Goal: Task Accomplishment & Management: Manage account settings

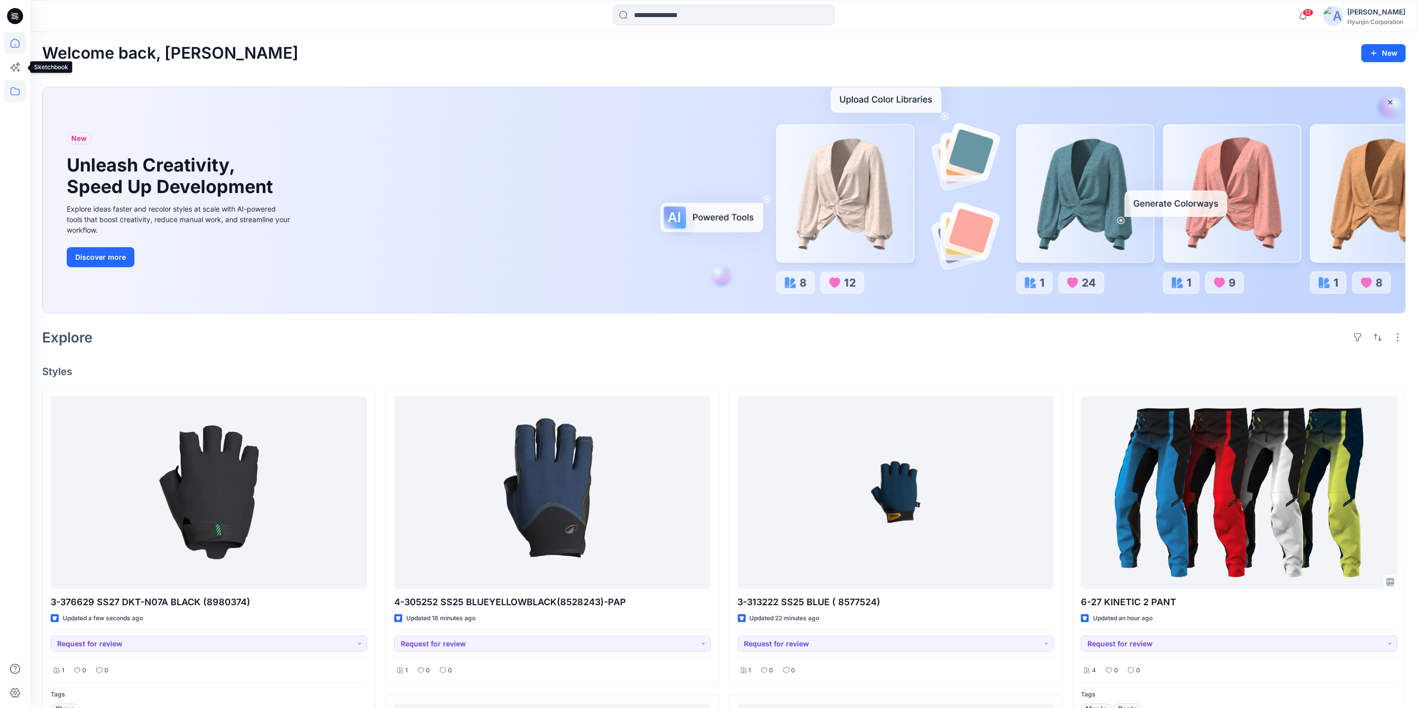
click at [12, 87] on icon at bounding box center [15, 91] width 22 height 22
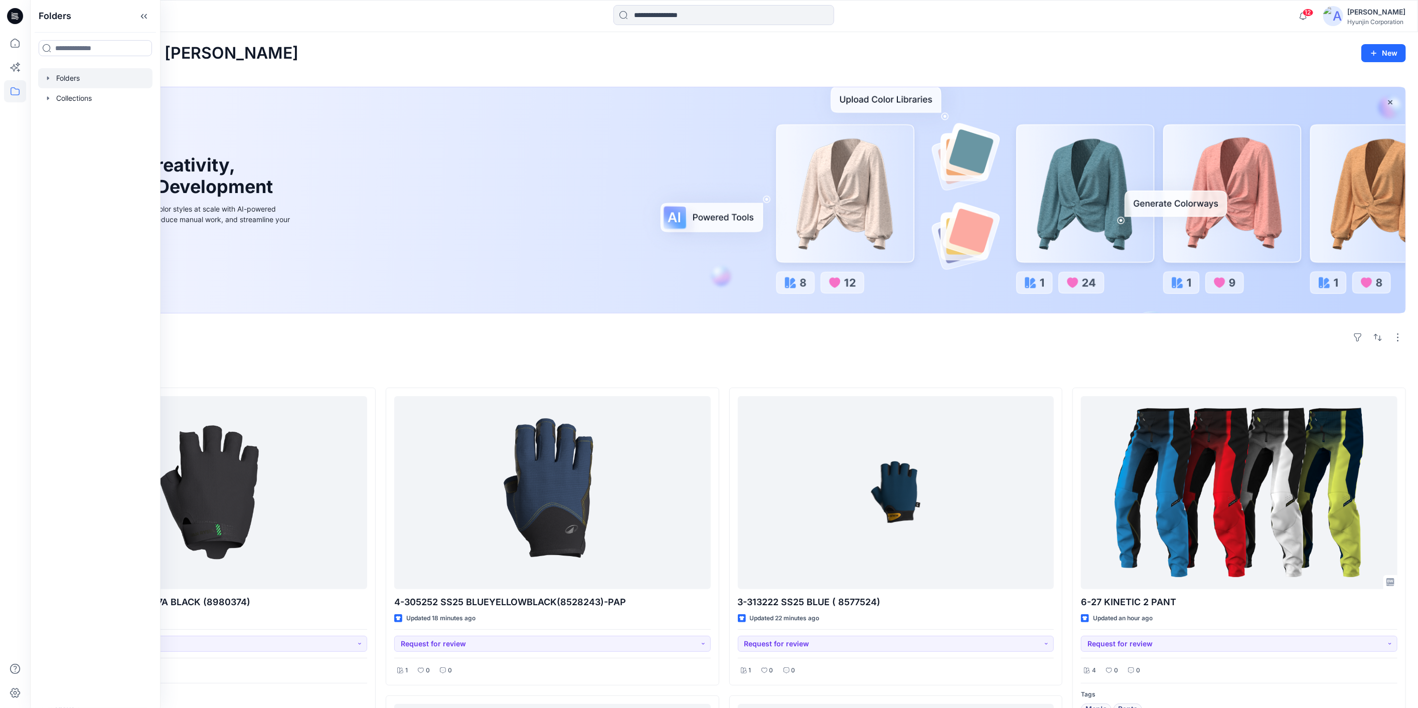
click at [61, 81] on div at bounding box center [95, 78] width 114 height 20
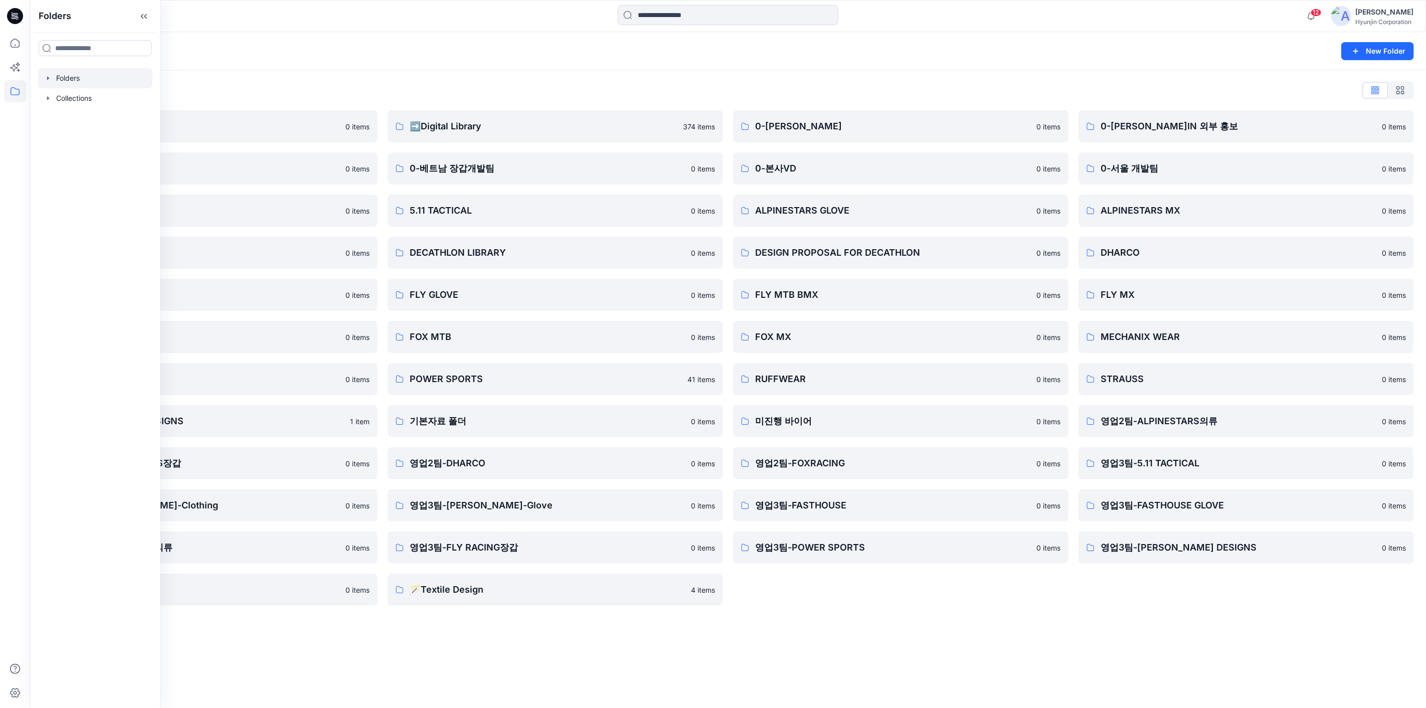
click at [417, 74] on div "Folders List ♻️Project 0 items 0-베트남 의류개발팀 0 items 0-서울 디자인팀 0 items DECATHLON …" at bounding box center [728, 344] width 1396 height 548
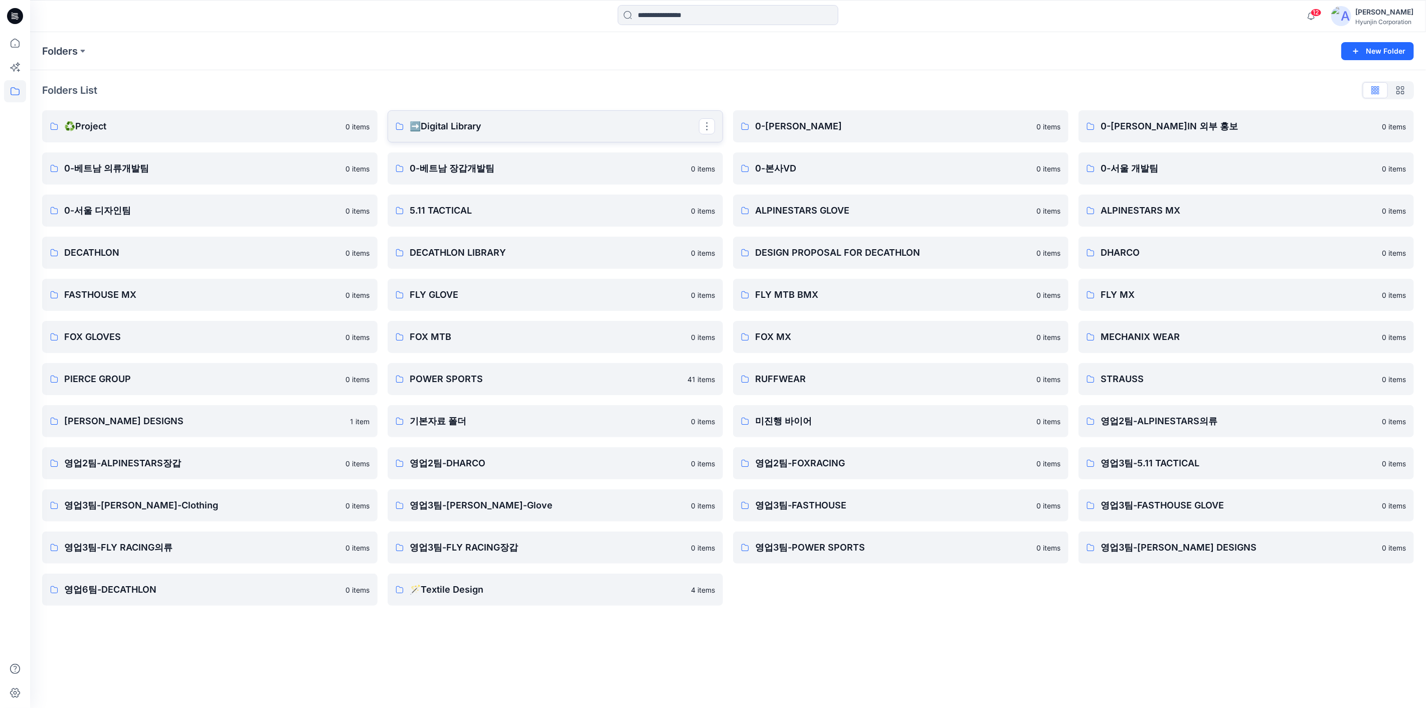
click at [448, 126] on p "➡️Digital Library" at bounding box center [554, 126] width 289 height 14
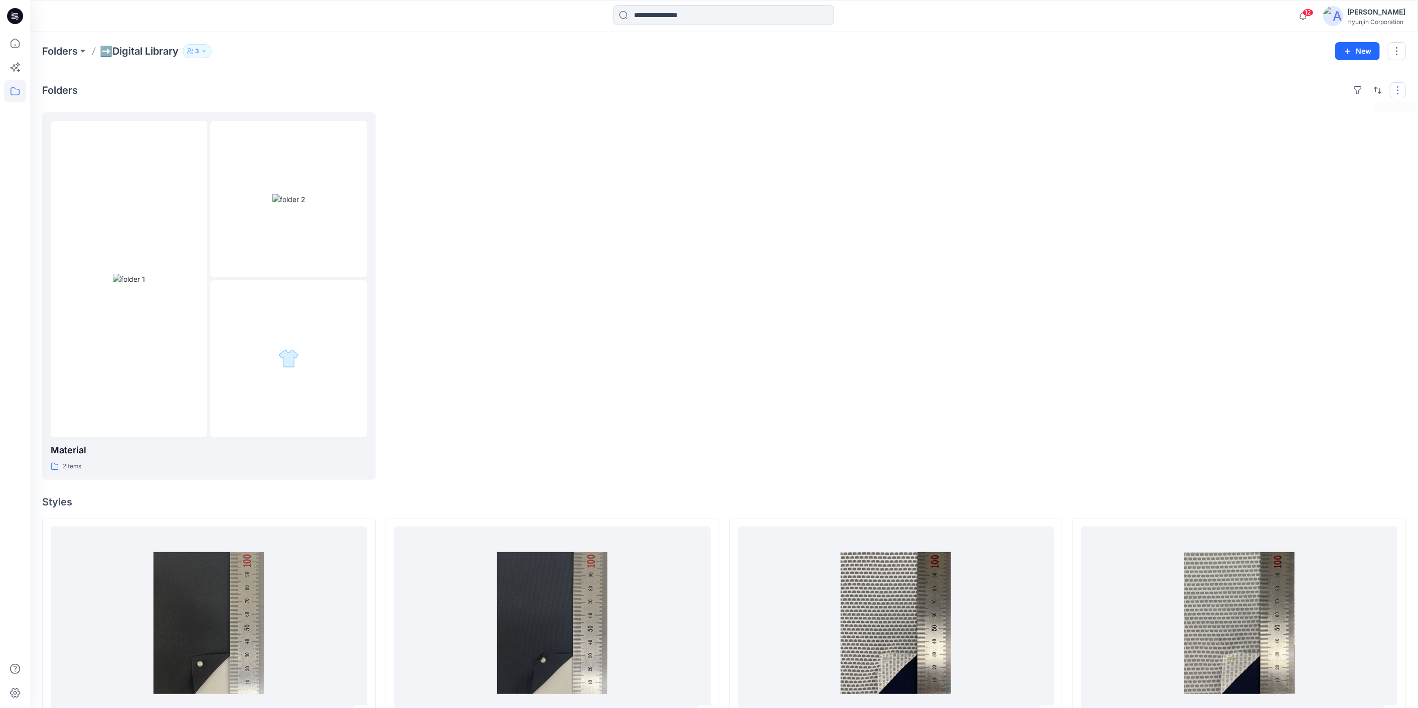
click at [1399, 91] on button "button" at bounding box center [1398, 90] width 16 height 16
drag, startPoint x: 1206, startPoint y: 126, endPoint x: 1356, endPoint y: 67, distance: 161.5
click at [1207, 126] on div at bounding box center [1239, 296] width 334 height 368
click at [1398, 52] on button "button" at bounding box center [1397, 51] width 18 height 18
click at [937, 234] on div at bounding box center [896, 296] width 334 height 368
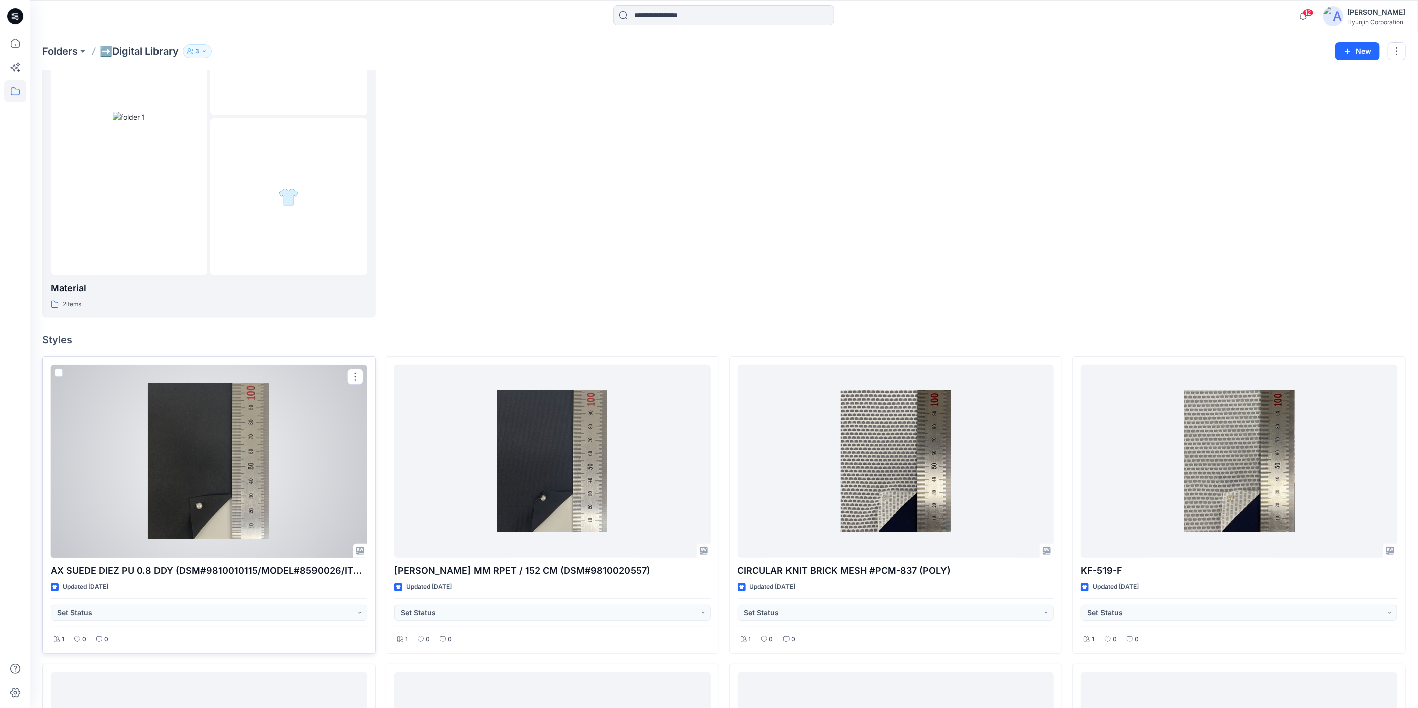
scroll to position [167, 0]
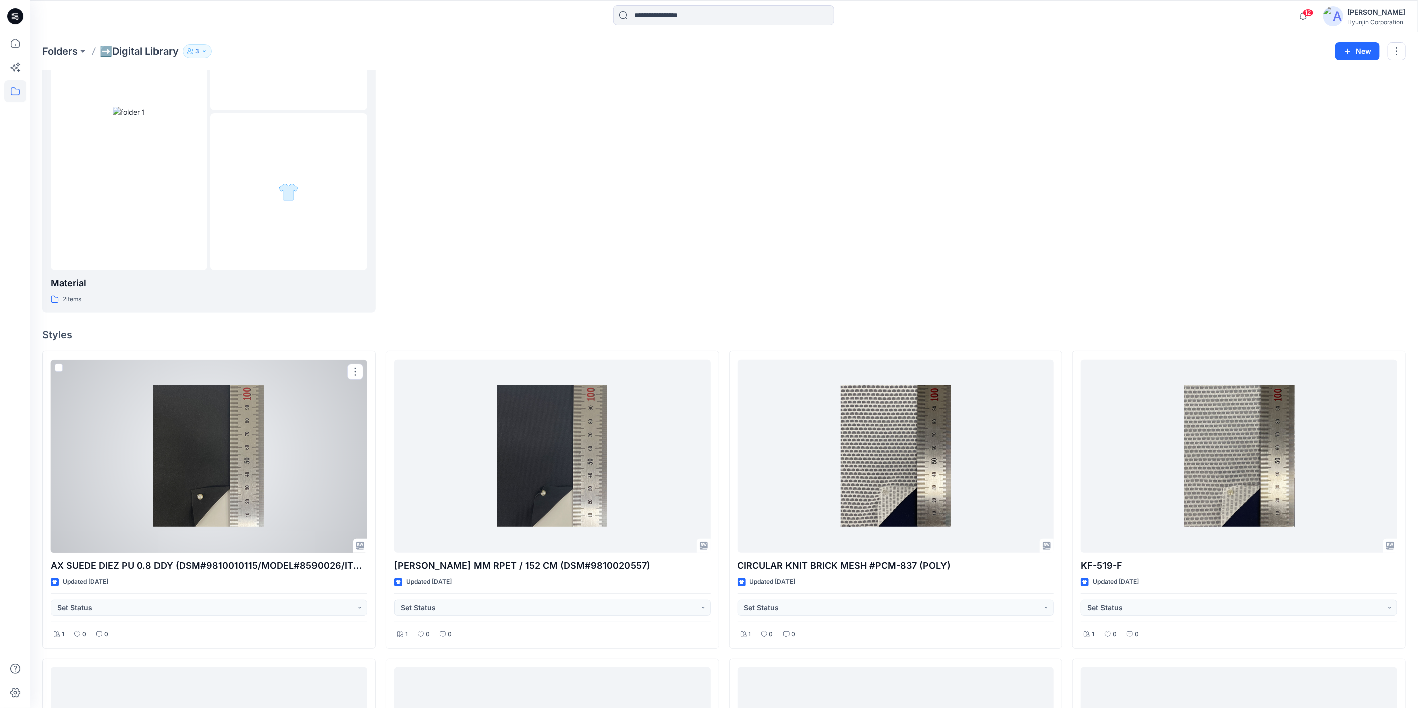
click at [59, 368] on span at bounding box center [59, 368] width 8 height 8
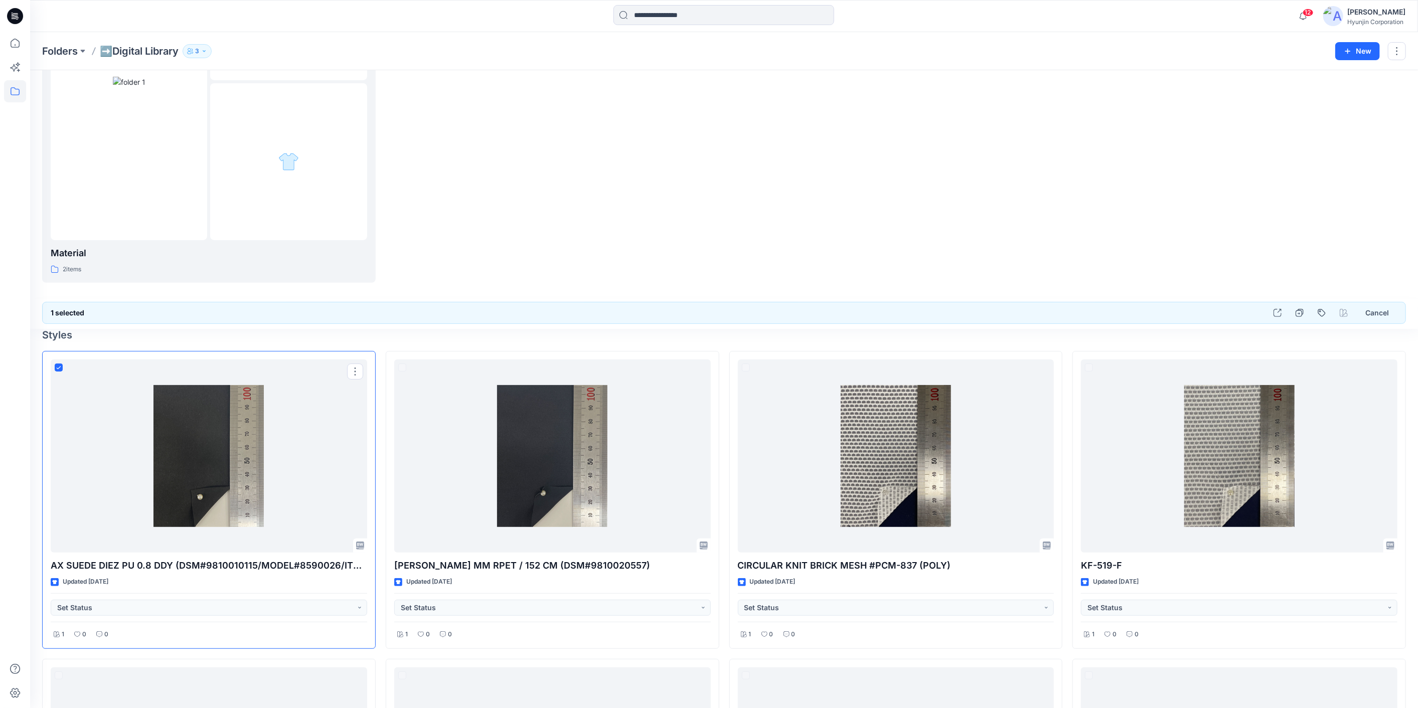
scroll to position [137, 0]
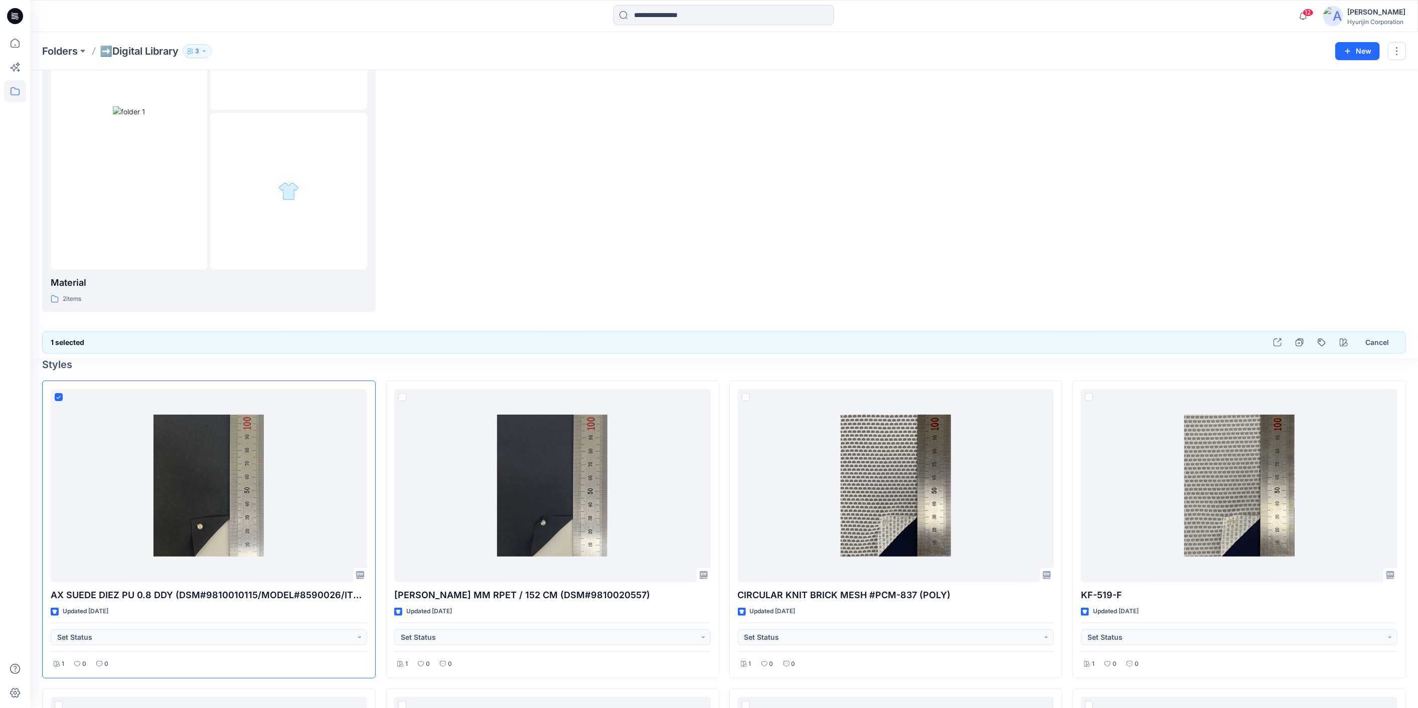
drag, startPoint x: 1207, startPoint y: 293, endPoint x: 1112, endPoint y: 302, distance: 94.8
click at [1112, 302] on div at bounding box center [1239, 129] width 334 height 368
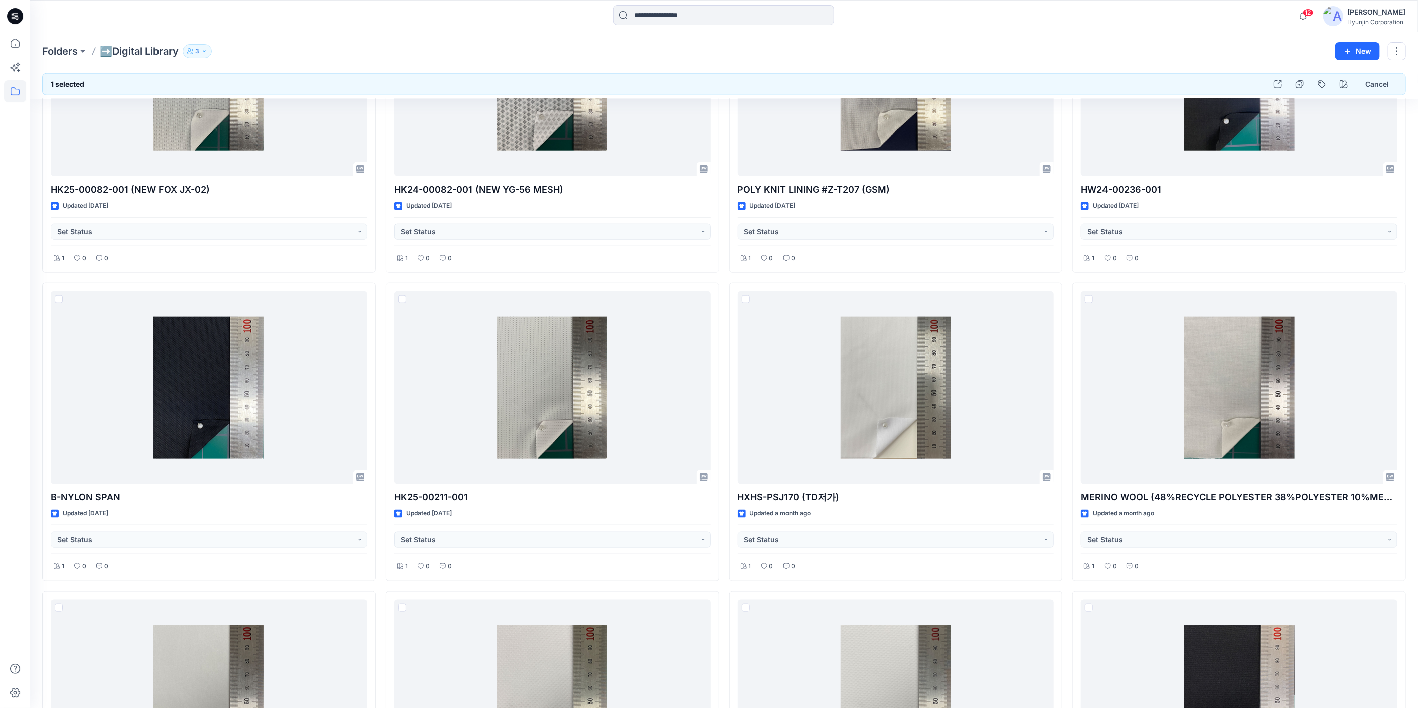
scroll to position [0, 0]
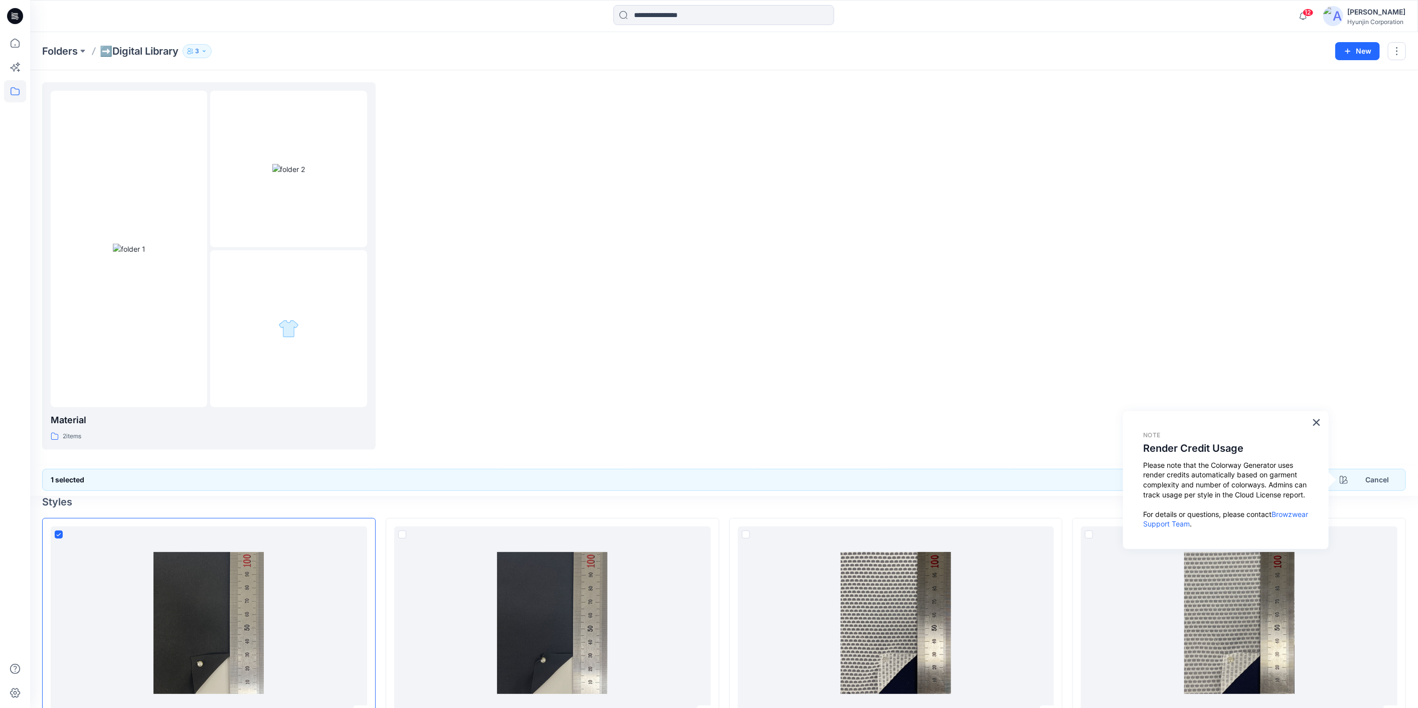
click at [812, 380] on div at bounding box center [896, 266] width 334 height 368
click at [544, 108] on div at bounding box center [553, 266] width 334 height 368
click at [1118, 254] on div at bounding box center [1239, 266] width 334 height 368
click at [1315, 424] on button "×" at bounding box center [1317, 422] width 10 height 16
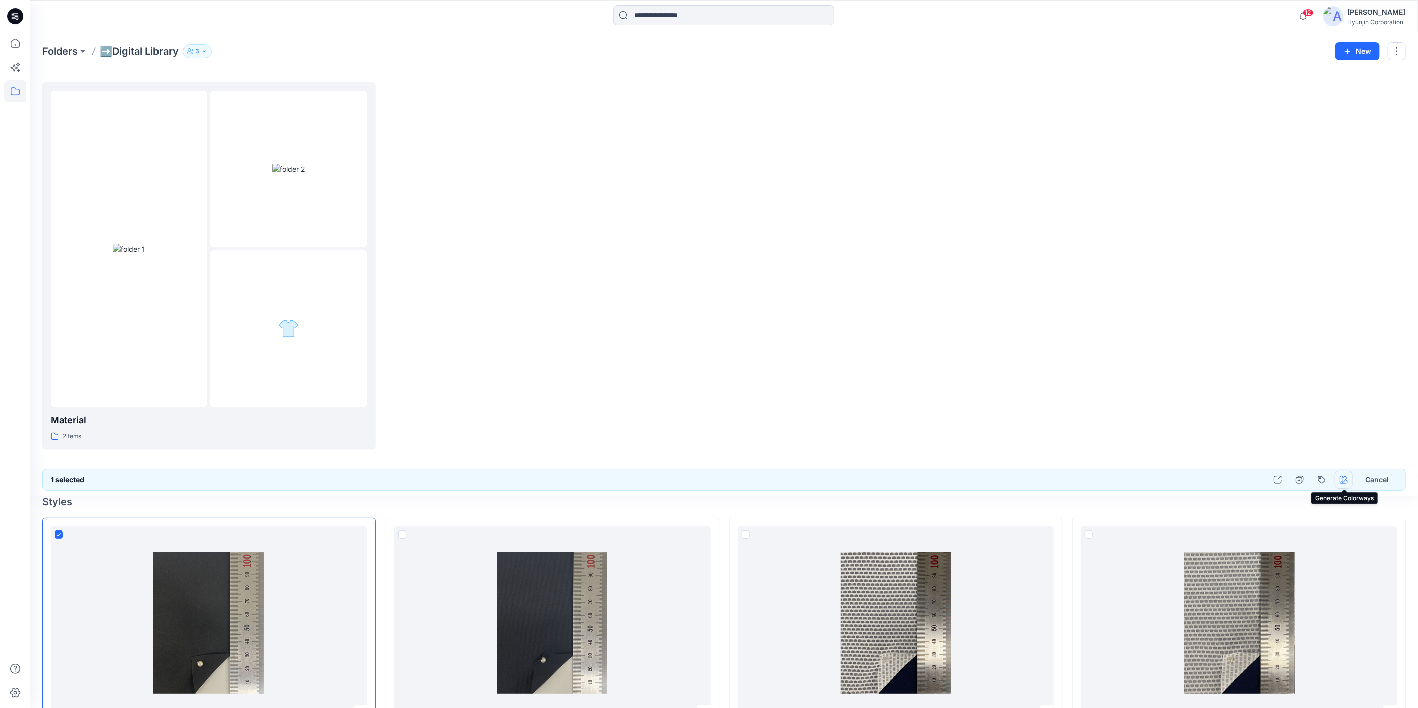
click at [1343, 480] on icon "button" at bounding box center [1344, 480] width 8 height 8
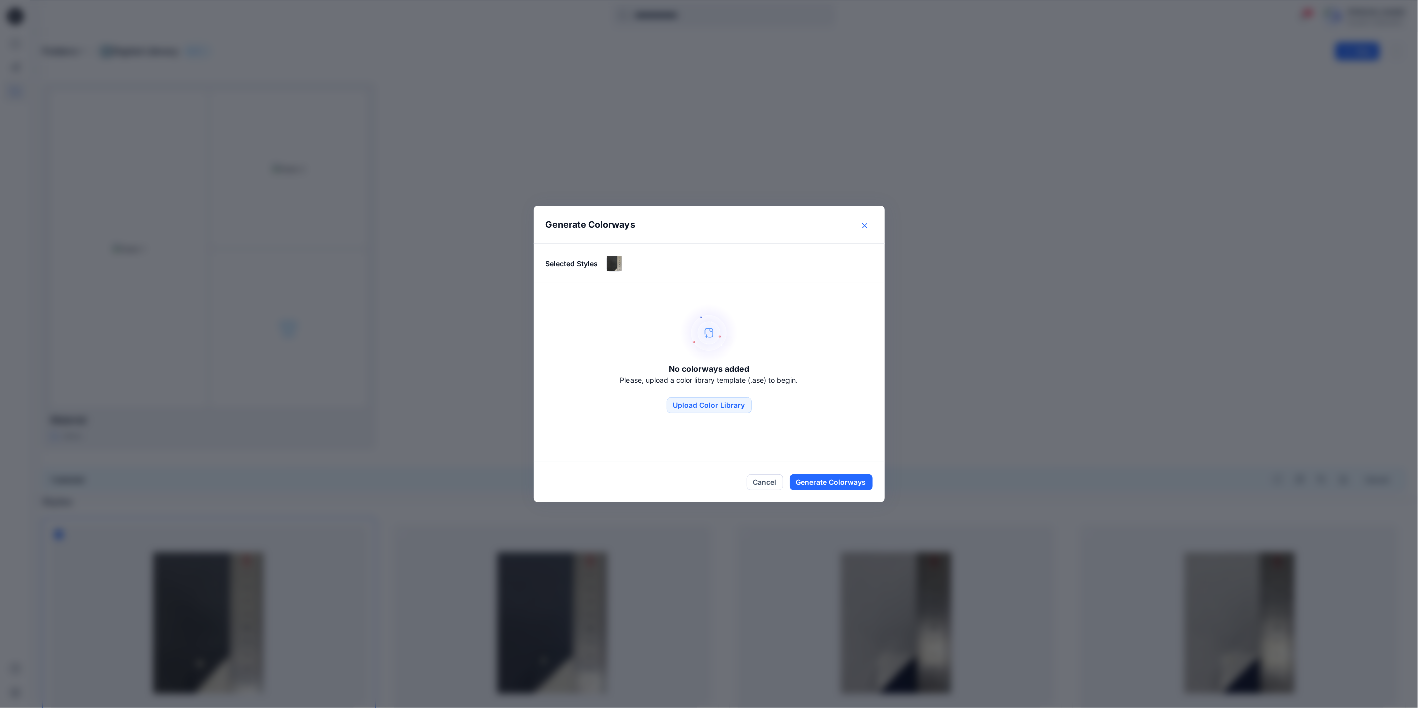
click at [867, 228] on icon "Close" at bounding box center [864, 225] width 5 height 5
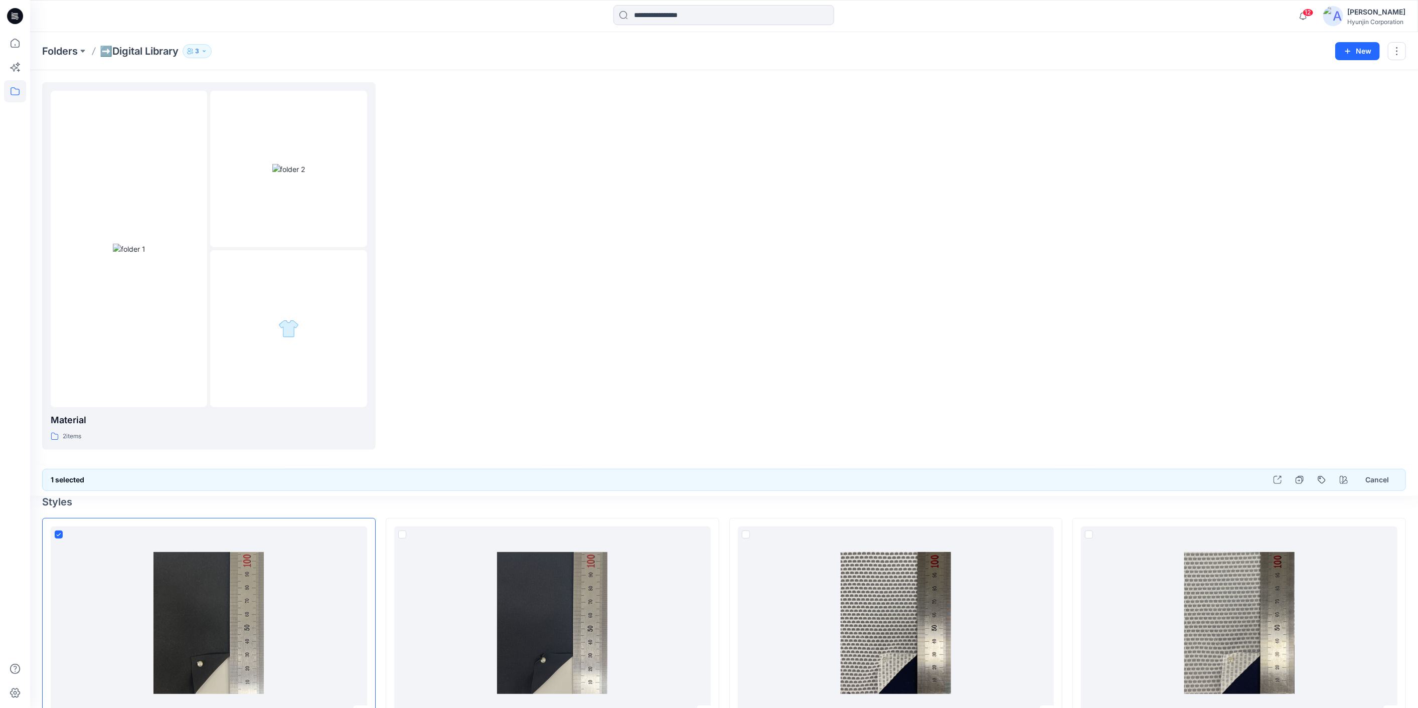
click at [954, 241] on div at bounding box center [896, 266] width 334 height 368
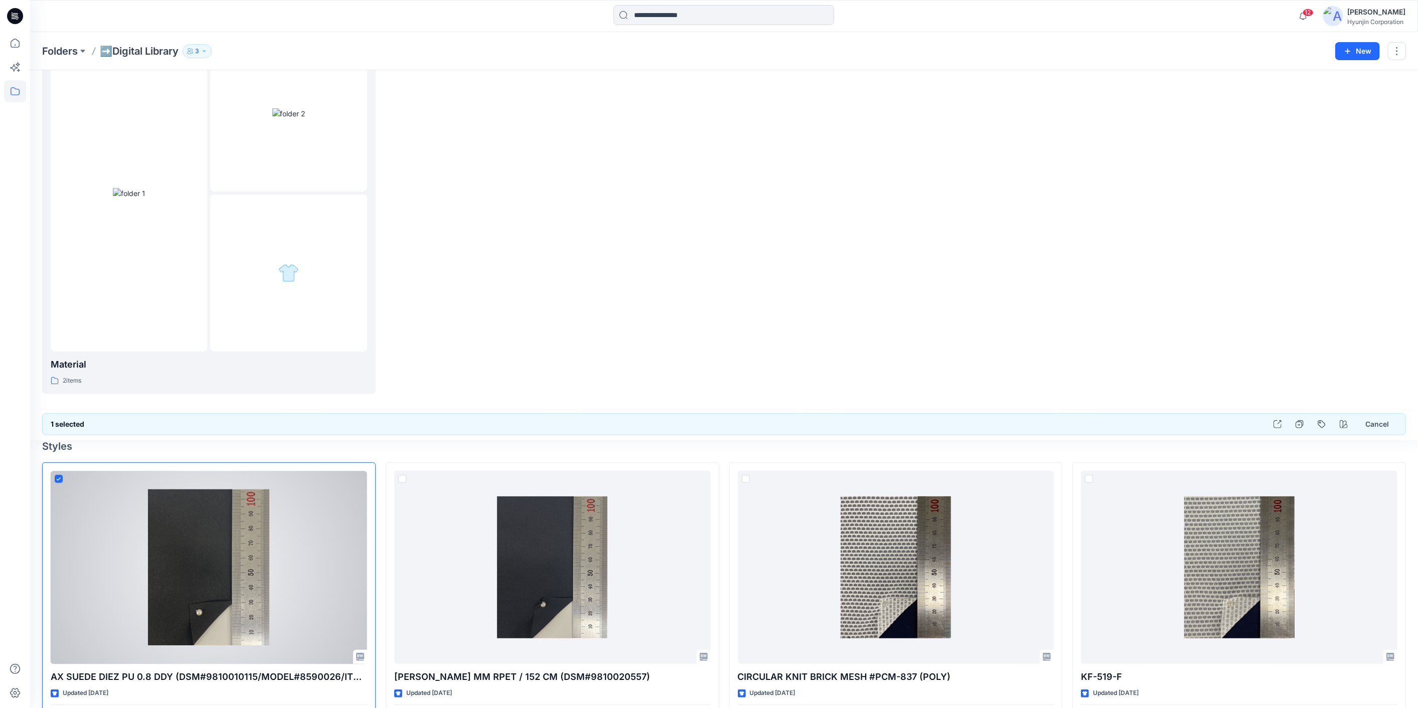
click at [56, 479] on span at bounding box center [59, 479] width 8 height 8
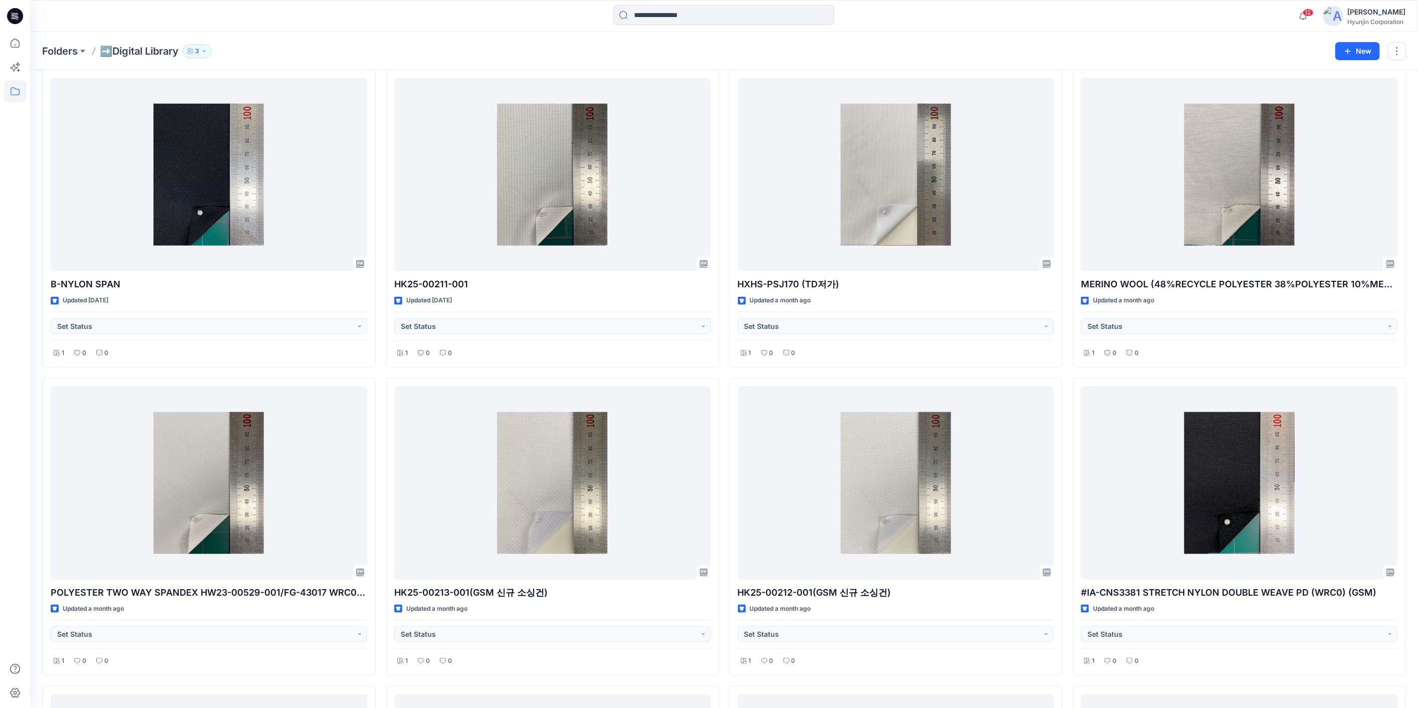
scroll to position [0, 0]
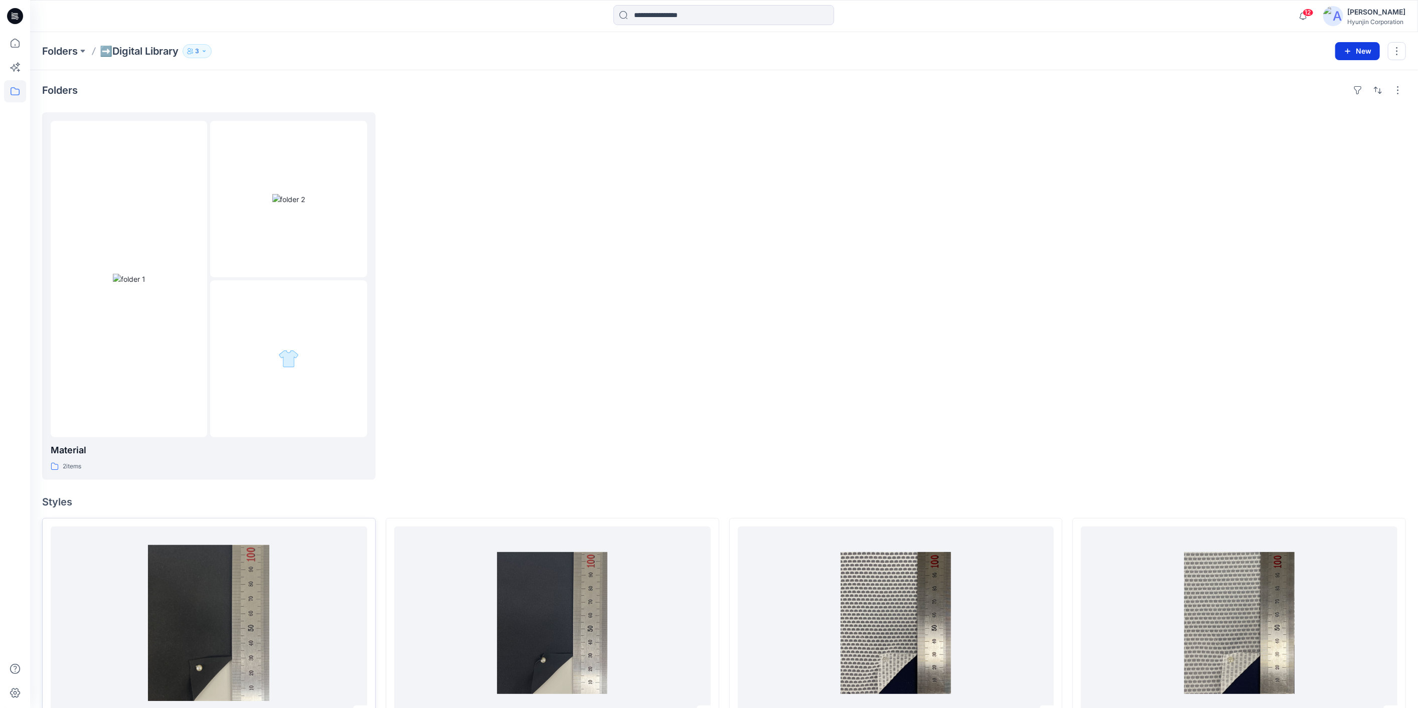
click at [1345, 57] on button "New" at bounding box center [1357, 51] width 45 height 18
click at [663, 262] on div at bounding box center [553, 296] width 334 height 368
click at [1402, 93] on button "button" at bounding box center [1398, 90] width 16 height 16
click at [1393, 49] on button "button" at bounding box center [1397, 51] width 18 height 18
drag, startPoint x: 1321, startPoint y: 74, endPoint x: 1155, endPoint y: 178, distance: 195.8
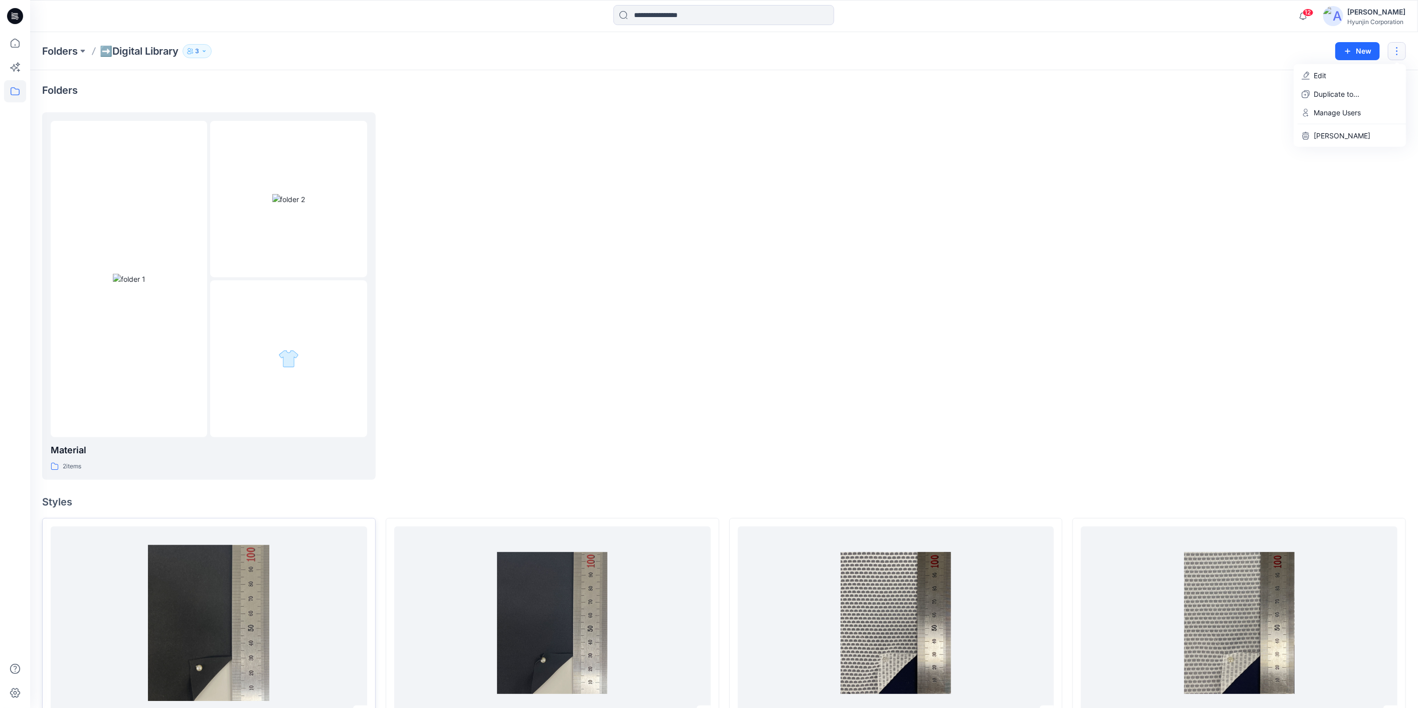
click at [1223, 169] on div at bounding box center [1239, 296] width 334 height 368
click at [1403, 86] on button "button" at bounding box center [1398, 90] width 16 height 16
click at [1246, 152] on div at bounding box center [1239, 296] width 334 height 368
click at [1348, 51] on icon "button" at bounding box center [1348, 51] width 6 height 6
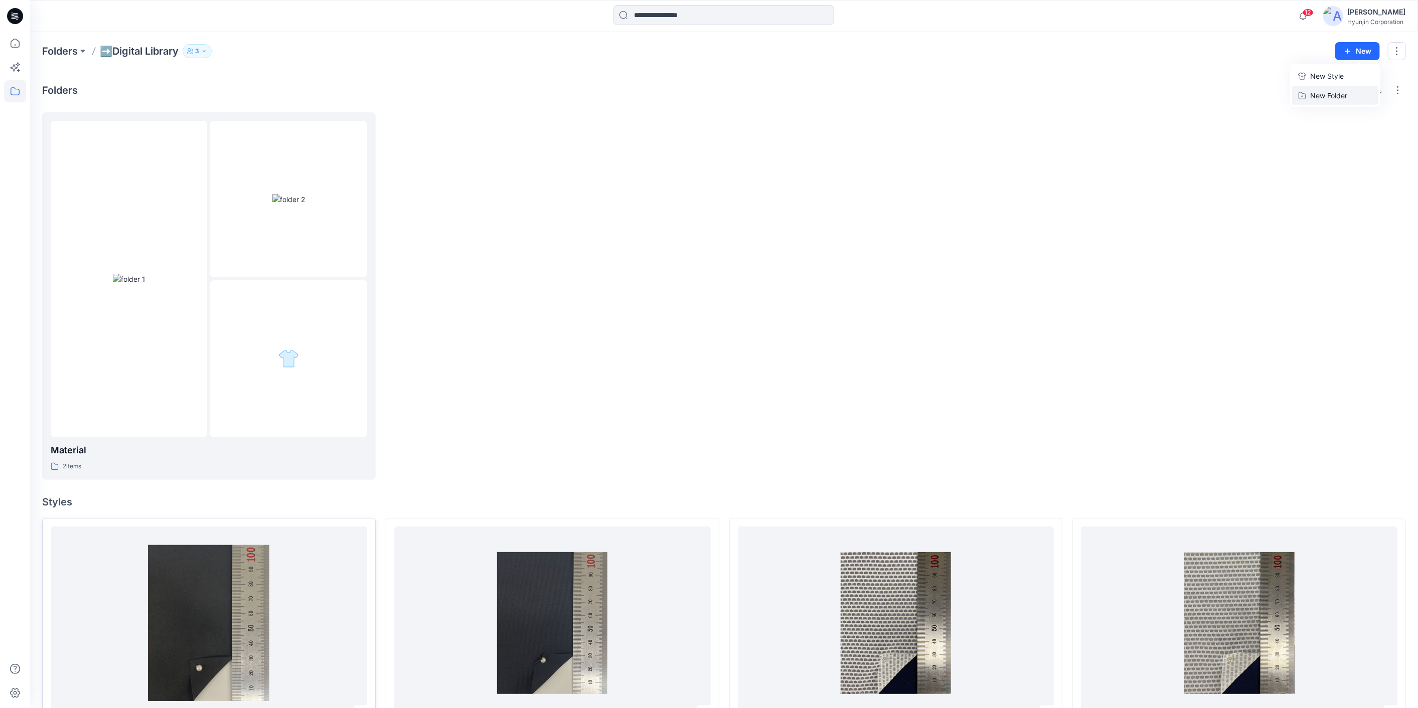
click at [1323, 94] on p "New Folder" at bounding box center [1328, 95] width 37 height 11
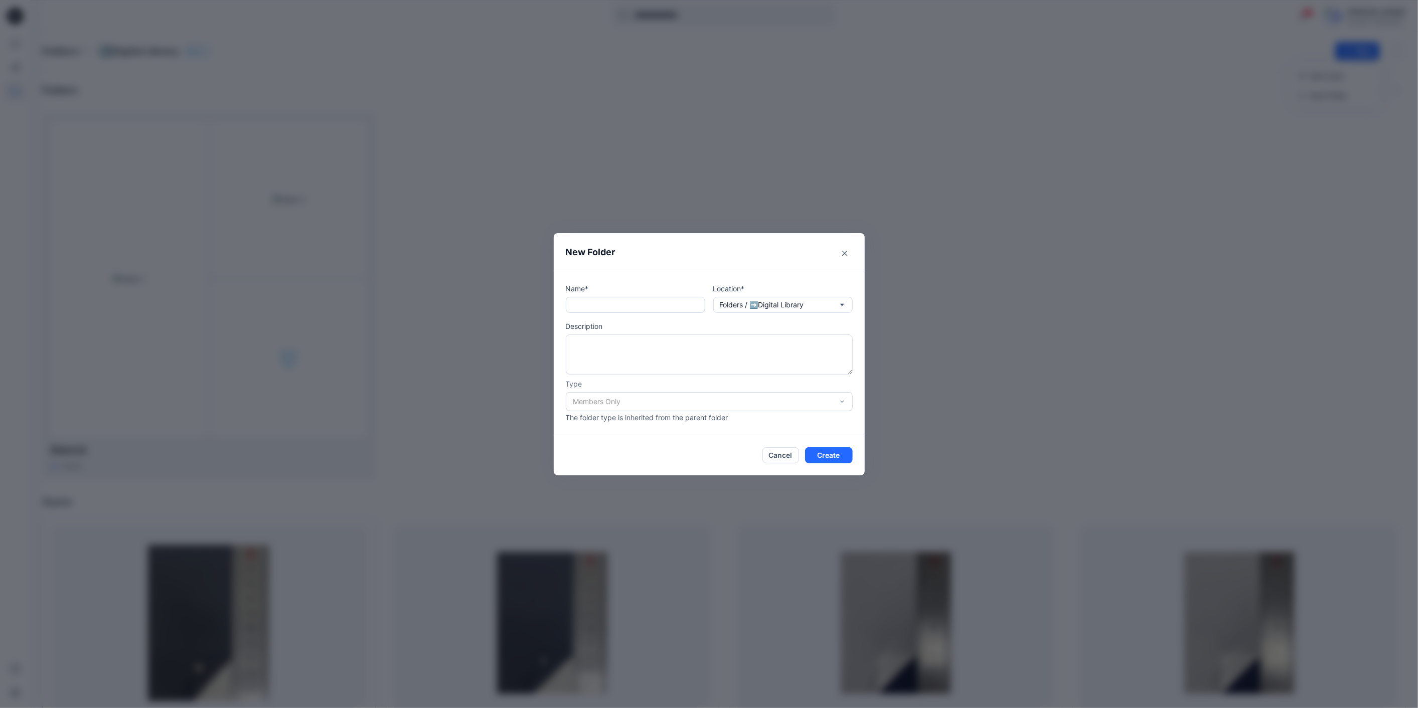
click at [644, 305] on input "text" at bounding box center [635, 305] width 139 height 16
paste input "******"
click at [577, 305] on input "******" at bounding box center [635, 305] width 139 height 16
type input "******"
click at [825, 459] on button "Create" at bounding box center [829, 455] width 48 height 16
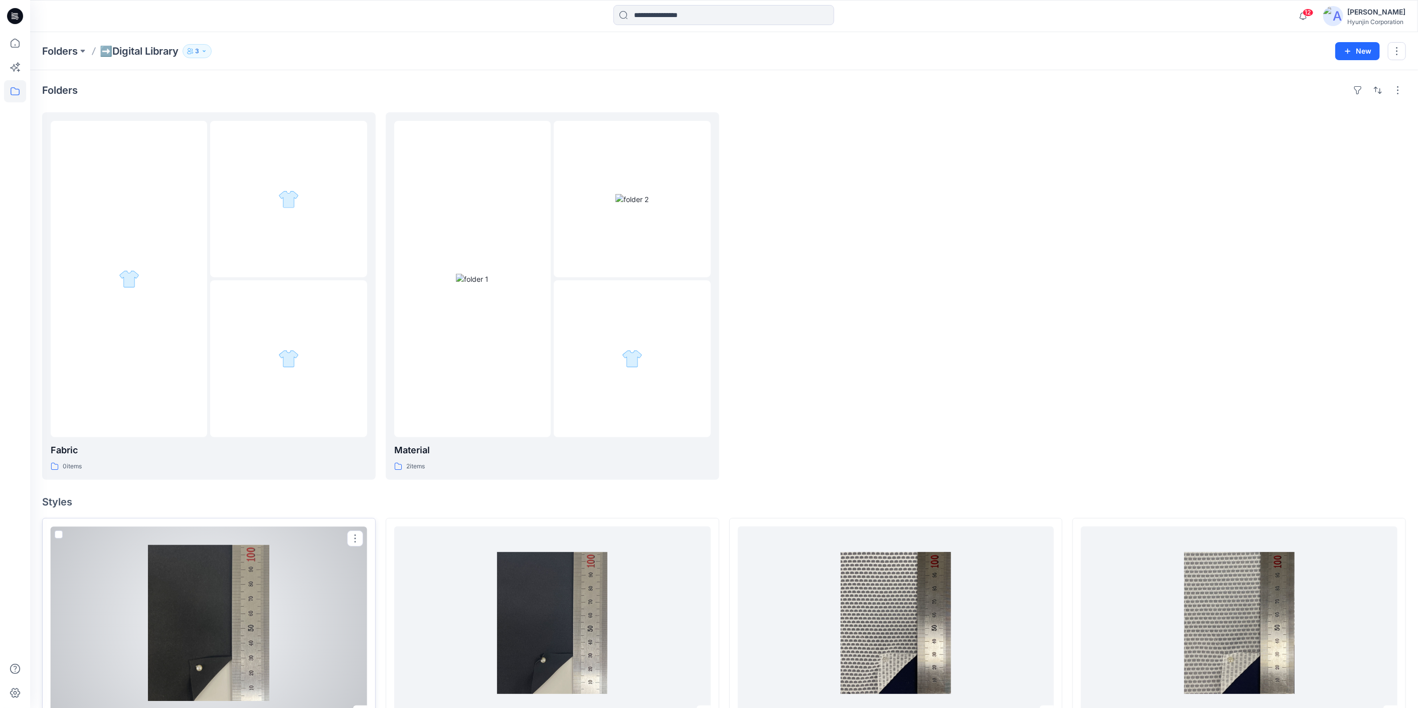
click at [131, 557] on div at bounding box center [209, 623] width 316 height 193
click at [58, 534] on span at bounding box center [59, 535] width 8 height 8
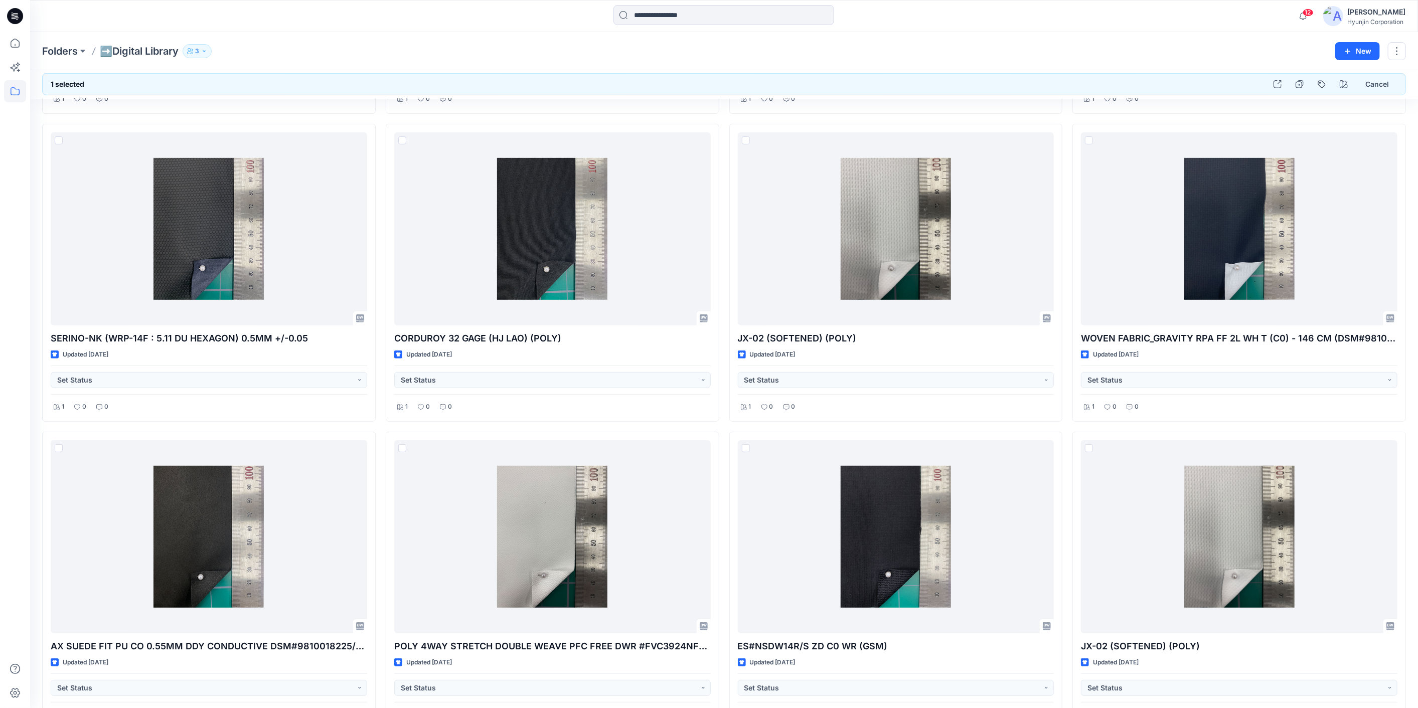
scroll to position [28729, 0]
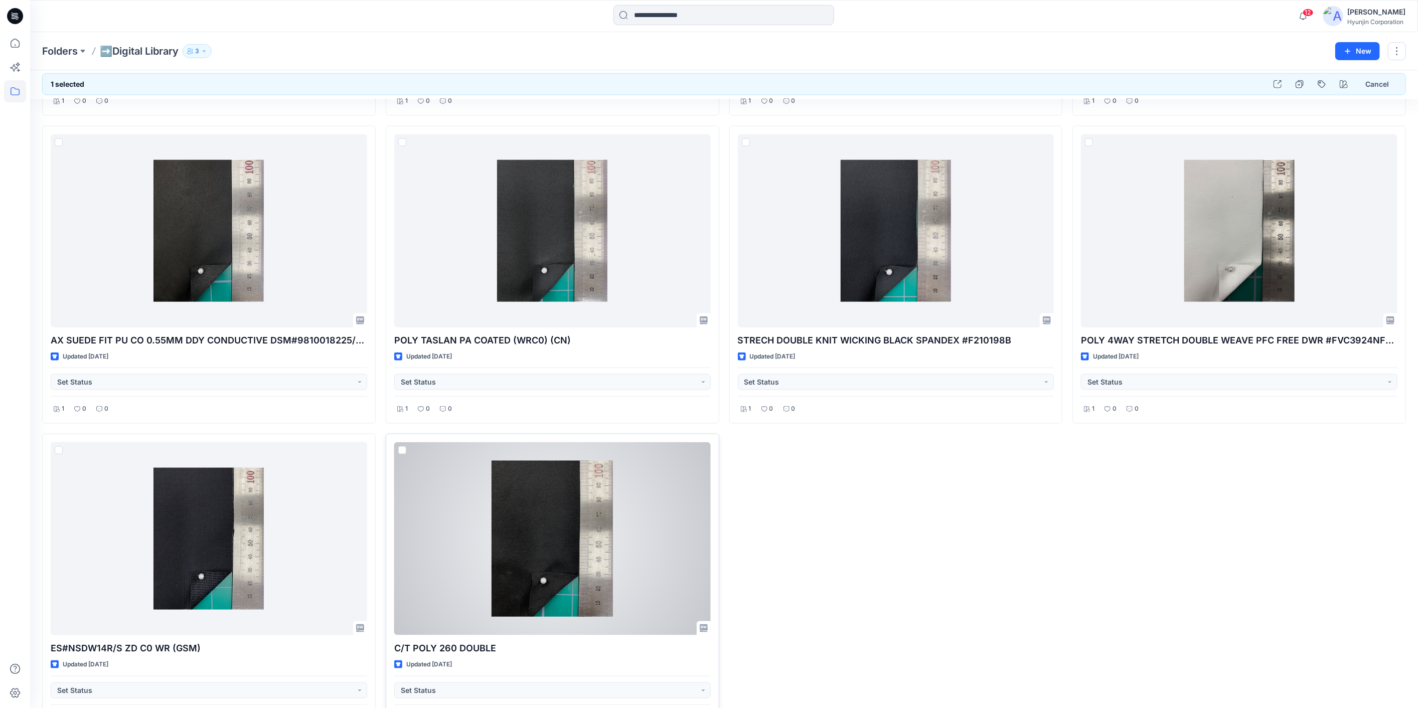
click at [430, 442] on div at bounding box center [552, 538] width 316 height 193
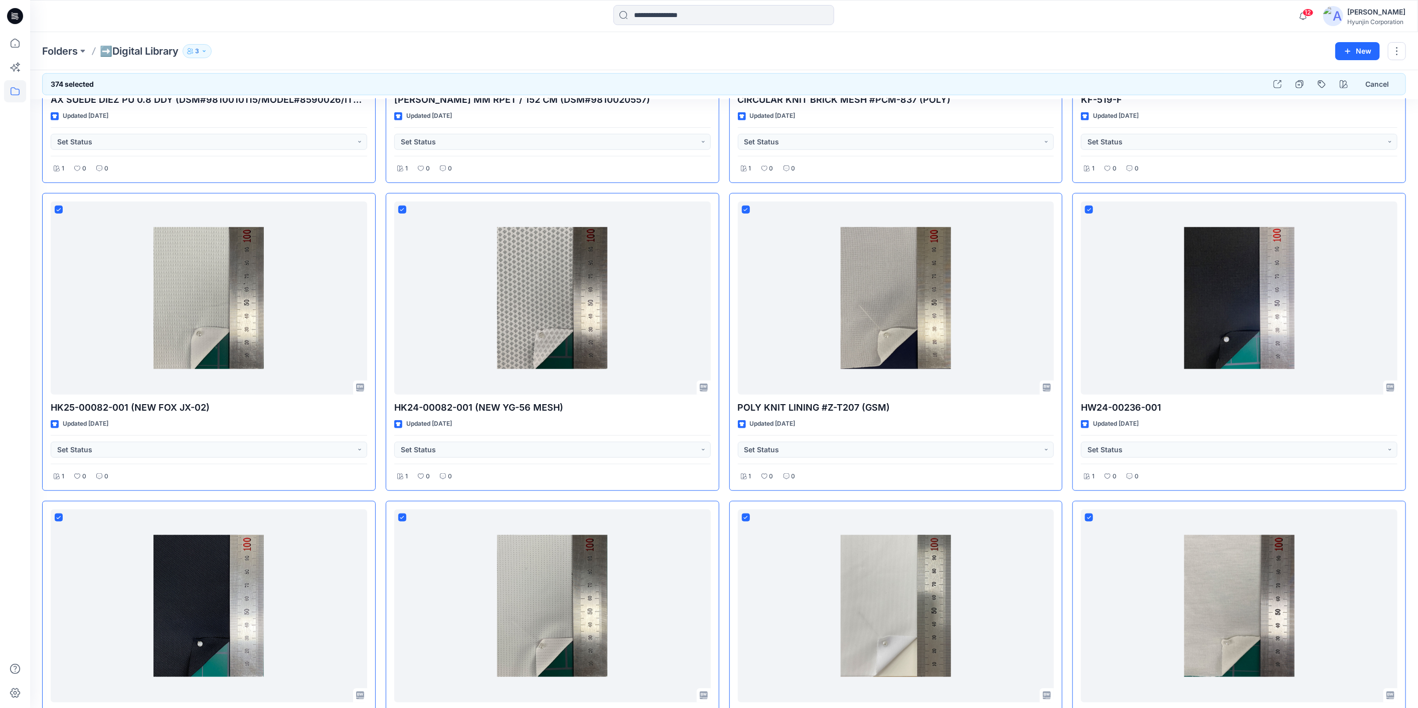
scroll to position [0, 0]
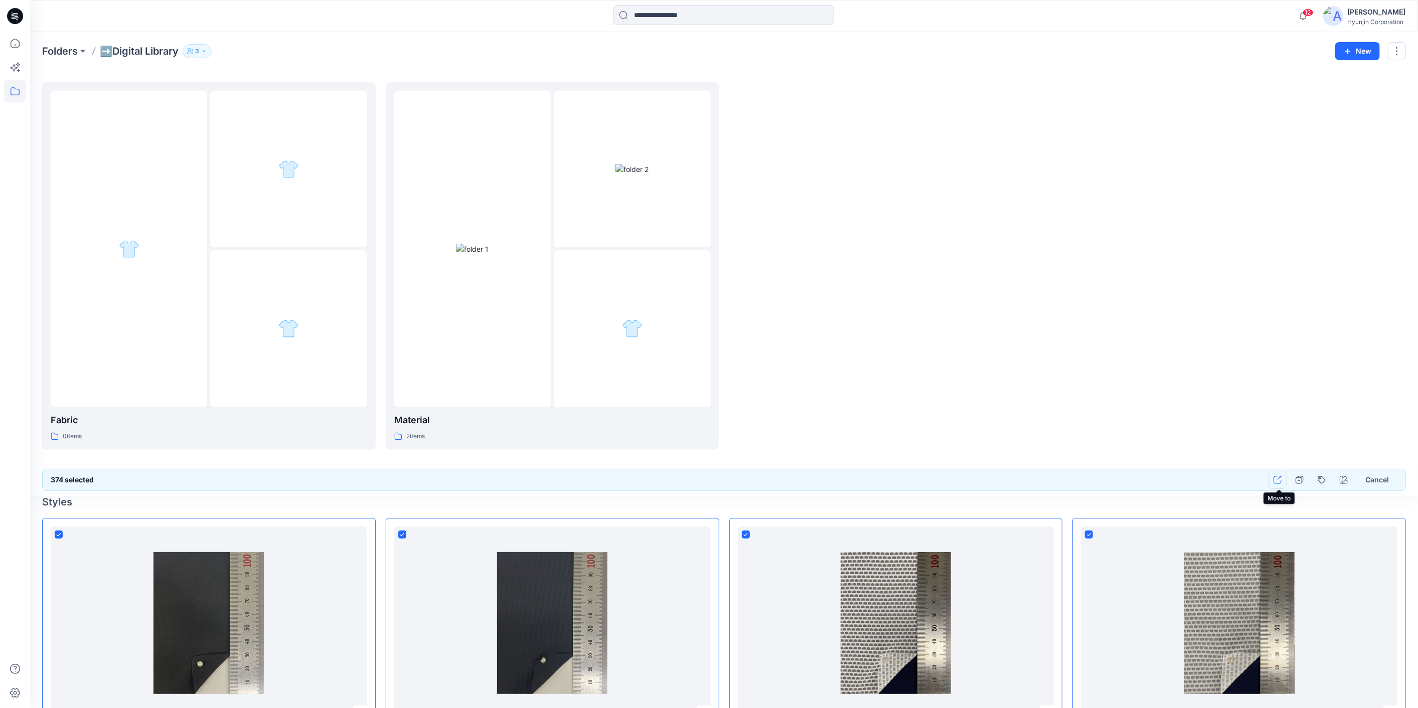
click at [1279, 480] on icon "button" at bounding box center [1277, 480] width 8 height 8
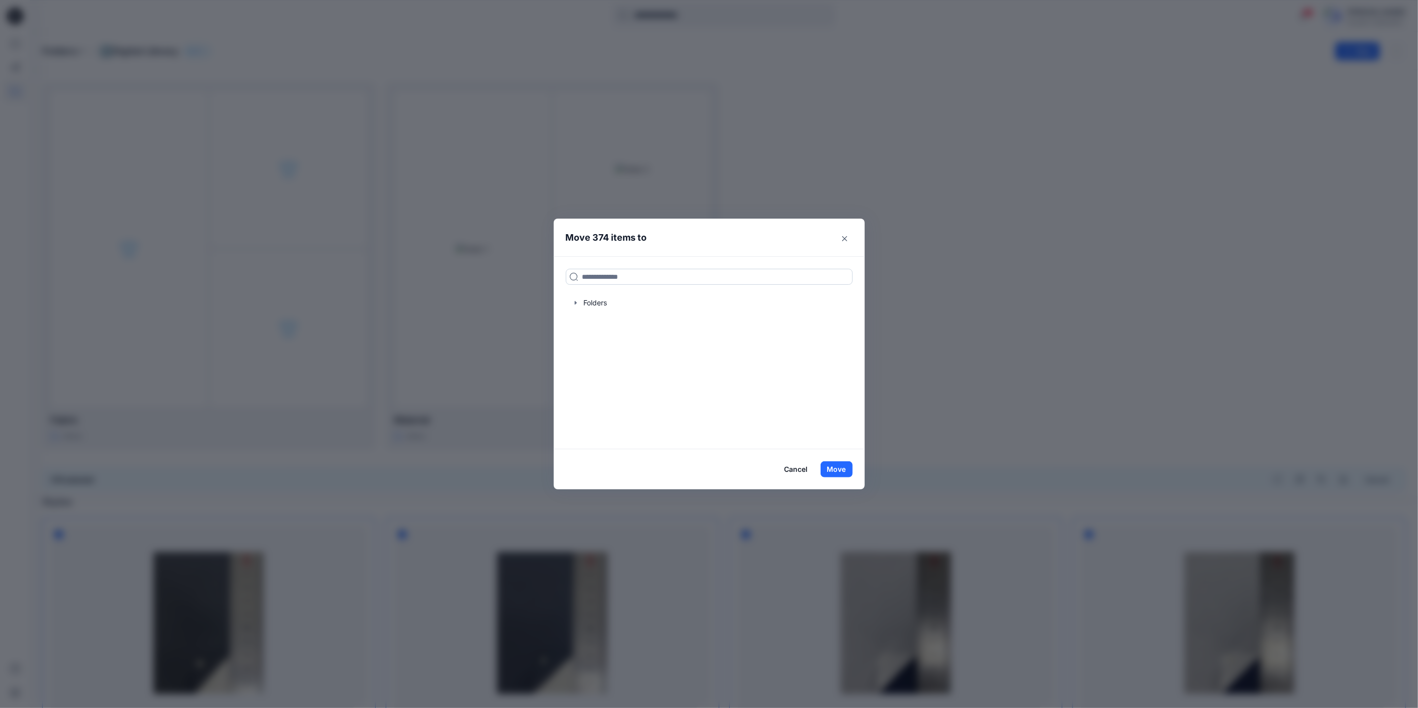
click at [659, 282] on input at bounding box center [709, 277] width 287 height 16
type input "**"
click at [580, 301] on icon "button" at bounding box center [576, 303] width 8 height 8
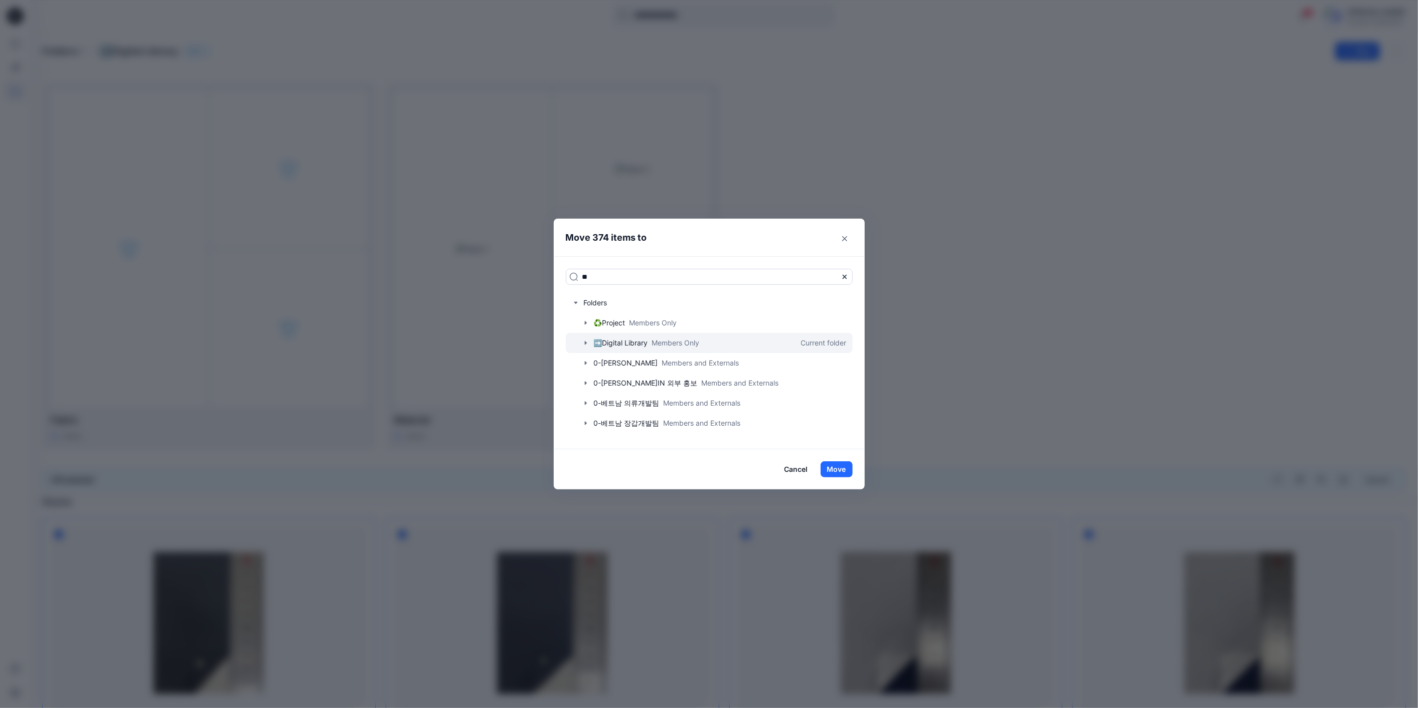
click at [586, 340] on icon "button" at bounding box center [586, 343] width 8 height 8
click at [622, 369] on p "Fabric" at bounding box center [614, 363] width 21 height 12
click at [637, 361] on div at bounding box center [709, 363] width 287 height 20
click at [844, 466] on button "Move" at bounding box center [837, 469] width 32 height 16
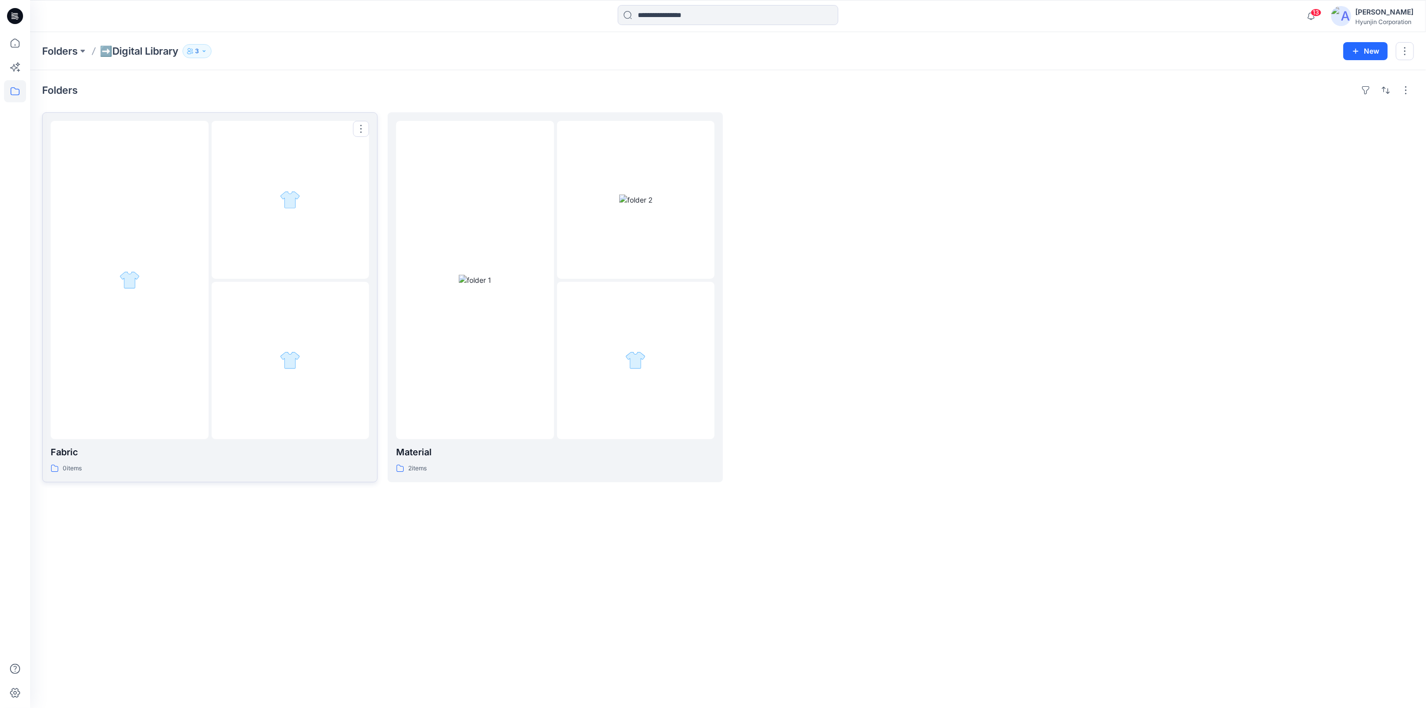
click at [181, 265] on div at bounding box center [130, 280] width 158 height 318
click at [270, 359] on div at bounding box center [291, 361] width 158 height 158
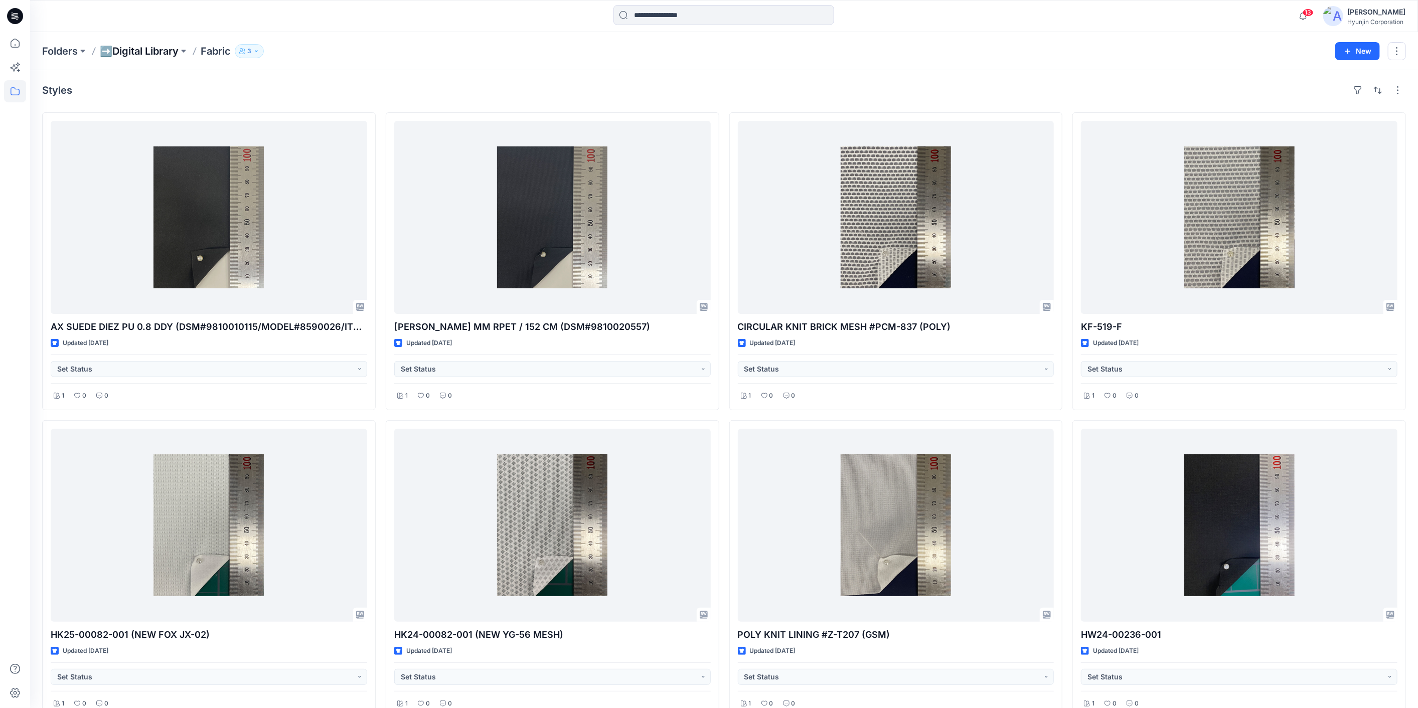
click at [127, 55] on p "➡️Digital Library" at bounding box center [139, 51] width 79 height 14
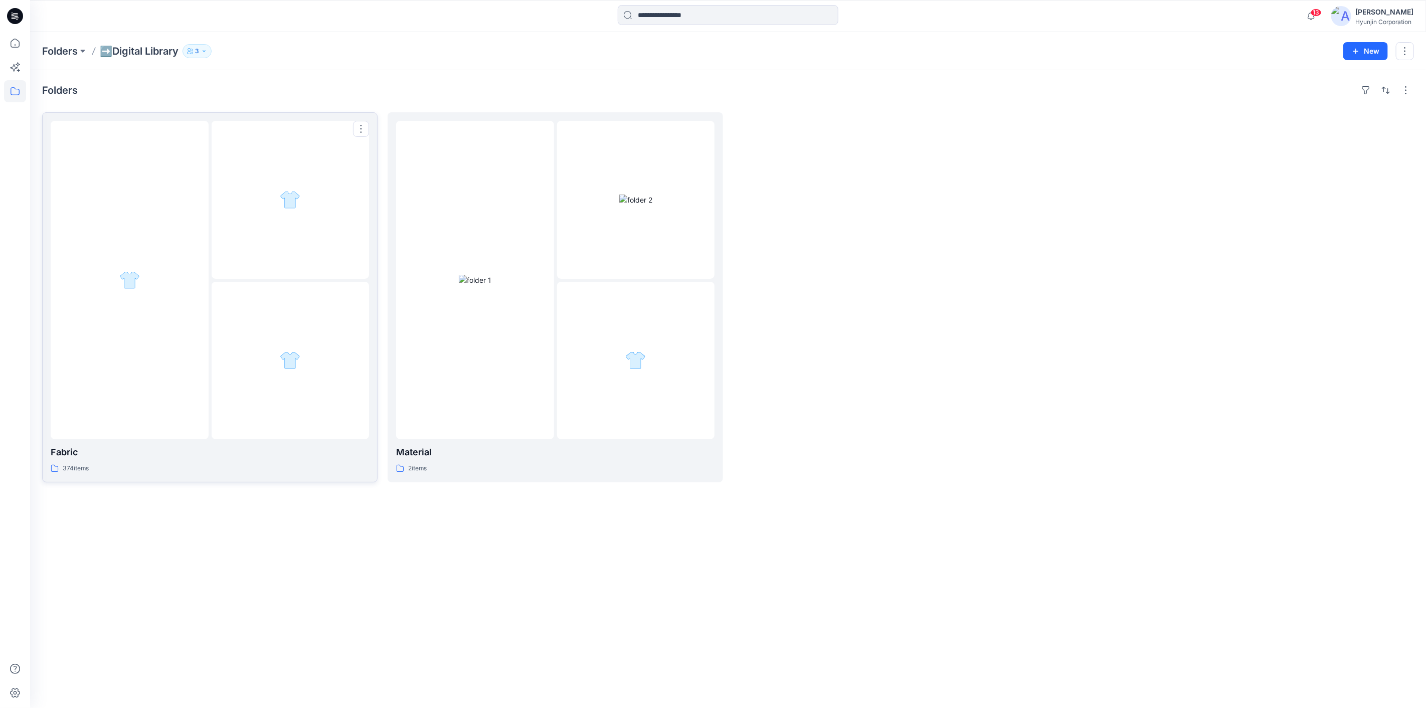
click at [200, 376] on div at bounding box center [130, 280] width 158 height 318
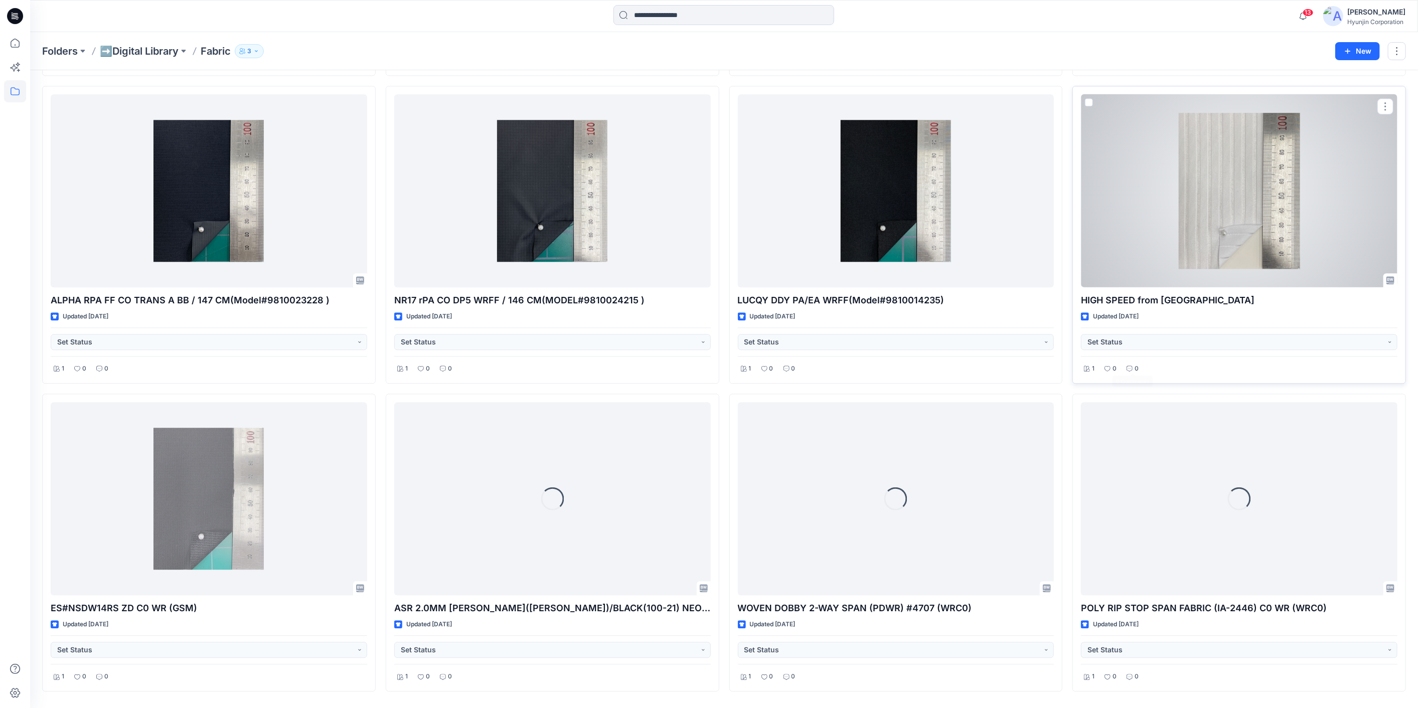
scroll to position [2210, 0]
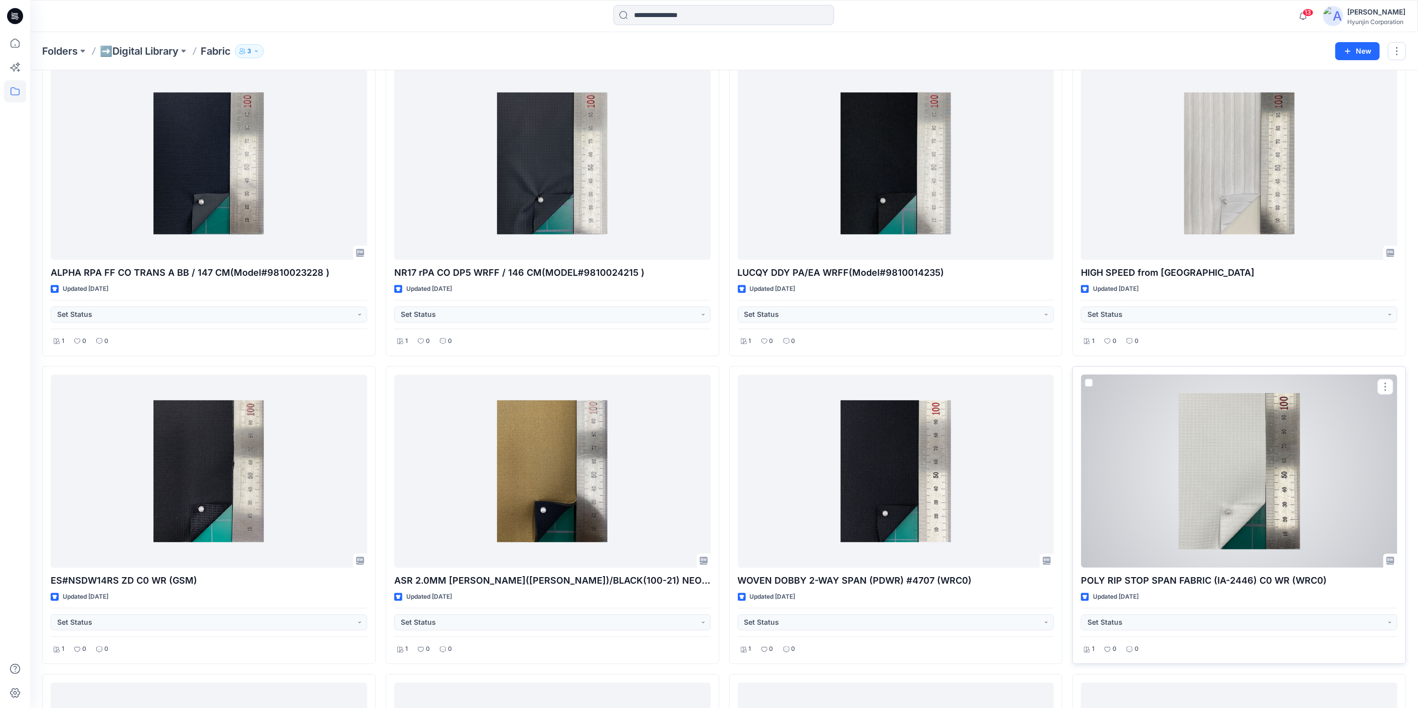
click at [1197, 421] on div at bounding box center [1239, 471] width 316 height 193
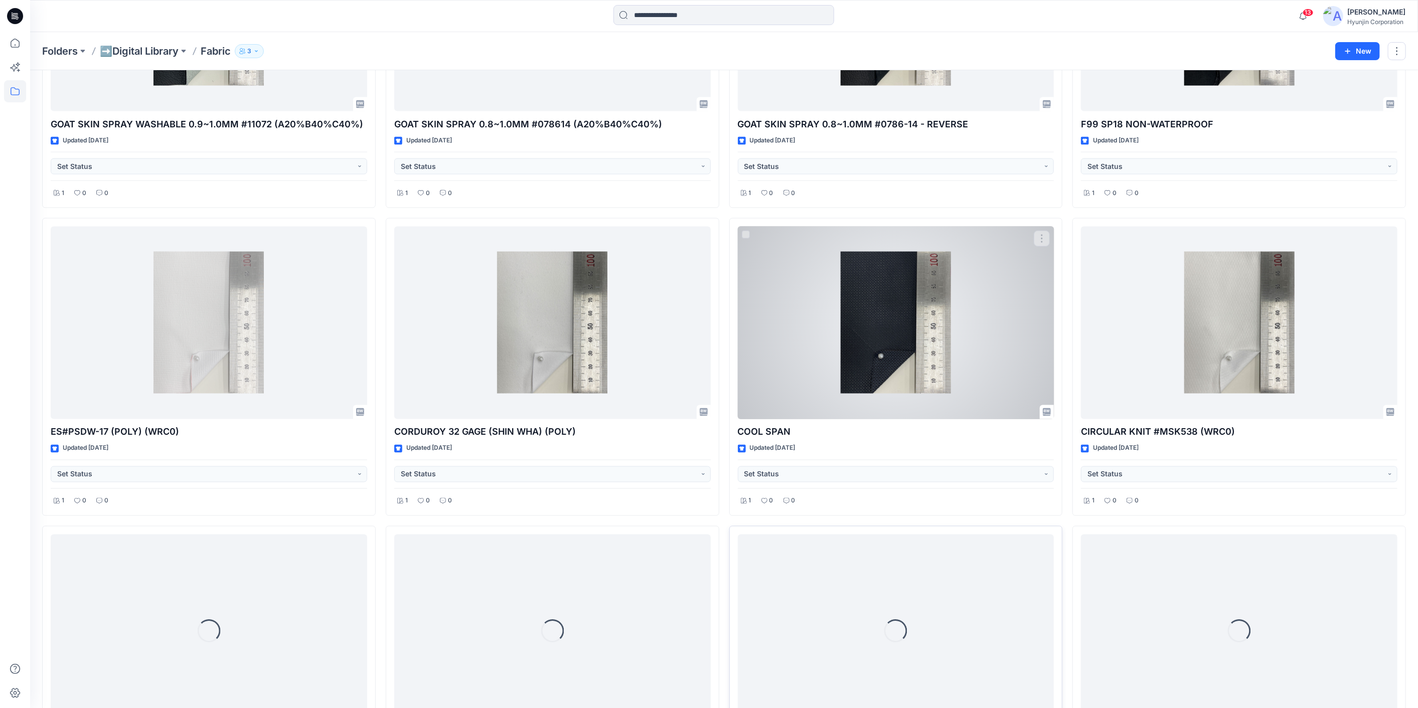
scroll to position [4979, 0]
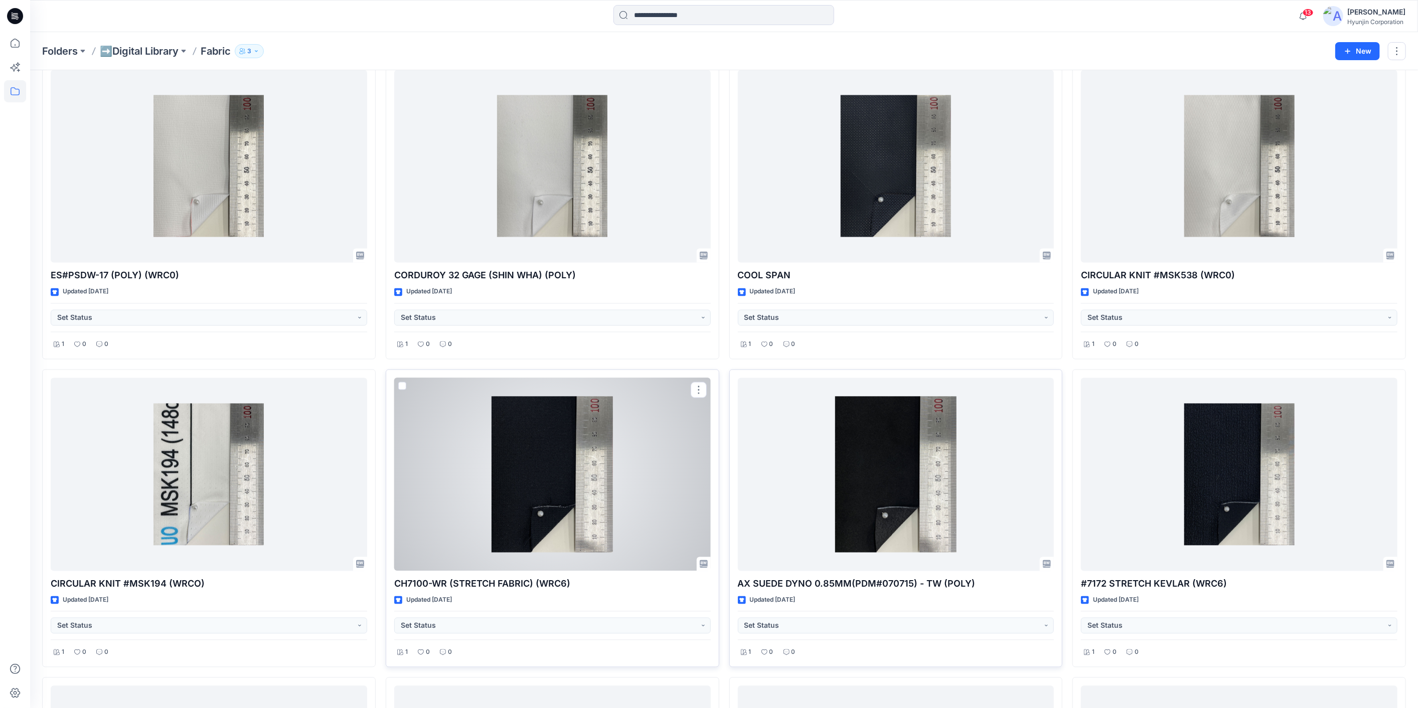
click at [627, 510] on div at bounding box center [552, 474] width 316 height 193
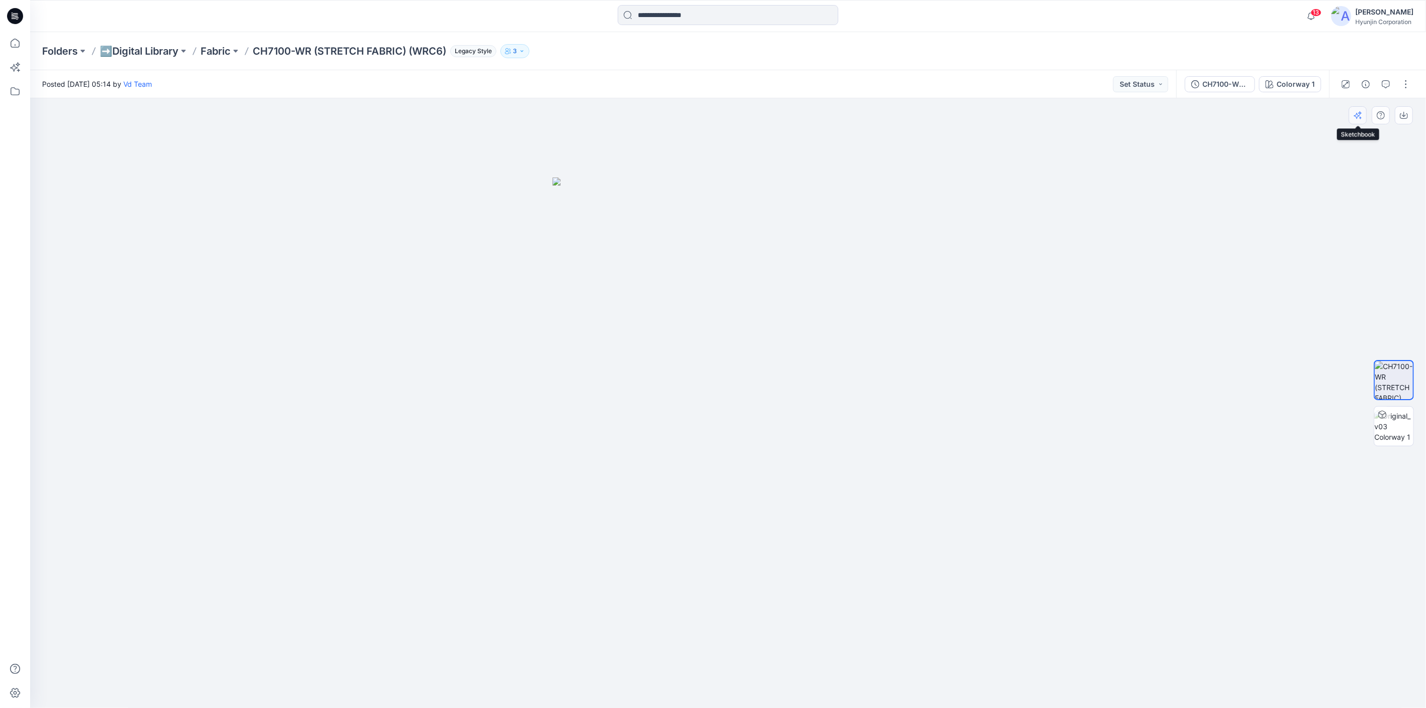
click at [1355, 119] on icon "button" at bounding box center [1358, 115] width 8 height 8
click at [1371, 87] on button "button" at bounding box center [1366, 84] width 16 height 16
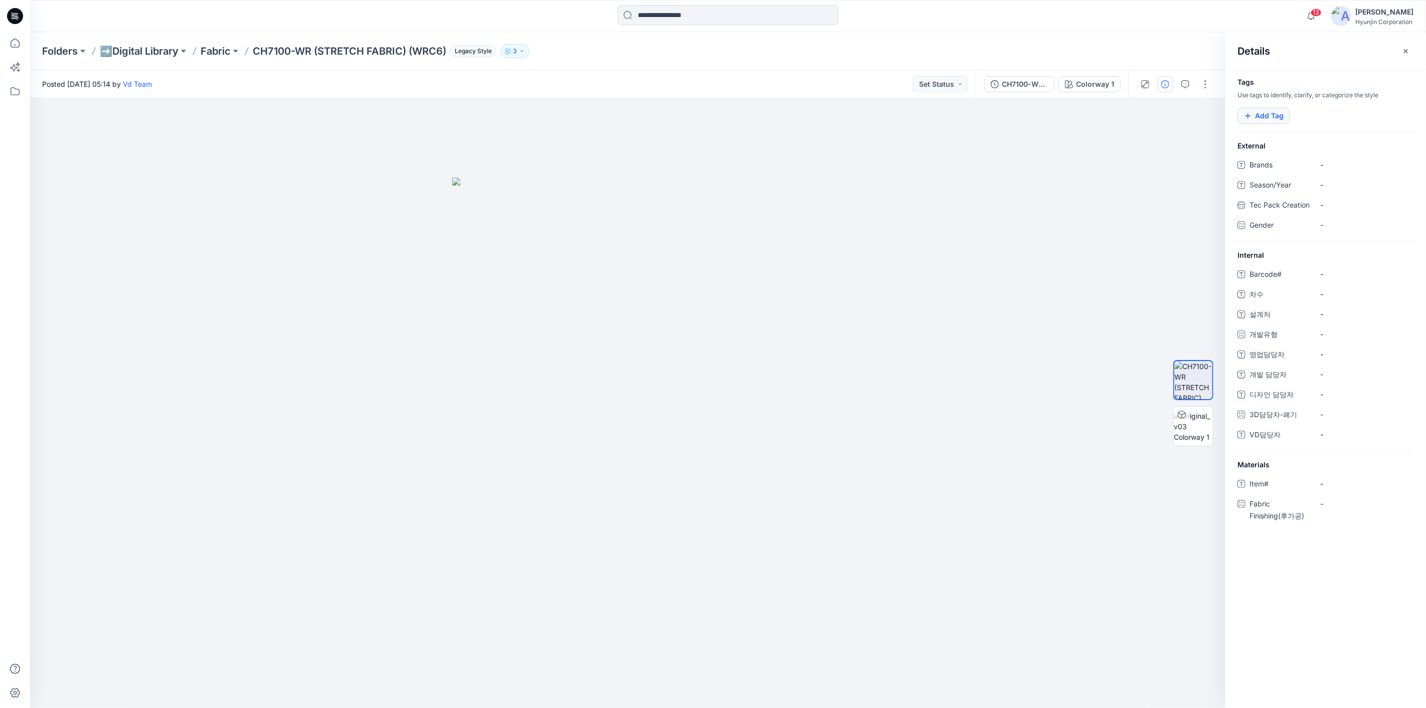
click at [1287, 115] on button "Add Tag" at bounding box center [1264, 116] width 53 height 16
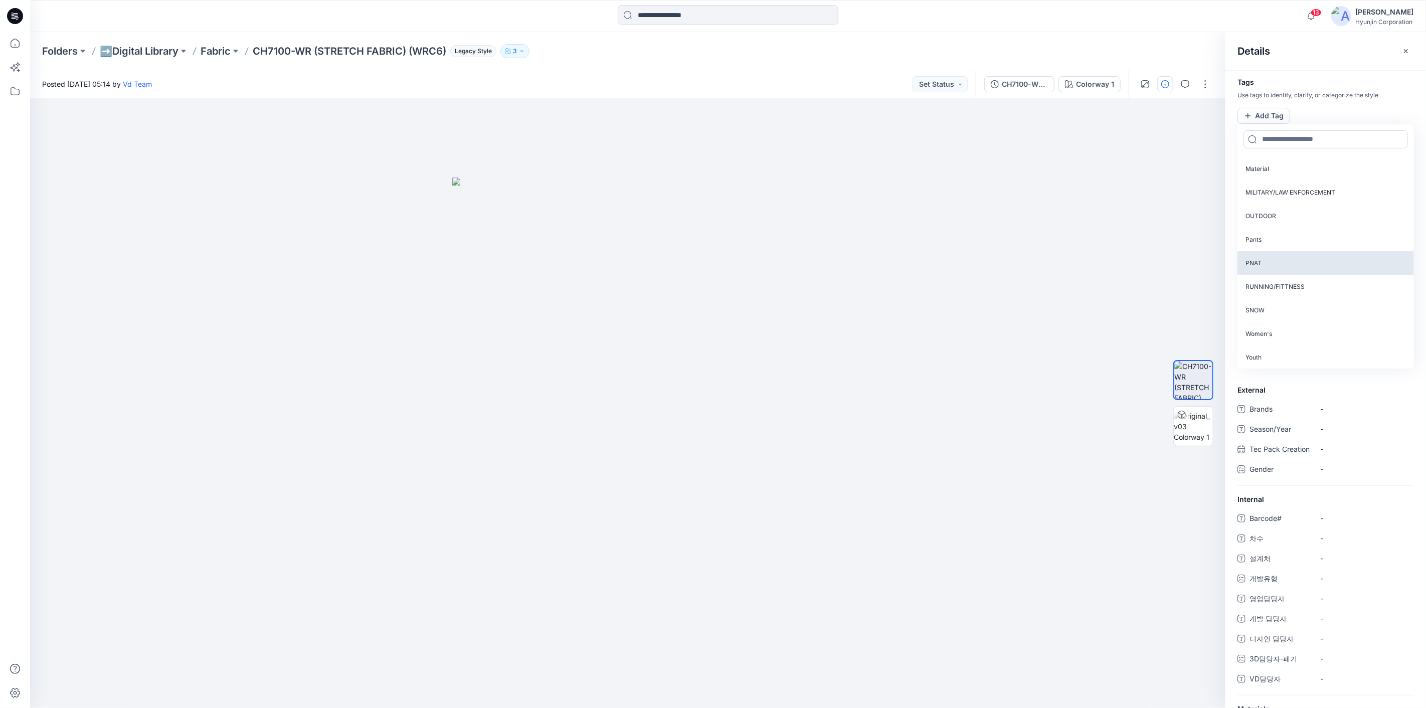
scroll to position [274, 0]
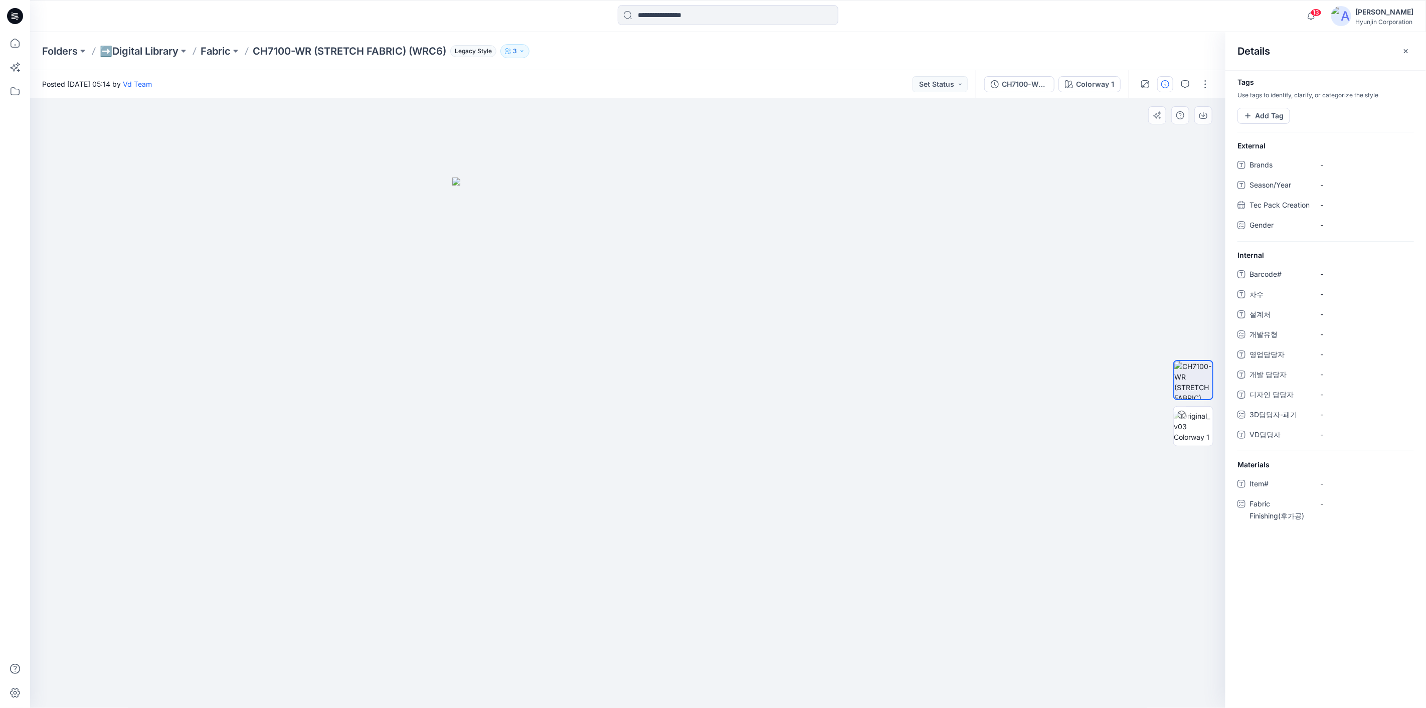
click at [1154, 260] on div at bounding box center [628, 403] width 1196 height 610
click at [1276, 118] on button "Add Tag" at bounding box center [1264, 116] width 53 height 16
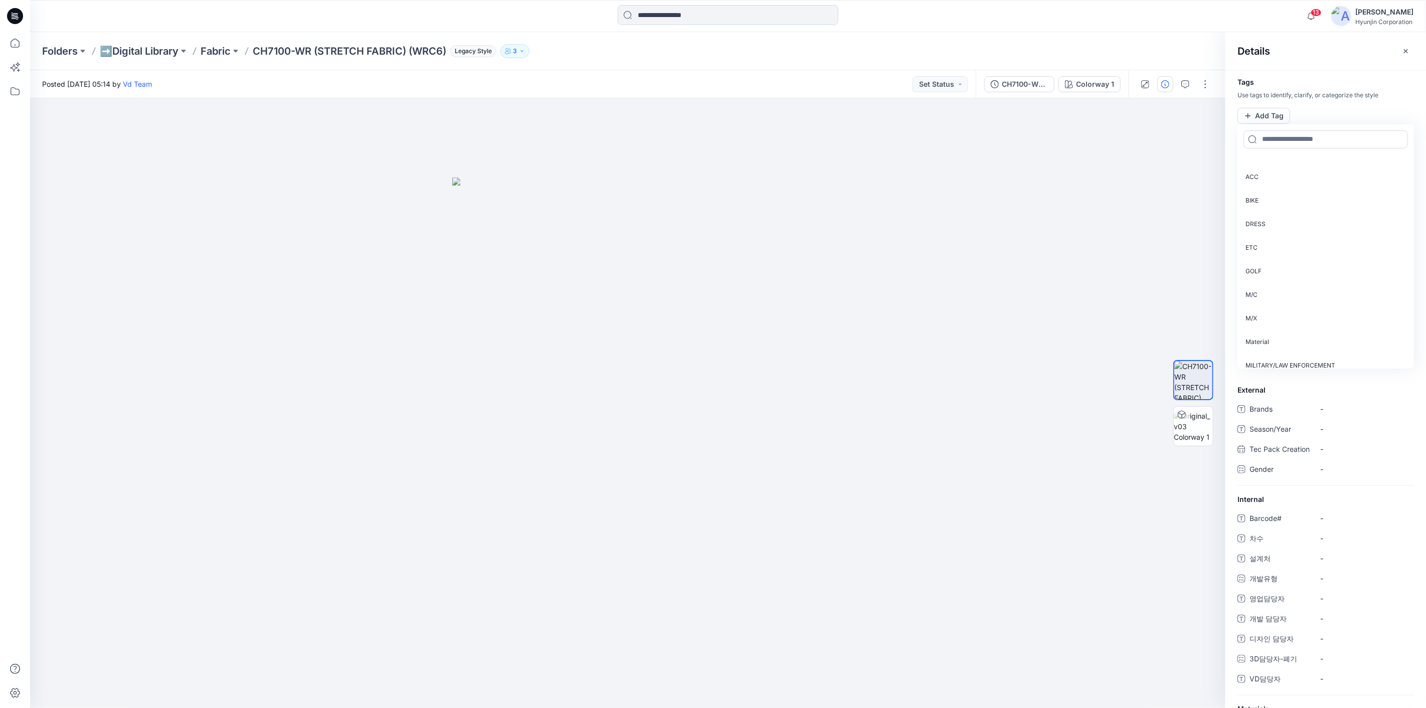
scroll to position [0, 0]
click at [1067, 581] on div at bounding box center [628, 403] width 1196 height 610
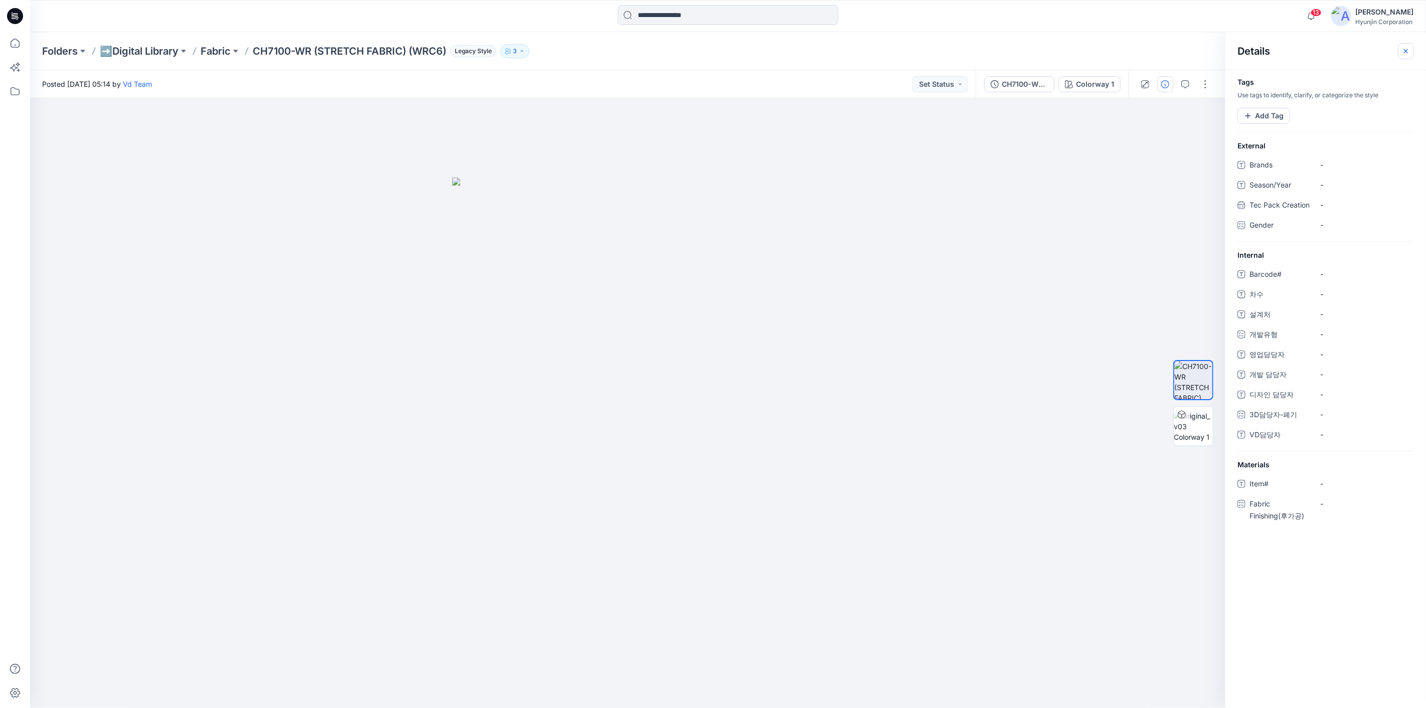
click at [1413, 49] on button "button" at bounding box center [1406, 51] width 16 height 16
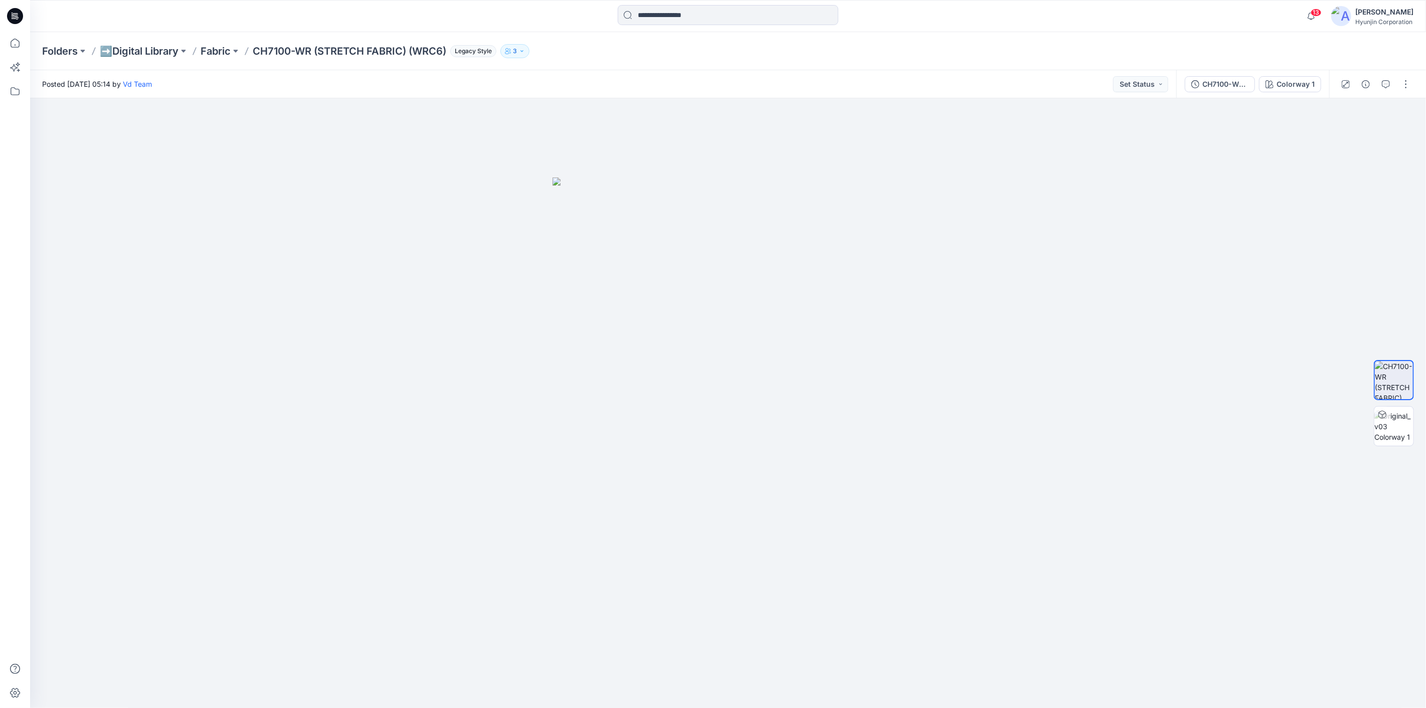
click at [1373, 16] on div "[PERSON_NAME]" at bounding box center [1385, 12] width 58 height 12
drag, startPoint x: 1299, startPoint y: 139, endPoint x: 1238, endPoint y: 135, distance: 60.4
click at [1299, 139] on p "Organization Settings" at bounding box center [1317, 135] width 71 height 19
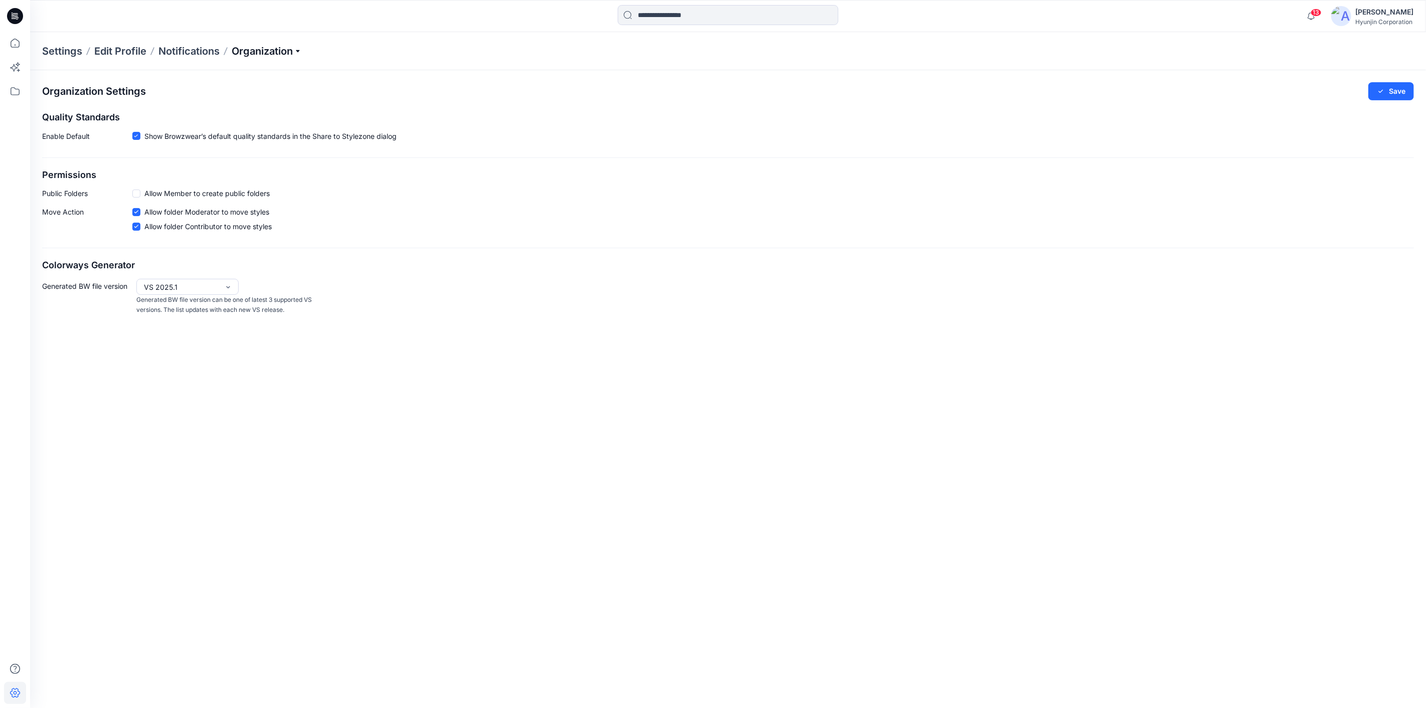
click at [260, 49] on p "Organization" at bounding box center [267, 51] width 70 height 14
click at [251, 128] on link "Manage Tags" at bounding box center [268, 134] width 146 height 20
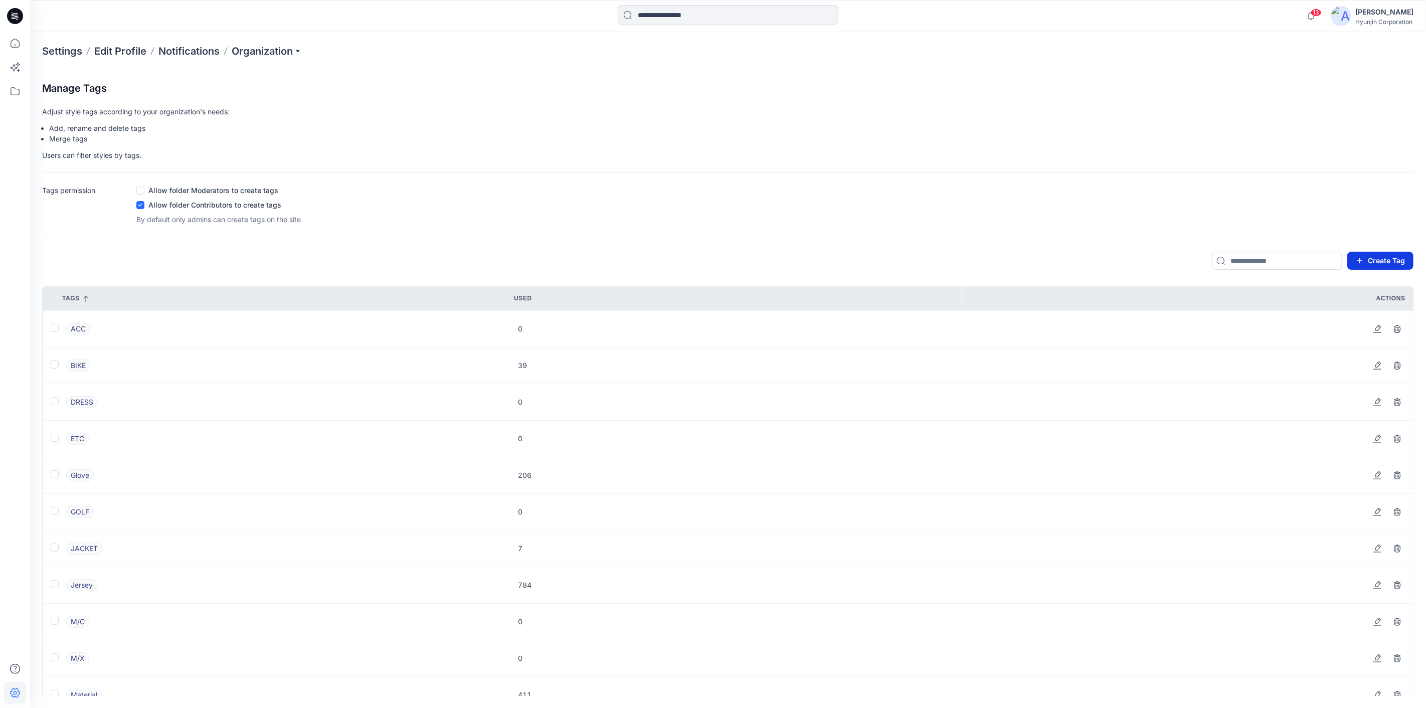
click at [1392, 266] on button "Create Tag" at bounding box center [1381, 261] width 66 height 18
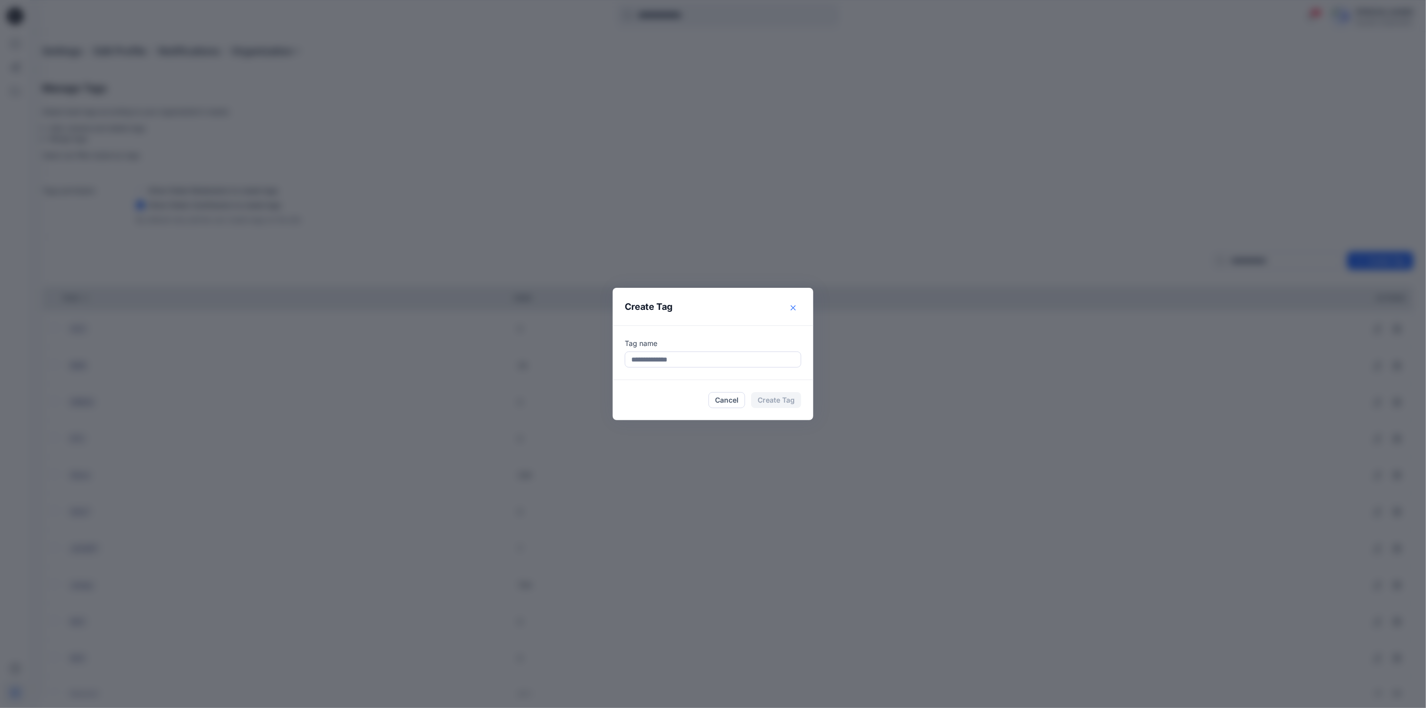
click at [795, 309] on icon "Close" at bounding box center [793, 307] width 5 height 5
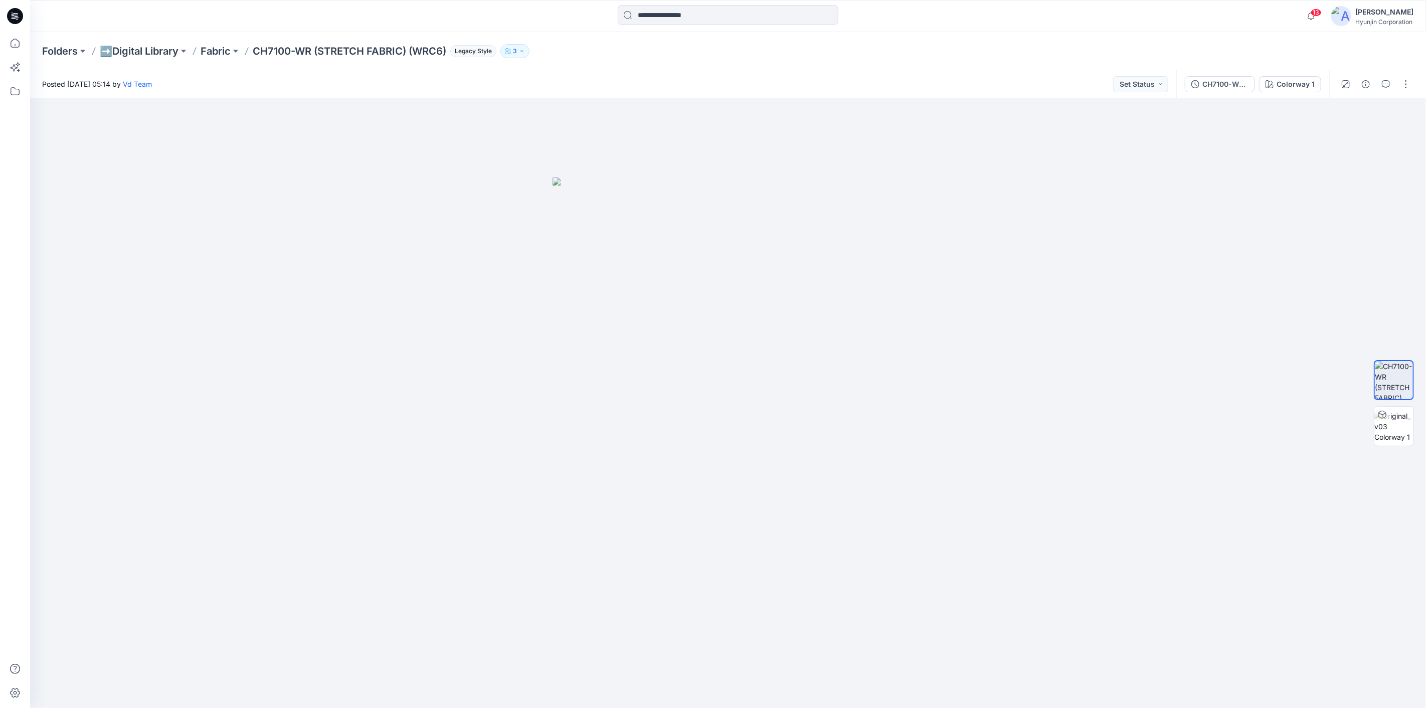
click at [24, 15] on div at bounding box center [15, 16] width 32 height 32
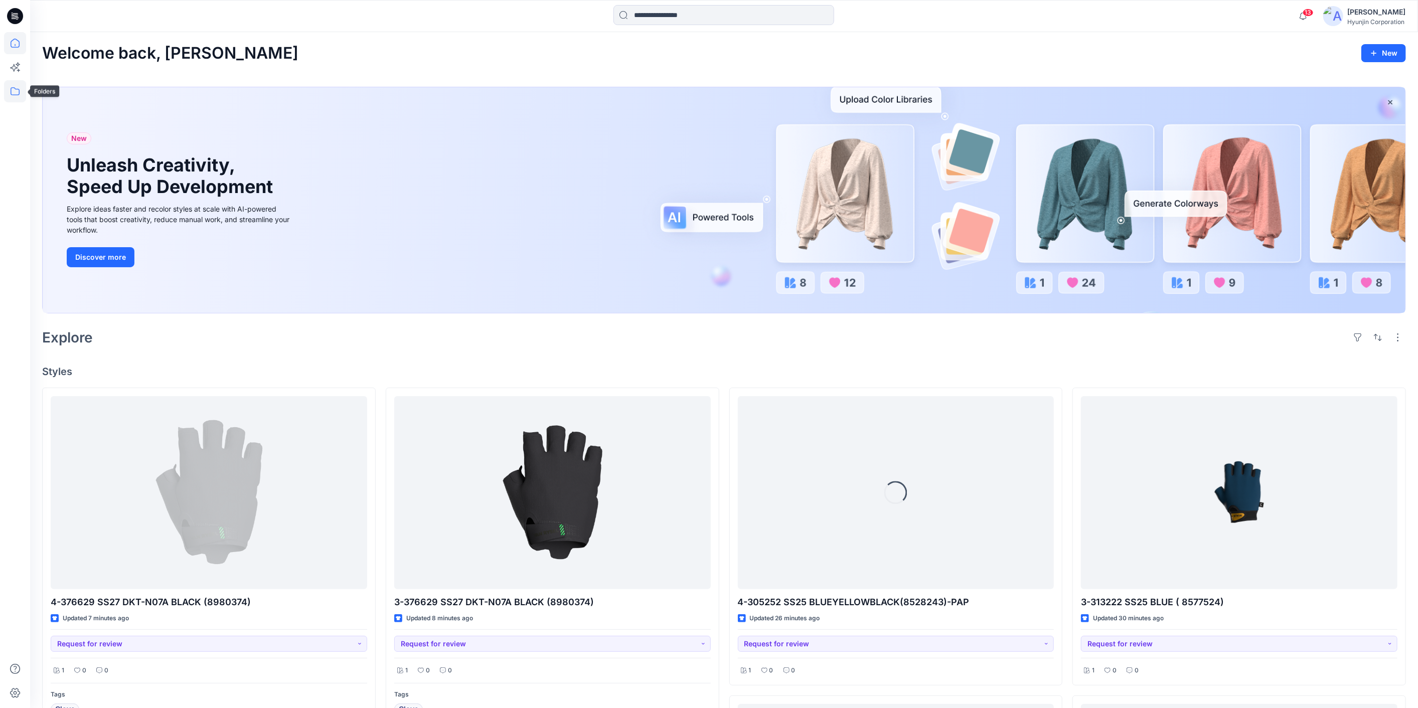
click at [18, 92] on icon at bounding box center [15, 91] width 22 height 22
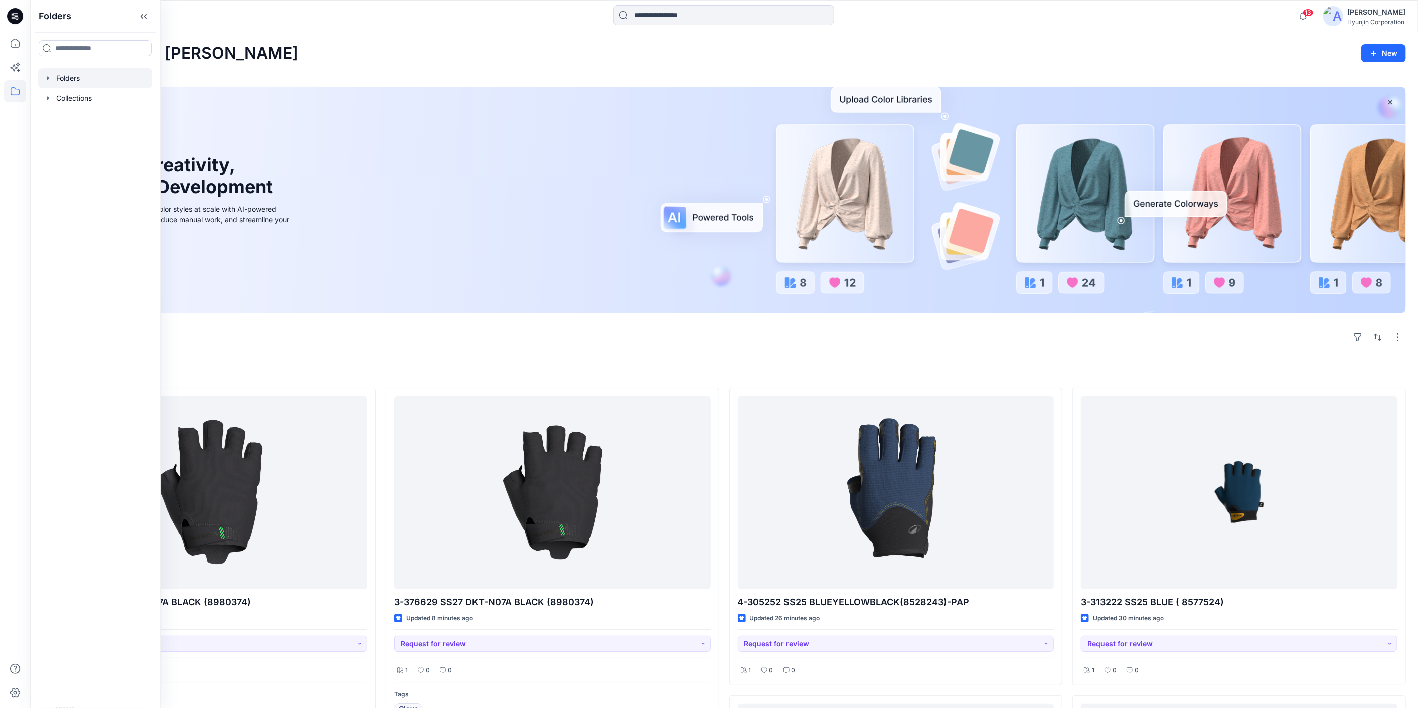
click at [66, 85] on div at bounding box center [95, 78] width 114 height 20
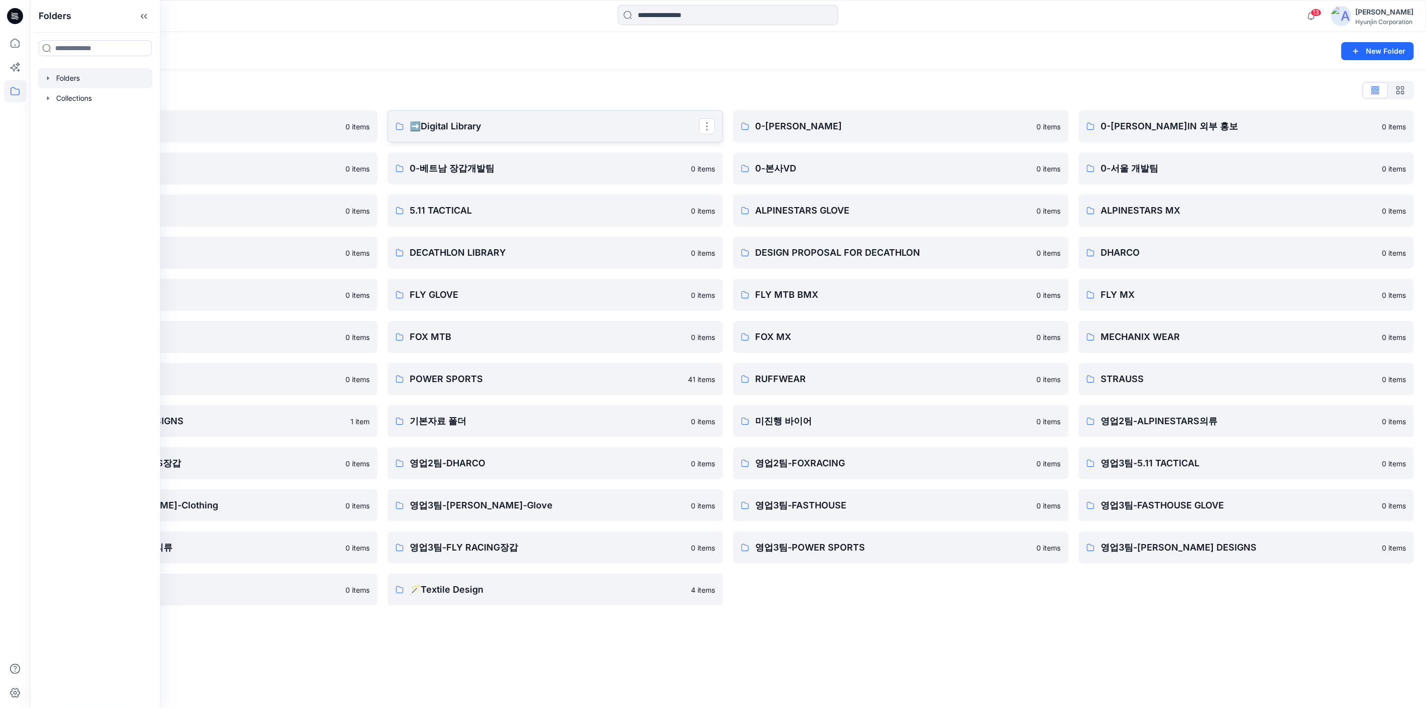
click at [452, 125] on p "➡️Digital Library" at bounding box center [554, 126] width 289 height 14
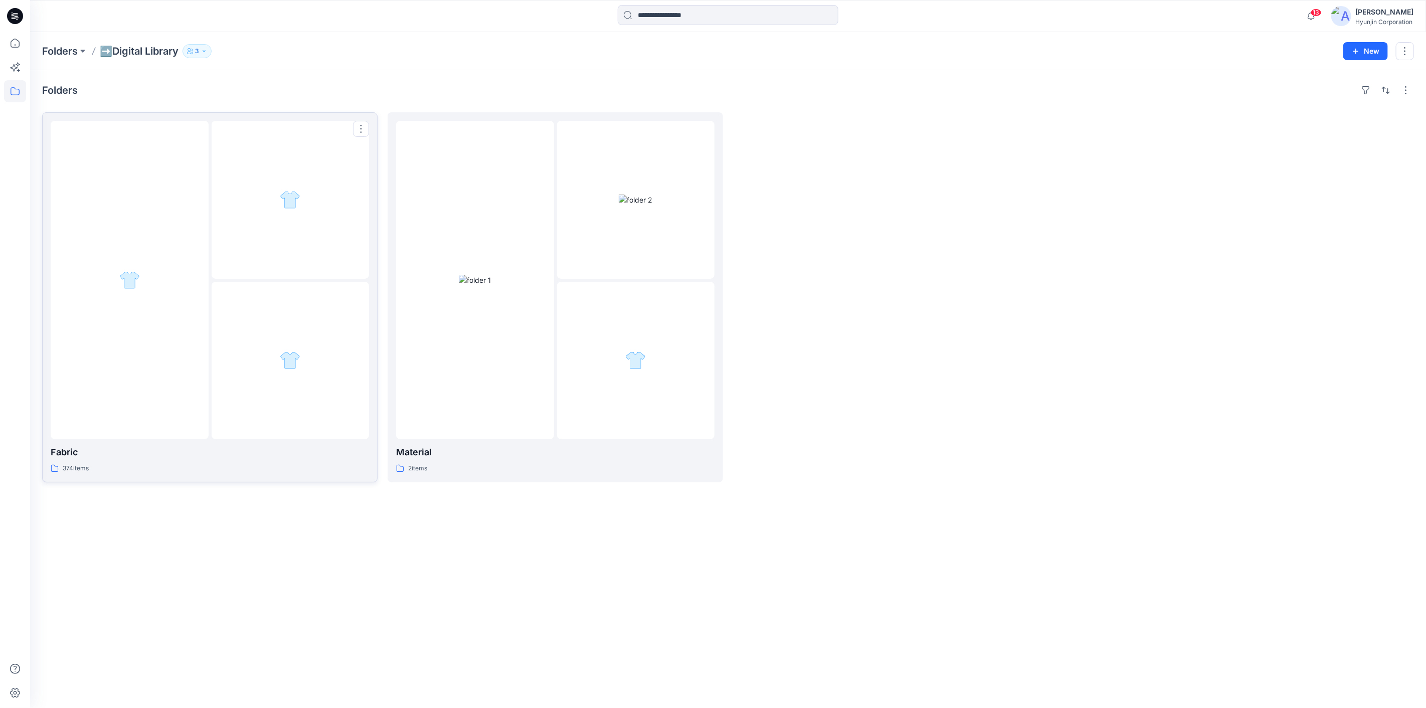
click at [278, 386] on div at bounding box center [291, 361] width 158 height 158
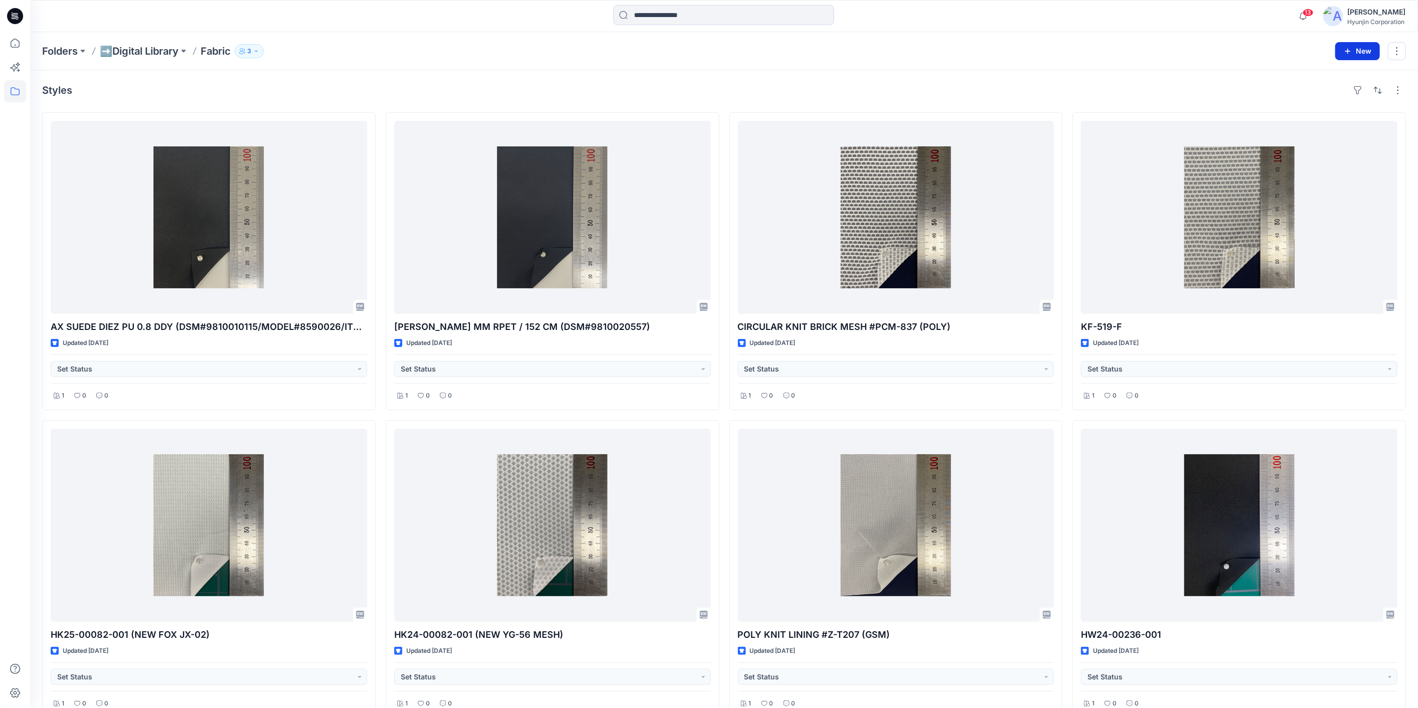
click at [1358, 50] on button "New" at bounding box center [1357, 51] width 45 height 18
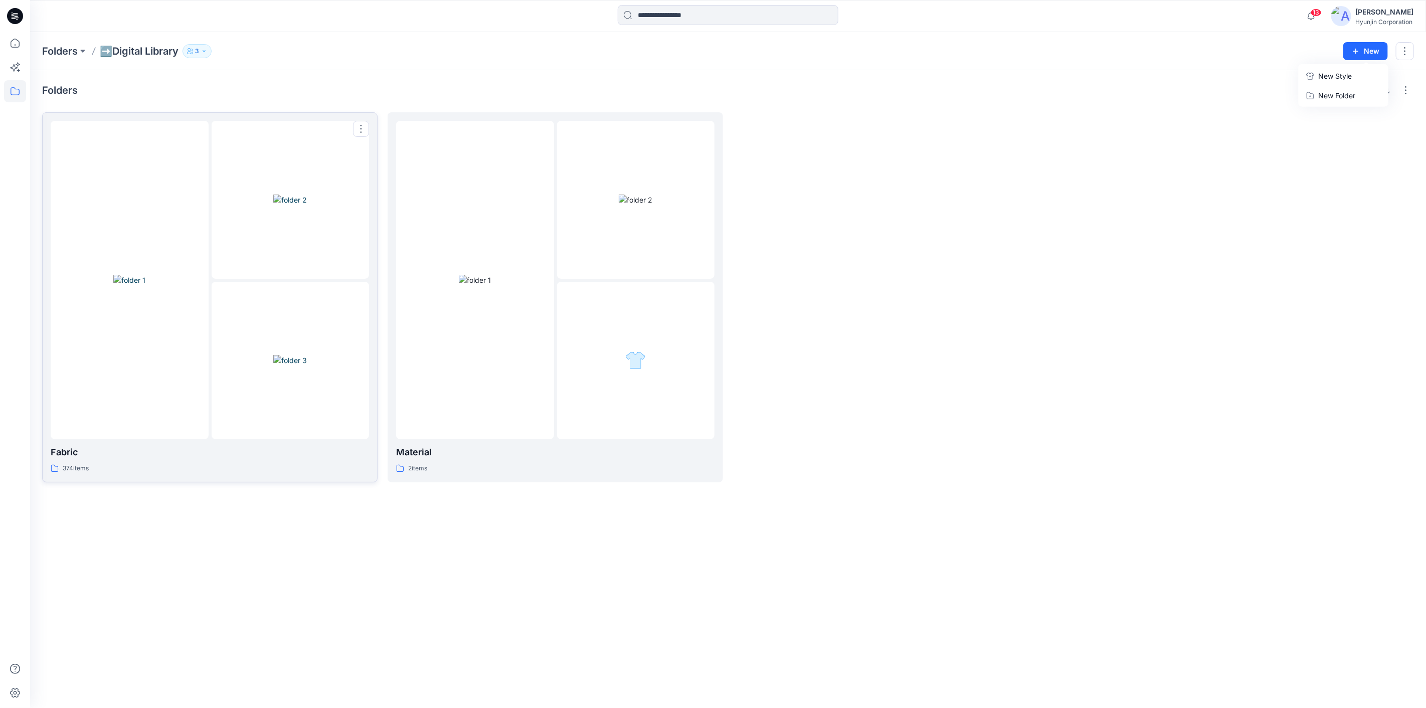
click at [273, 355] on img at bounding box center [290, 360] width 34 height 11
click at [528, 342] on div at bounding box center [475, 280] width 158 height 318
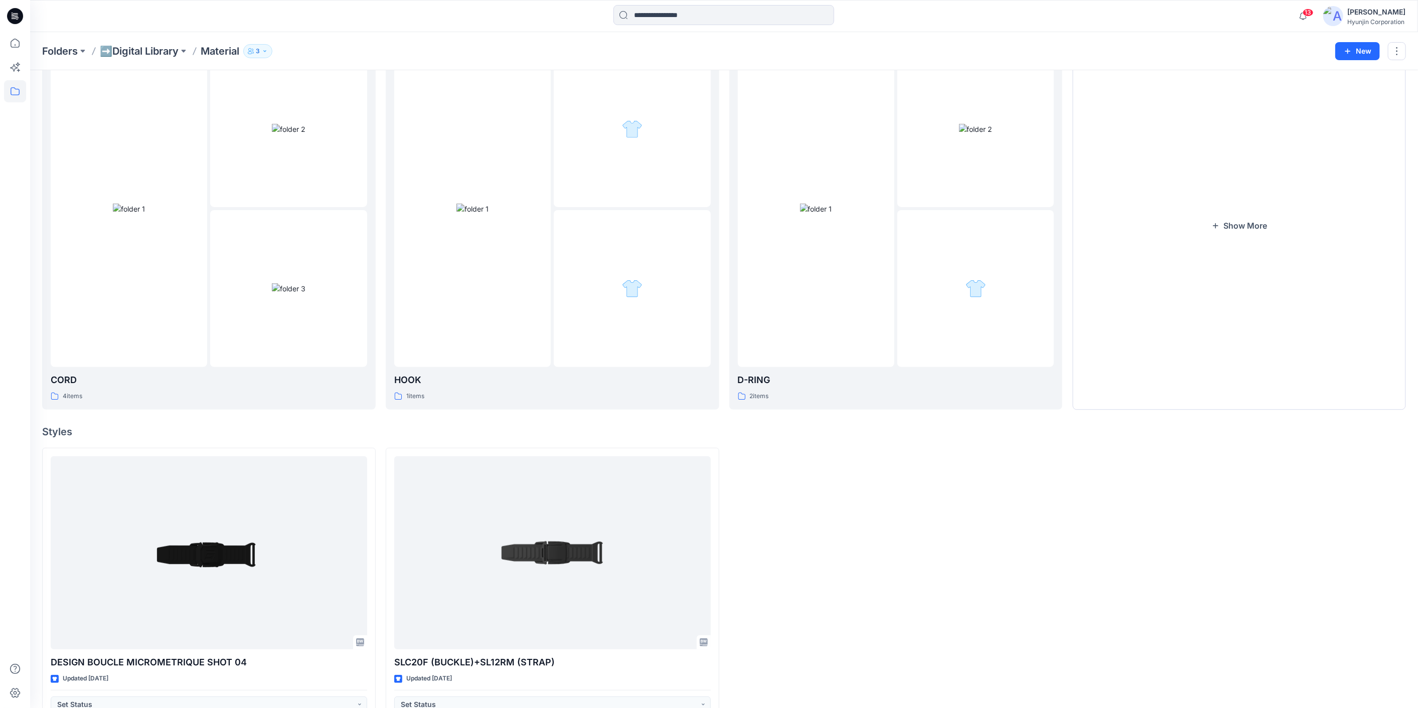
scroll to position [119, 0]
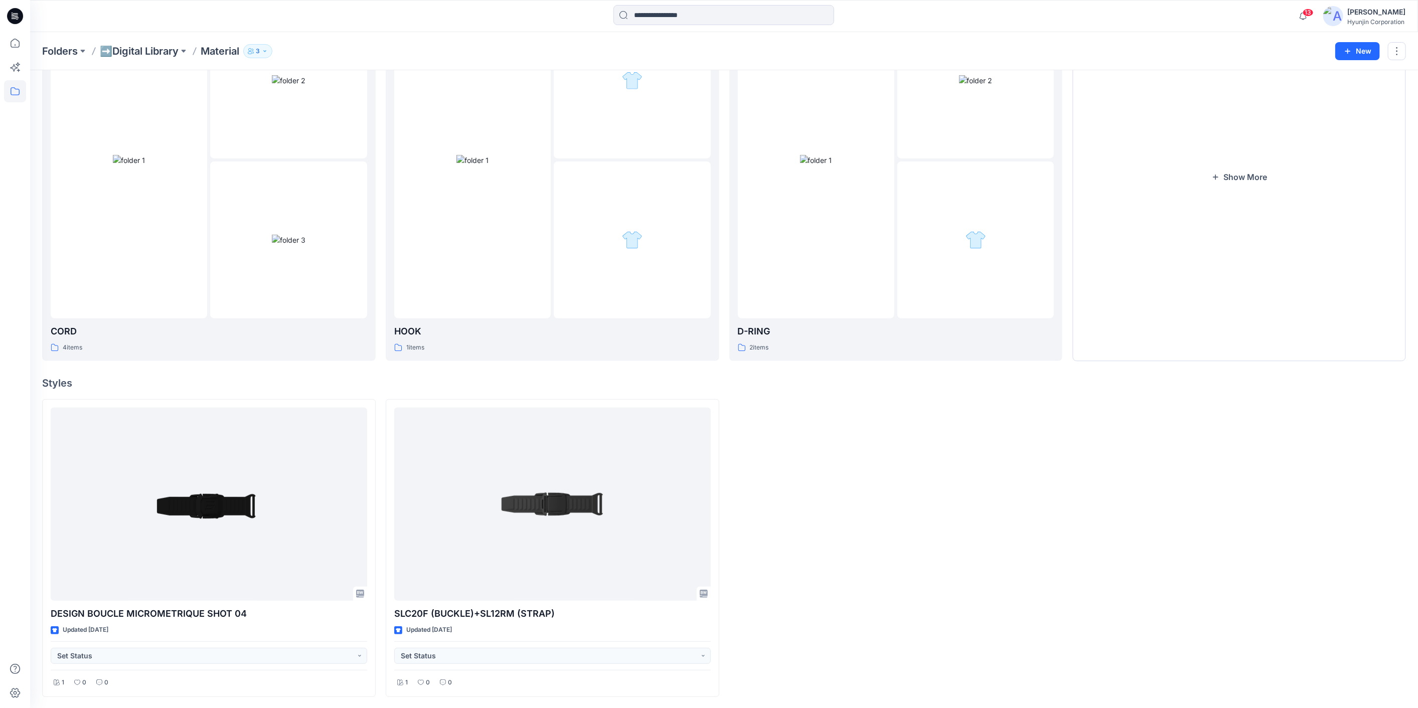
click at [21, 16] on icon at bounding box center [15, 16] width 16 height 16
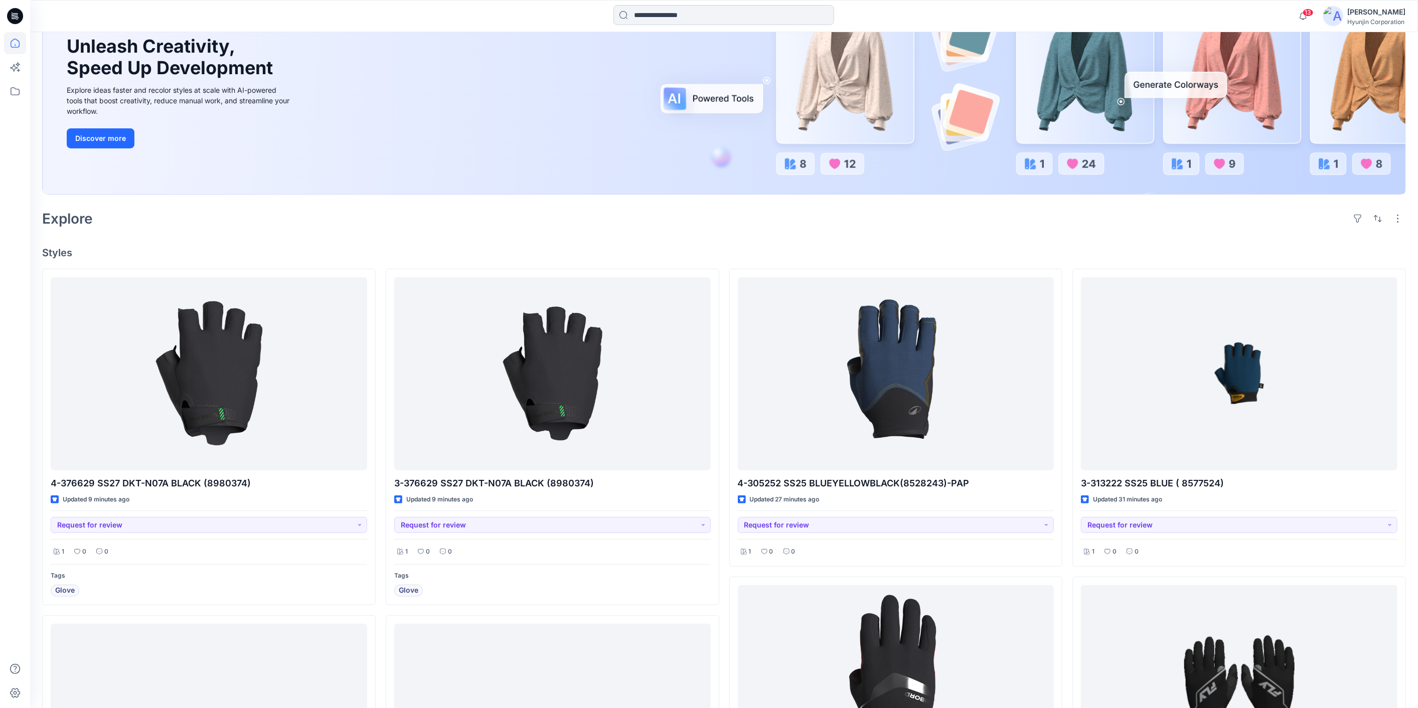
click at [639, 12] on input at bounding box center [723, 15] width 221 height 20
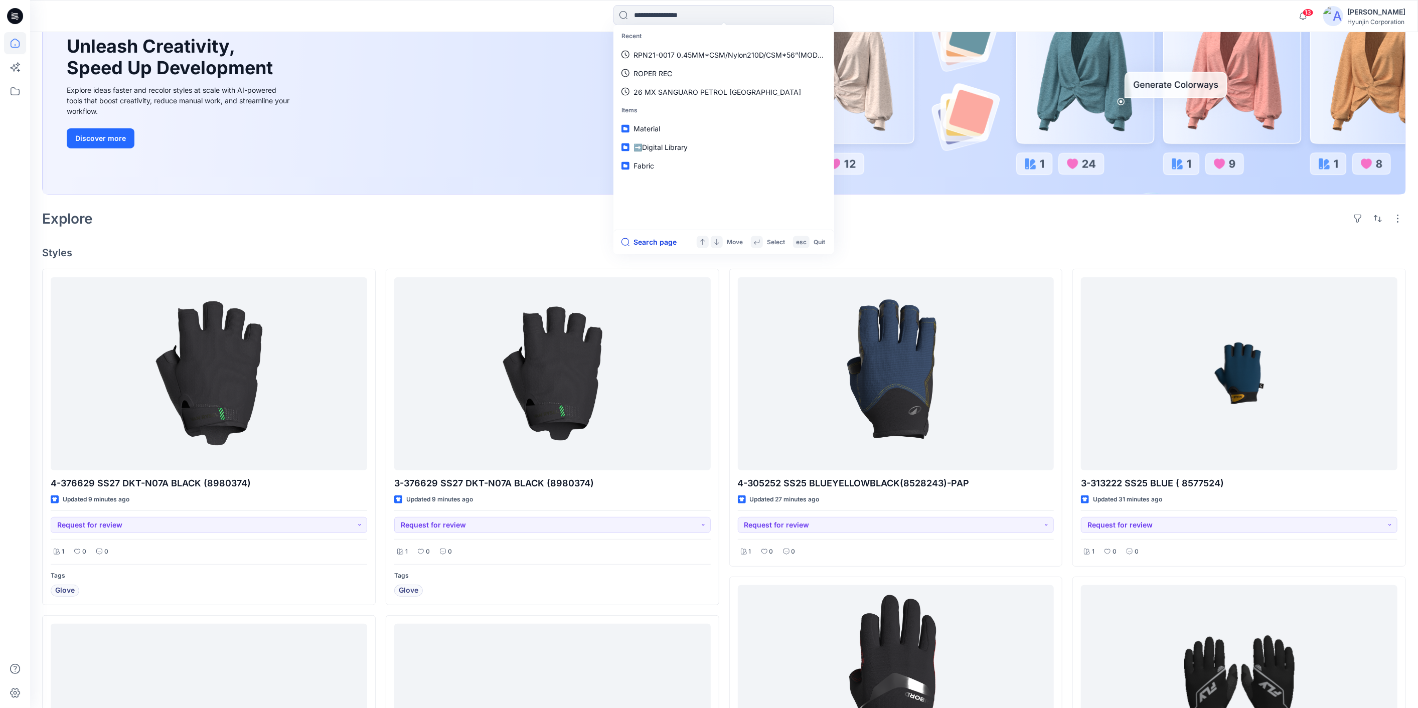
click at [651, 237] on button "Search page" at bounding box center [648, 242] width 55 height 12
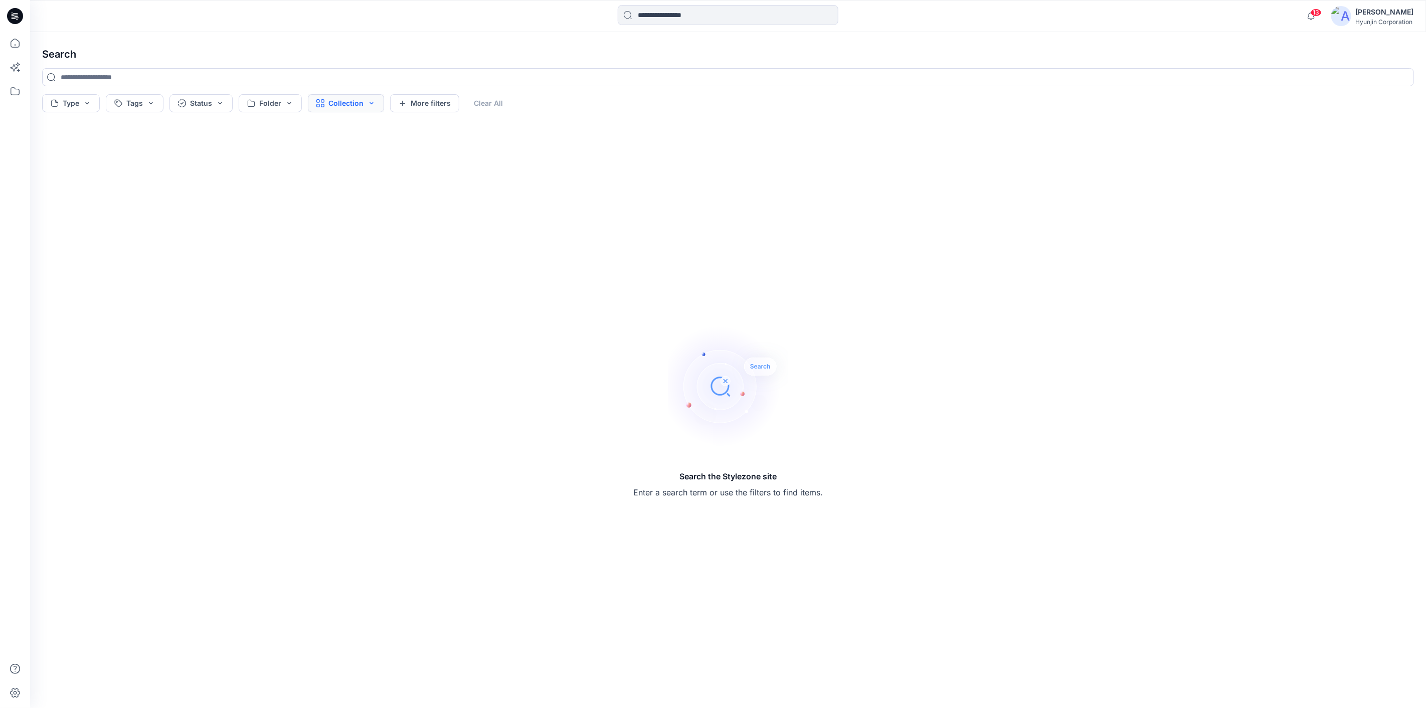
click at [358, 106] on button "Collection" at bounding box center [346, 103] width 76 height 18
click at [412, 102] on button "More filters" at bounding box center [424, 103] width 69 height 18
click at [412, 102] on button "Created by" at bounding box center [429, 103] width 79 height 18
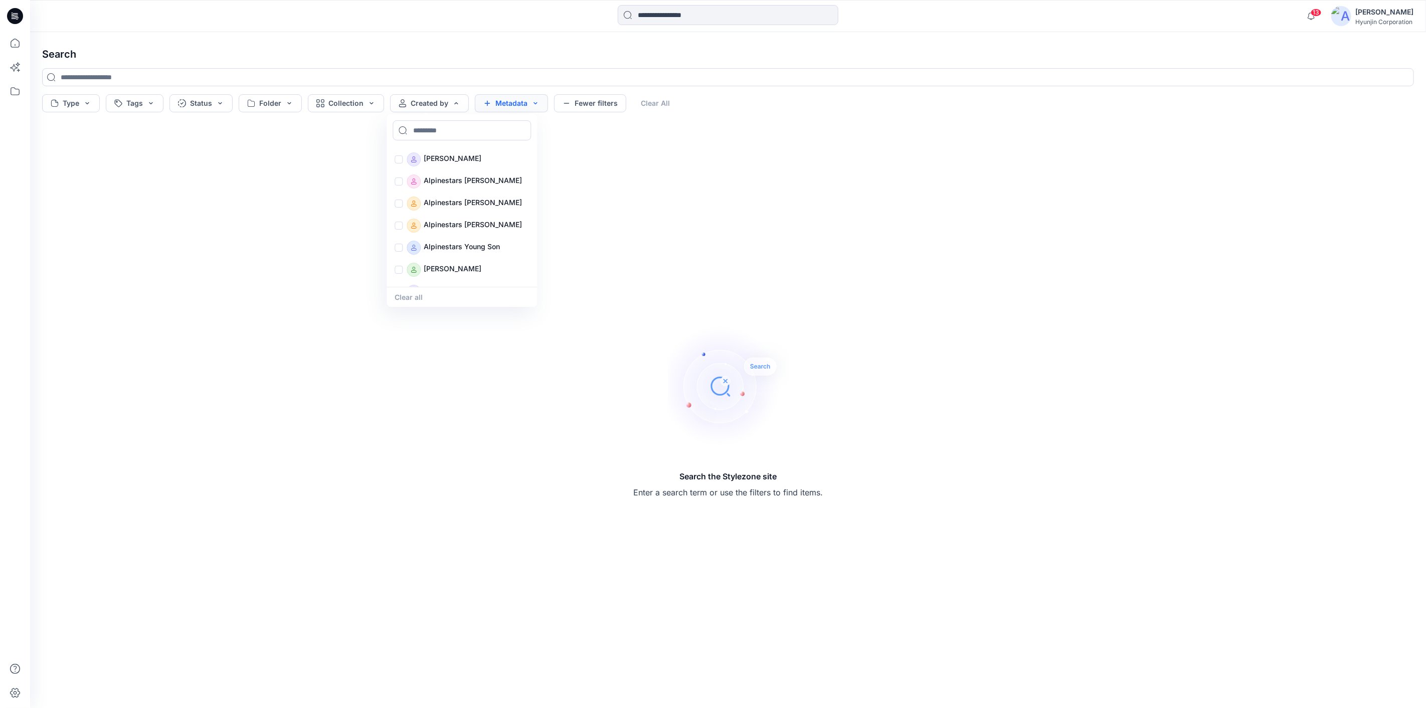
click at [476, 104] on button "Metadata" at bounding box center [511, 103] width 73 height 18
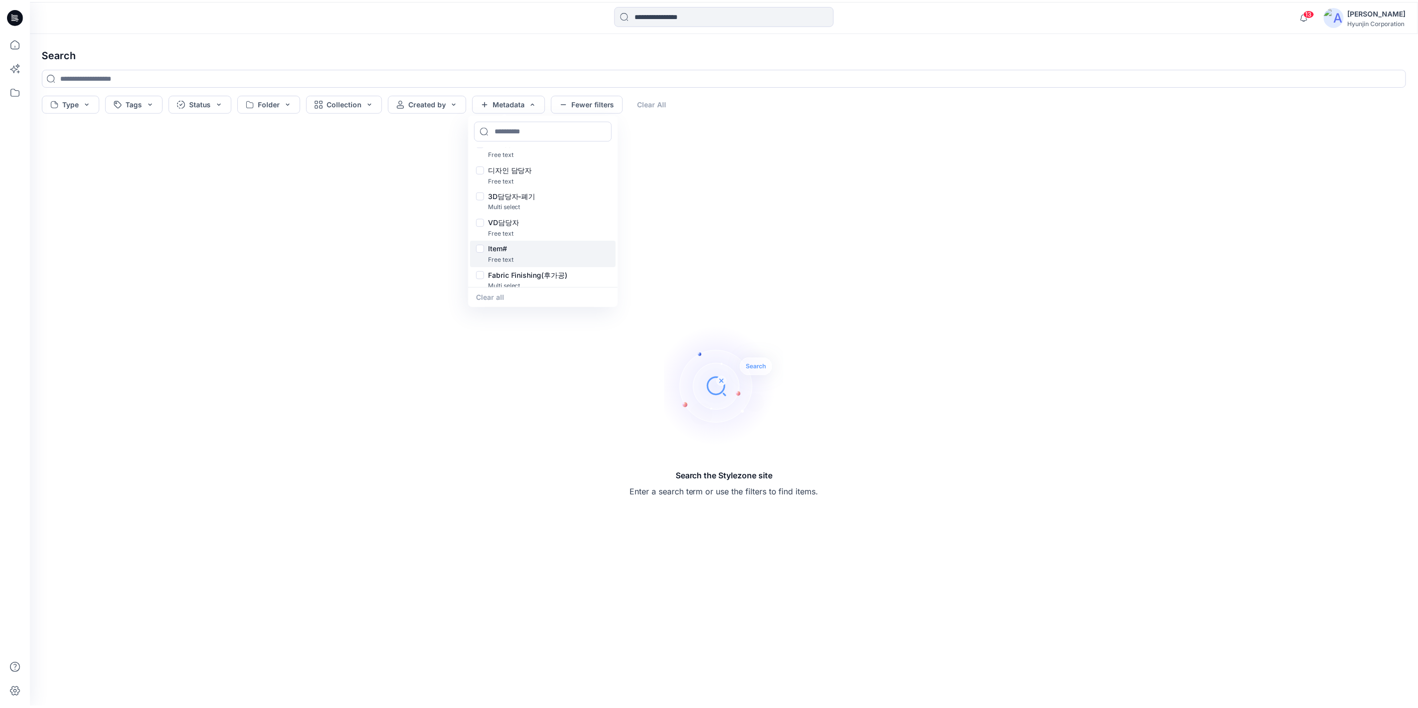
scroll to position [257, 0]
click at [482, 269] on div "Fabric Finishing(후가공)" at bounding box center [546, 269] width 134 height 12
click at [16, 21] on icon at bounding box center [15, 16] width 16 height 16
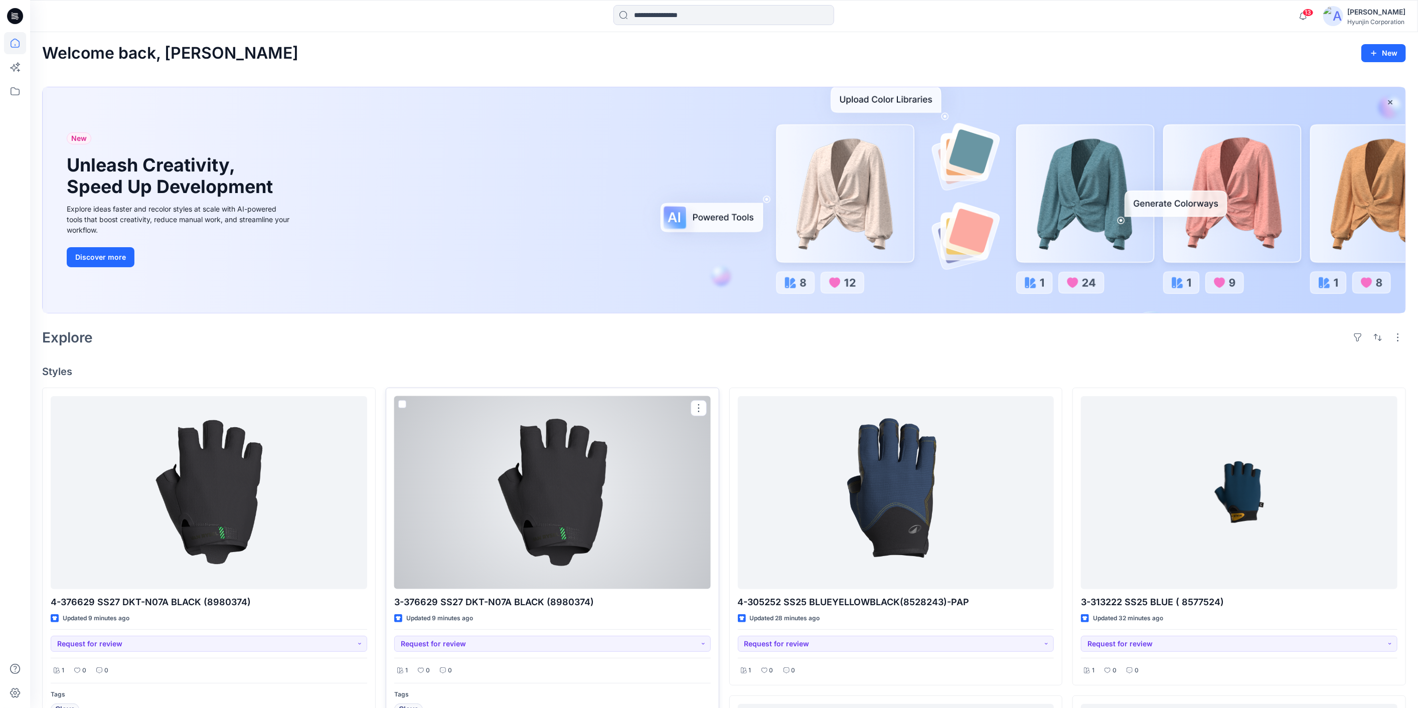
click at [572, 562] on div at bounding box center [552, 492] width 316 height 193
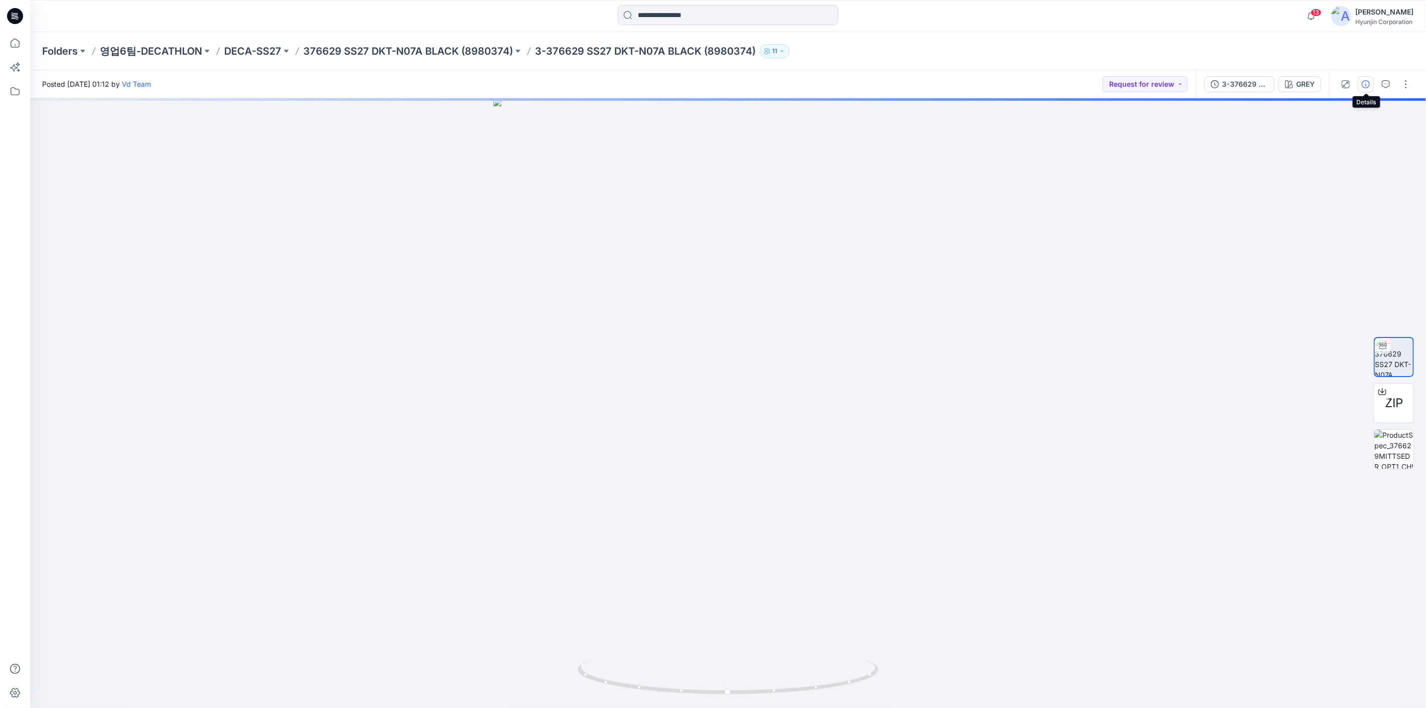
click at [1374, 83] on button "button" at bounding box center [1366, 84] width 16 height 16
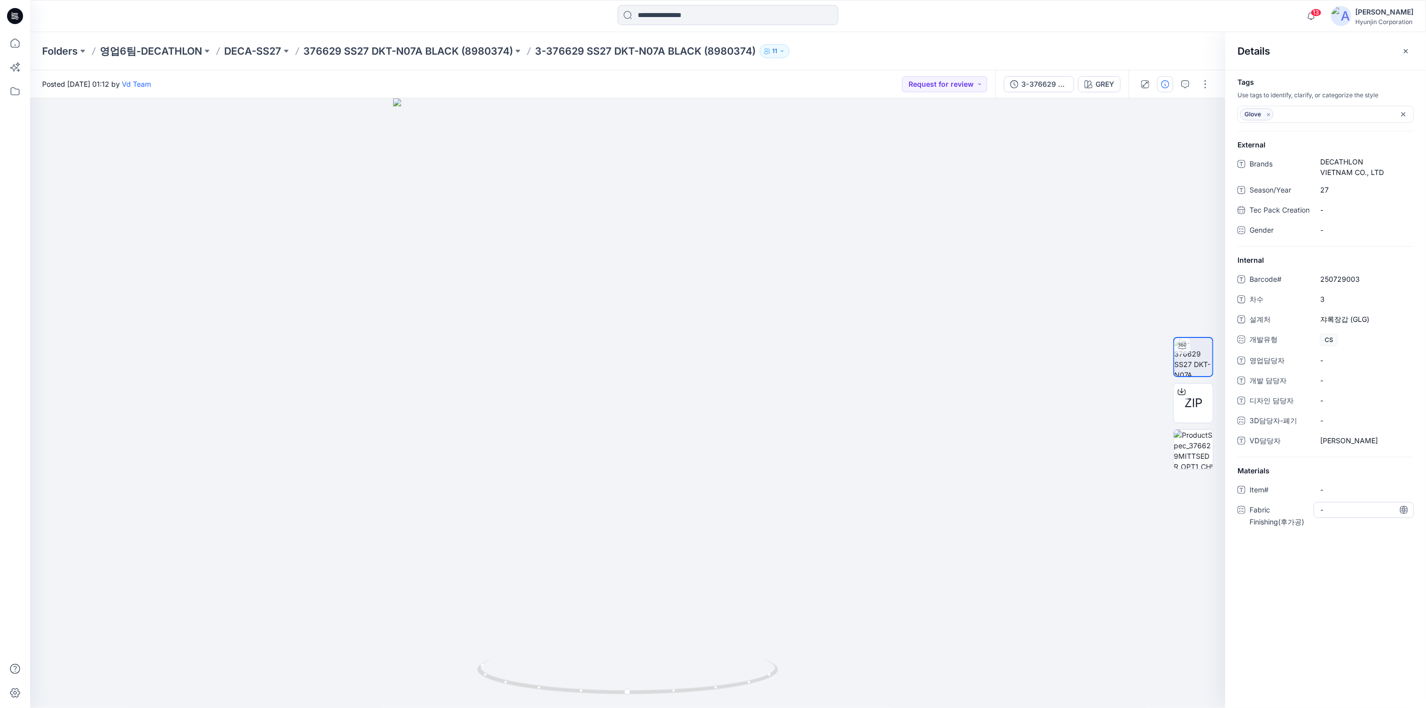
click at [1344, 518] on div "-" at bounding box center [1364, 510] width 100 height 16
click at [616, 80] on div "Posted Wednesday, August 13, 2025 01:12 by Vd Team Request for review" at bounding box center [512, 84] width 965 height 28
click at [25, 14] on div at bounding box center [15, 16] width 32 height 32
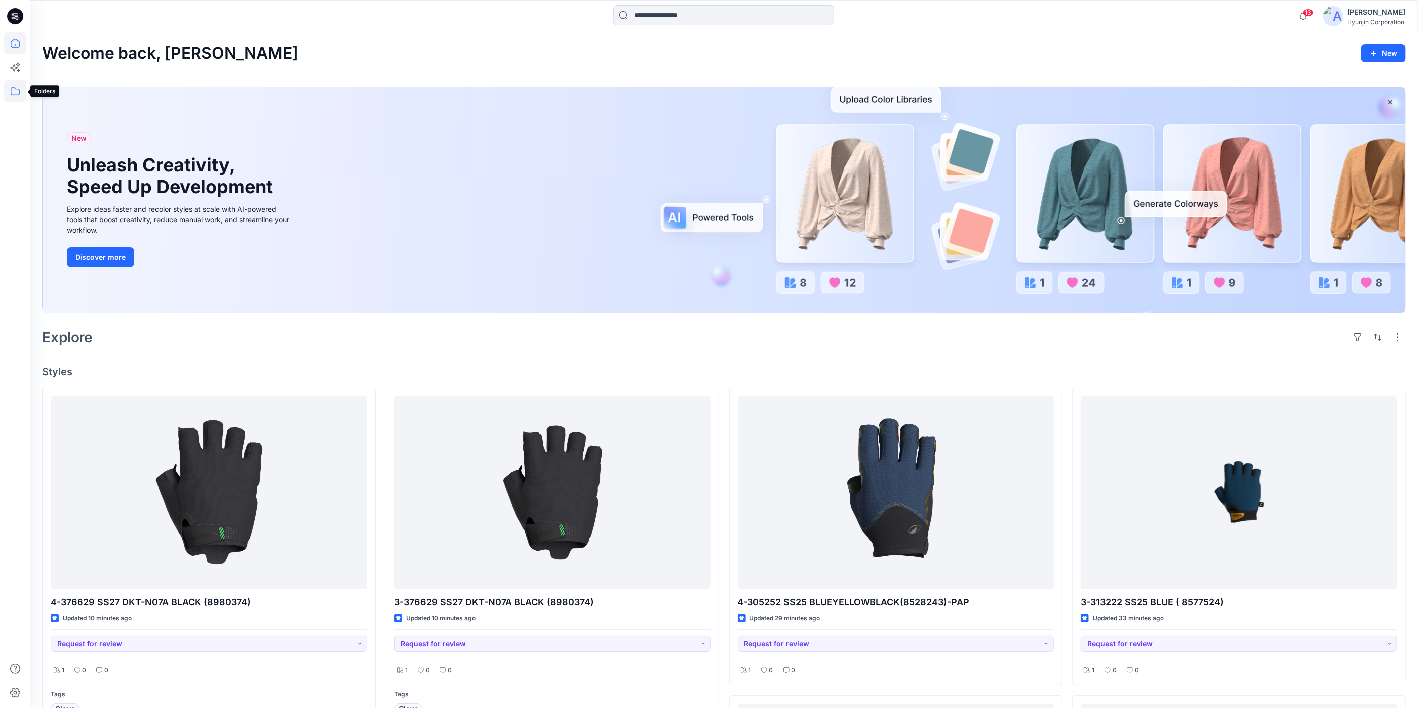
click at [17, 98] on icon at bounding box center [15, 91] width 22 height 22
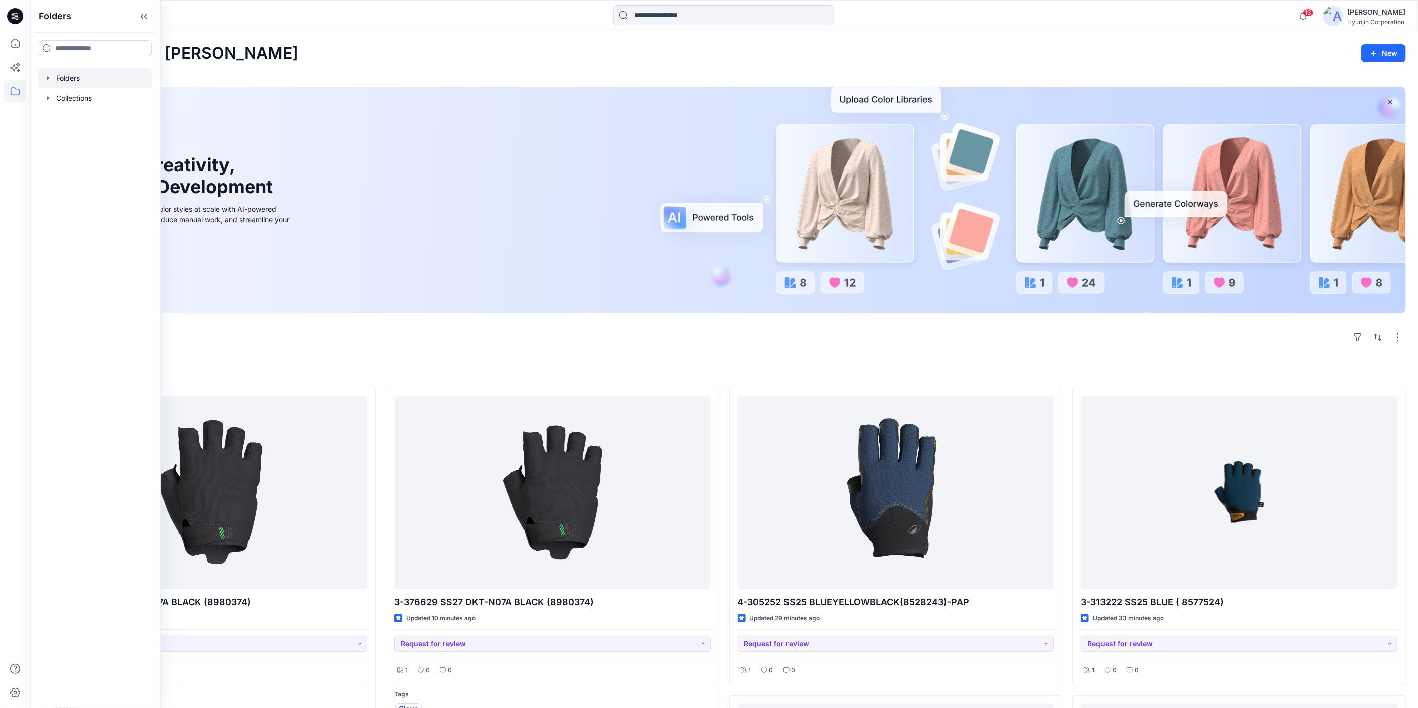
click at [80, 82] on div at bounding box center [95, 78] width 114 height 20
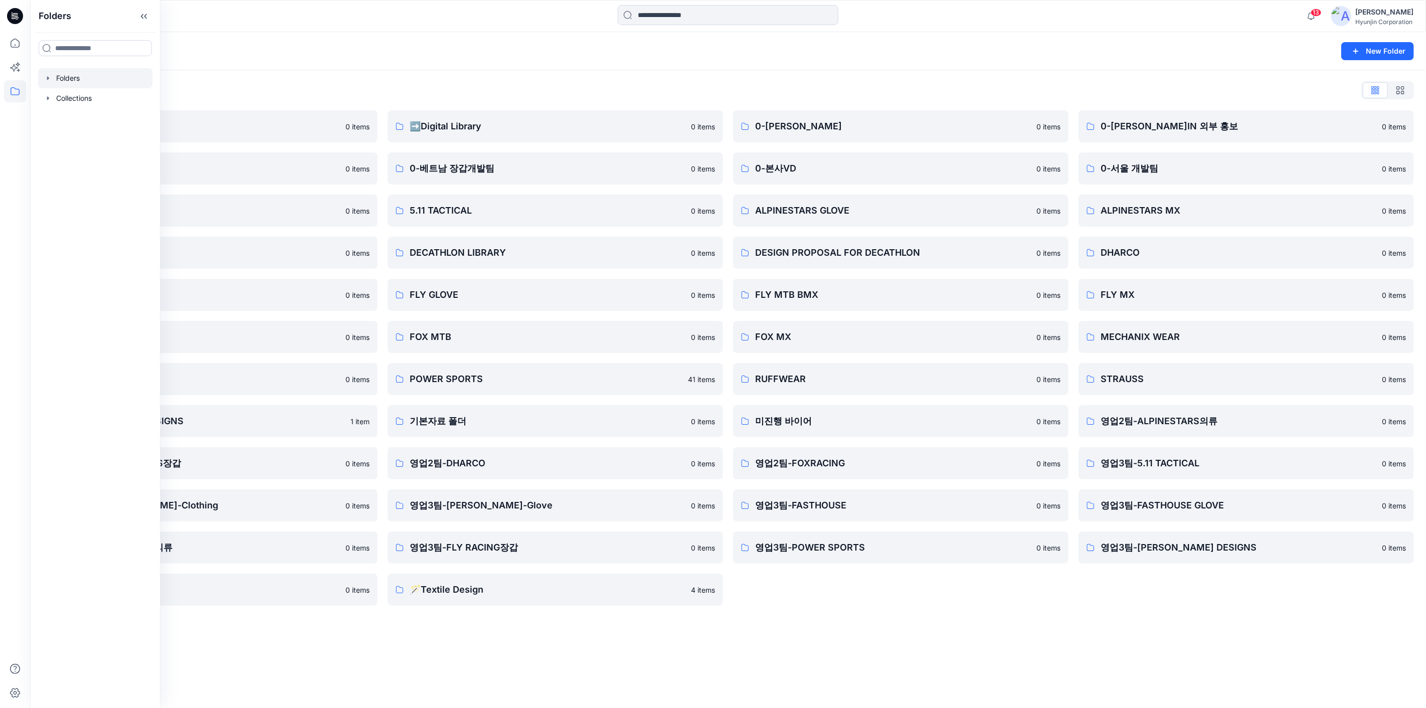
click at [525, 82] on div "Folders List" at bounding box center [728, 90] width 1372 height 16
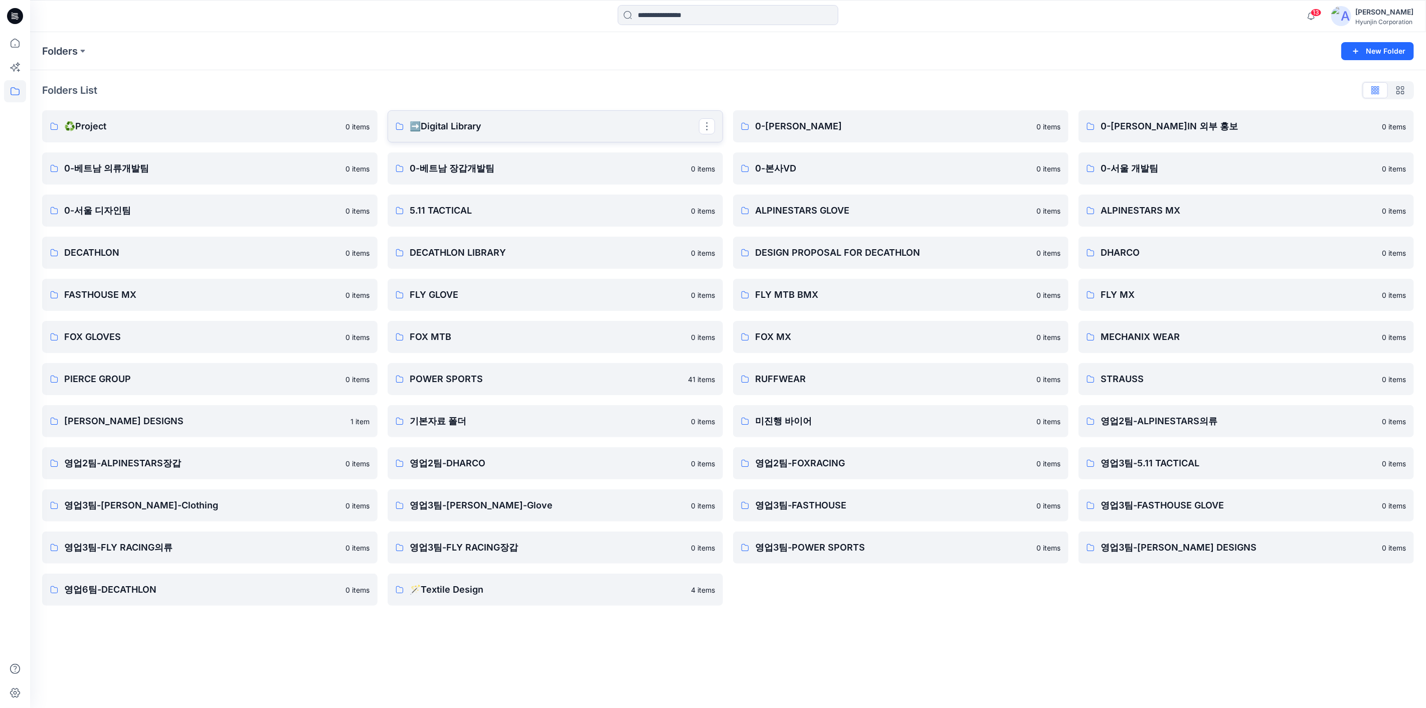
click at [526, 115] on link "➡️Digital Library" at bounding box center [556, 126] width 336 height 32
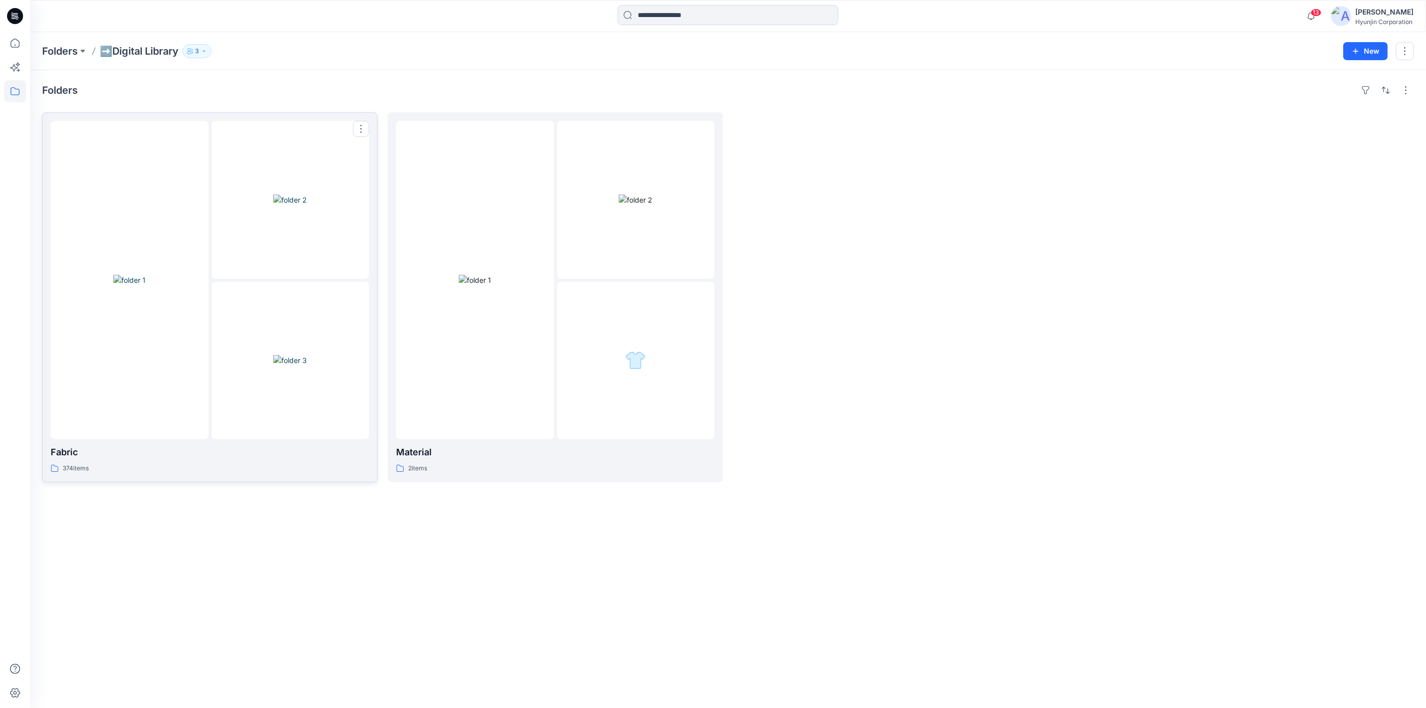
click at [290, 355] on img at bounding box center [290, 360] width 34 height 11
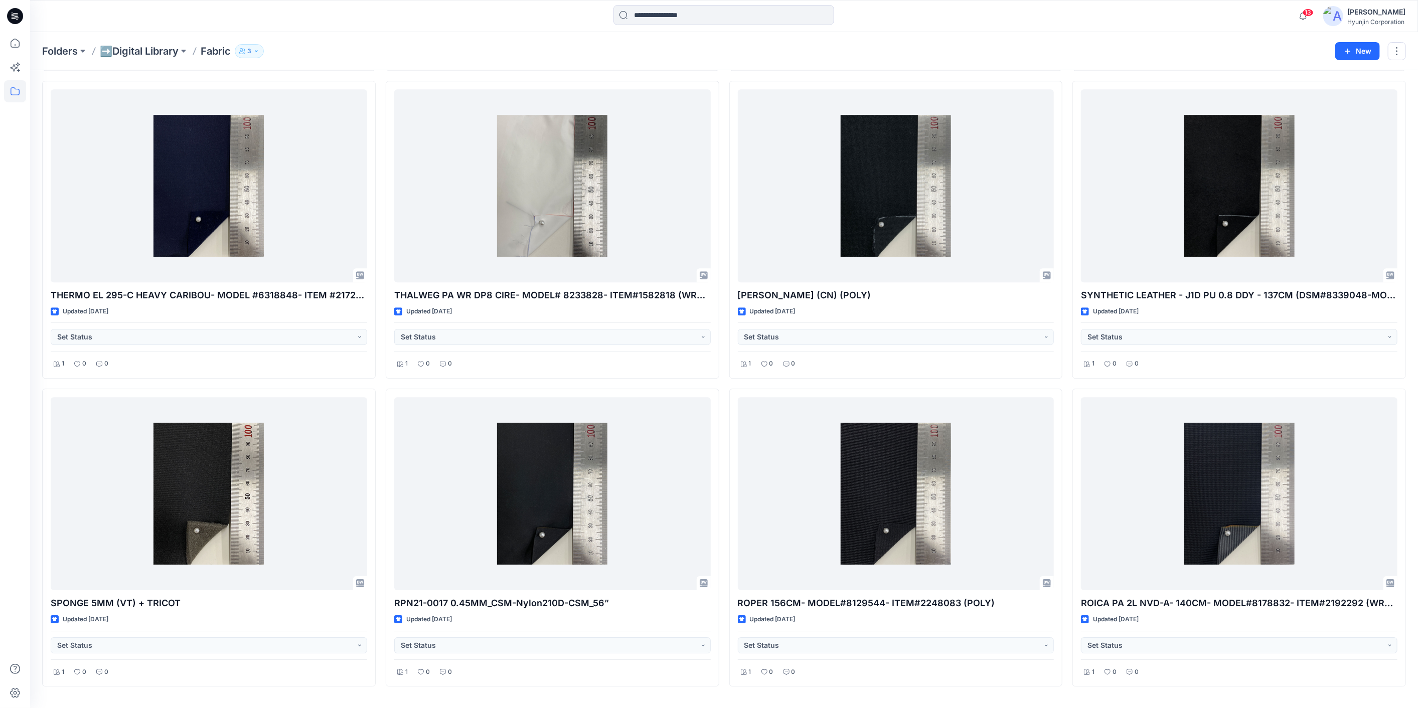
scroll to position [9593, 0]
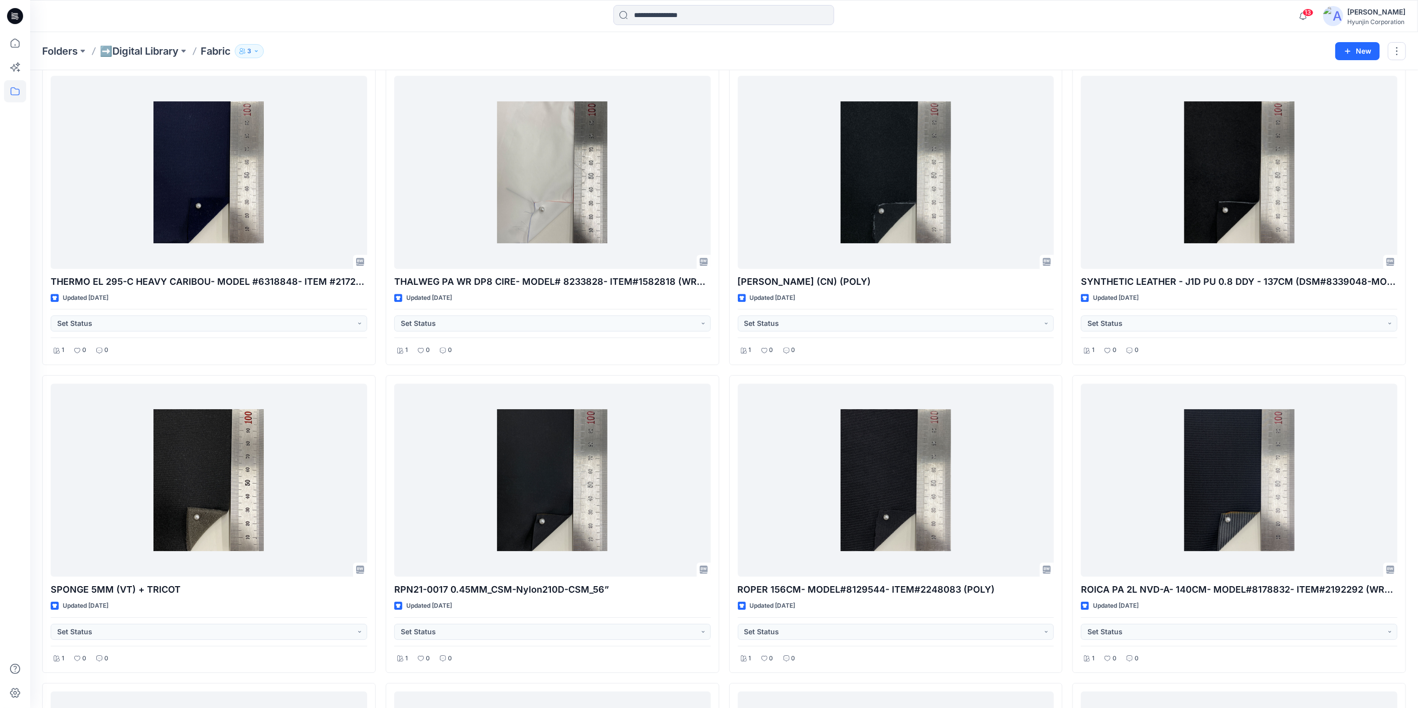
click at [20, 22] on icon at bounding box center [15, 16] width 16 height 32
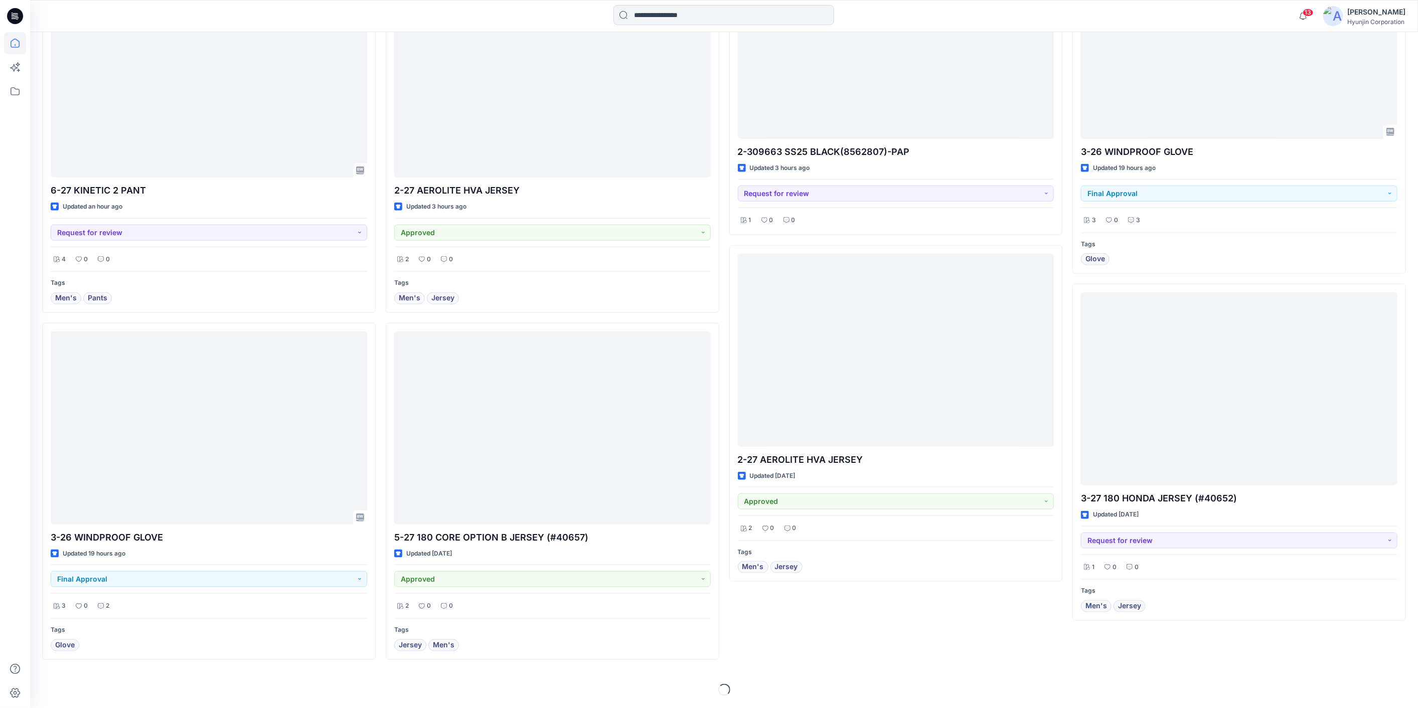
scroll to position [756, 0]
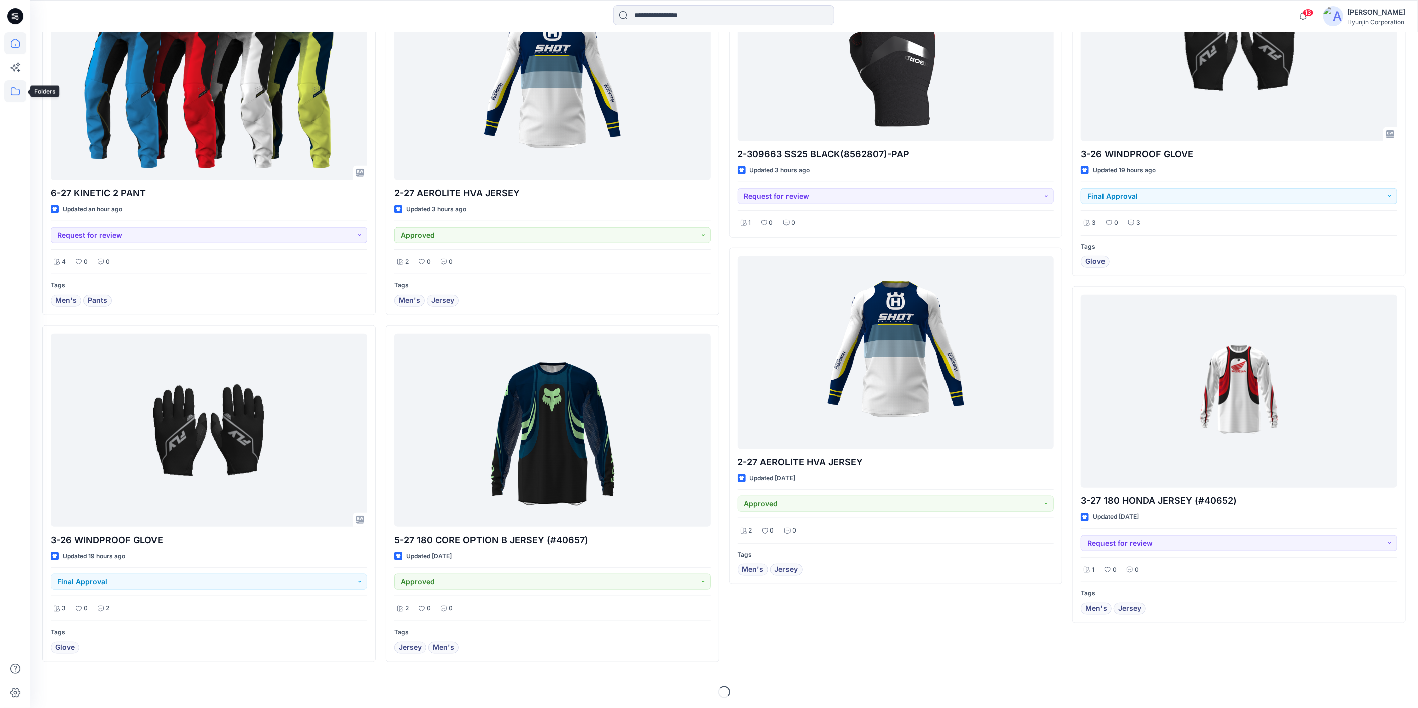
click at [9, 101] on icon at bounding box center [15, 91] width 22 height 22
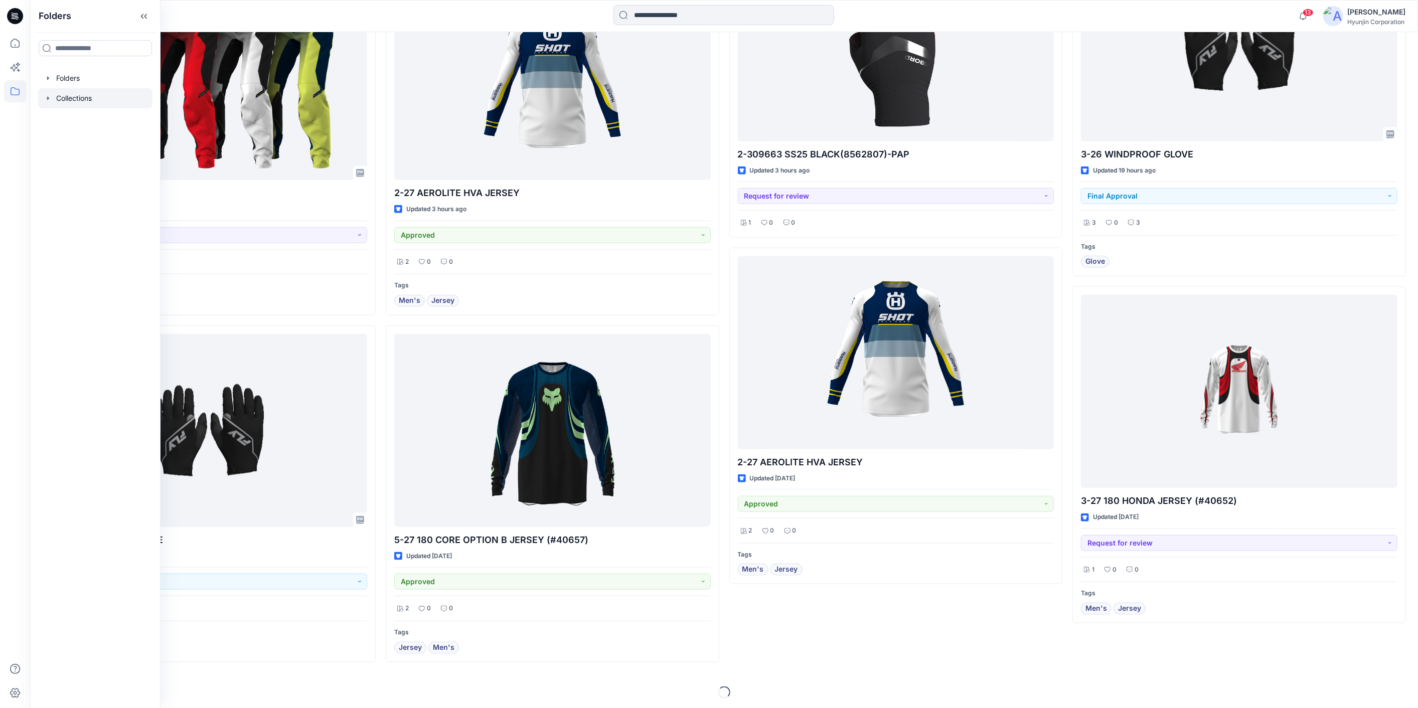
click at [87, 89] on div at bounding box center [95, 98] width 114 height 20
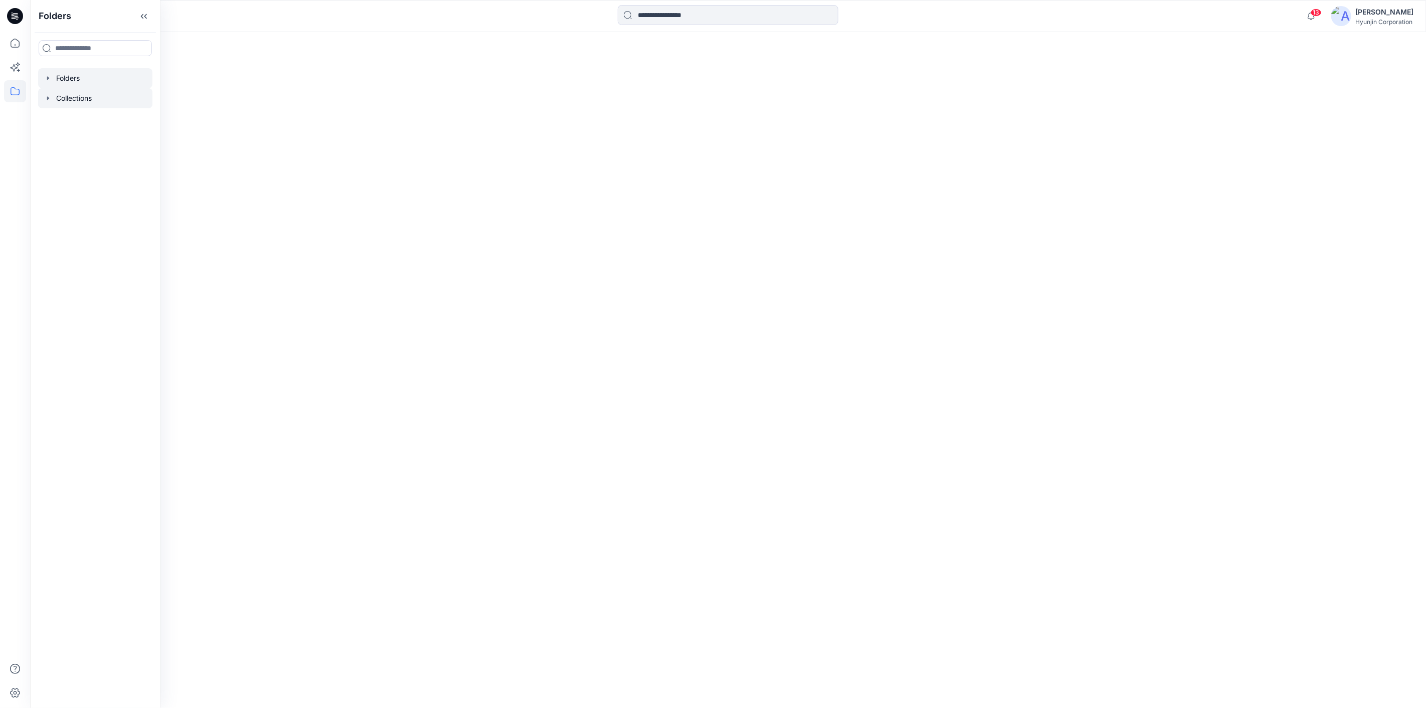
click at [86, 82] on div at bounding box center [95, 78] width 114 height 20
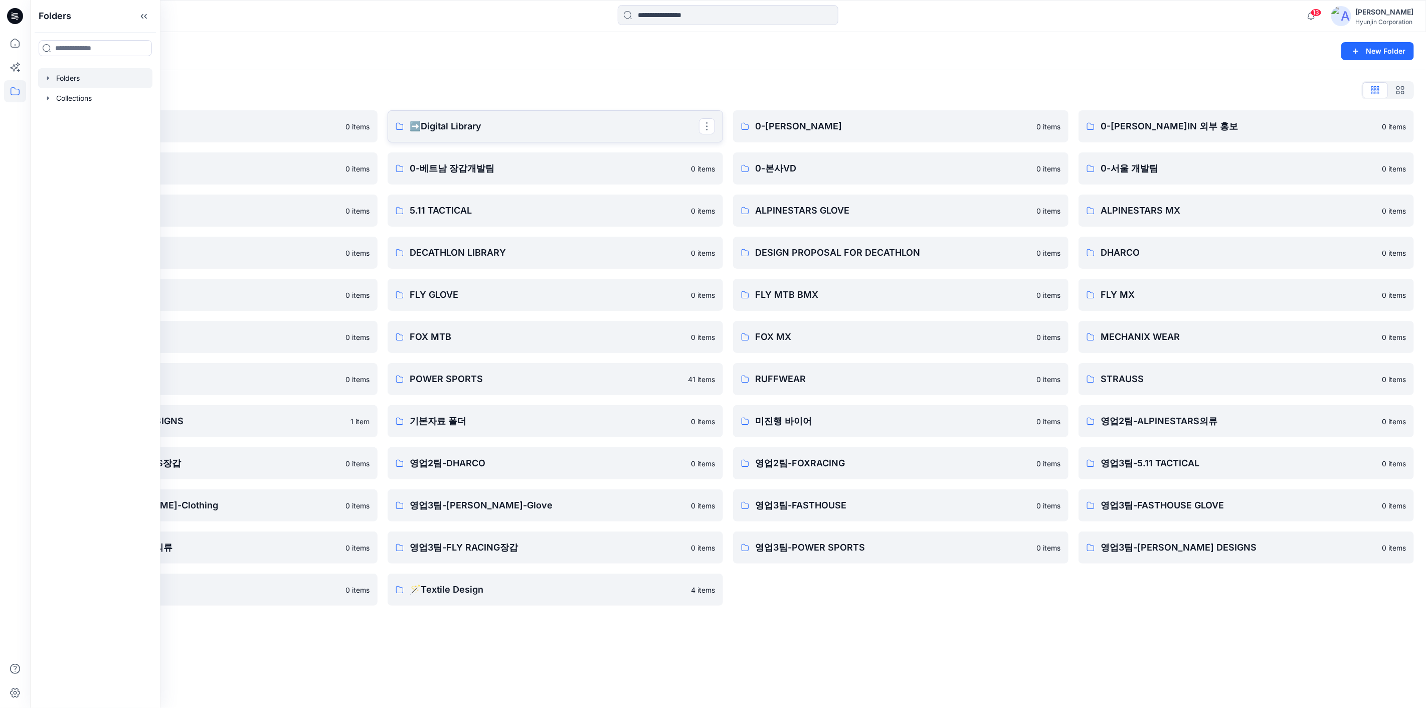
click at [547, 128] on p "➡️Digital Library" at bounding box center [554, 126] width 289 height 14
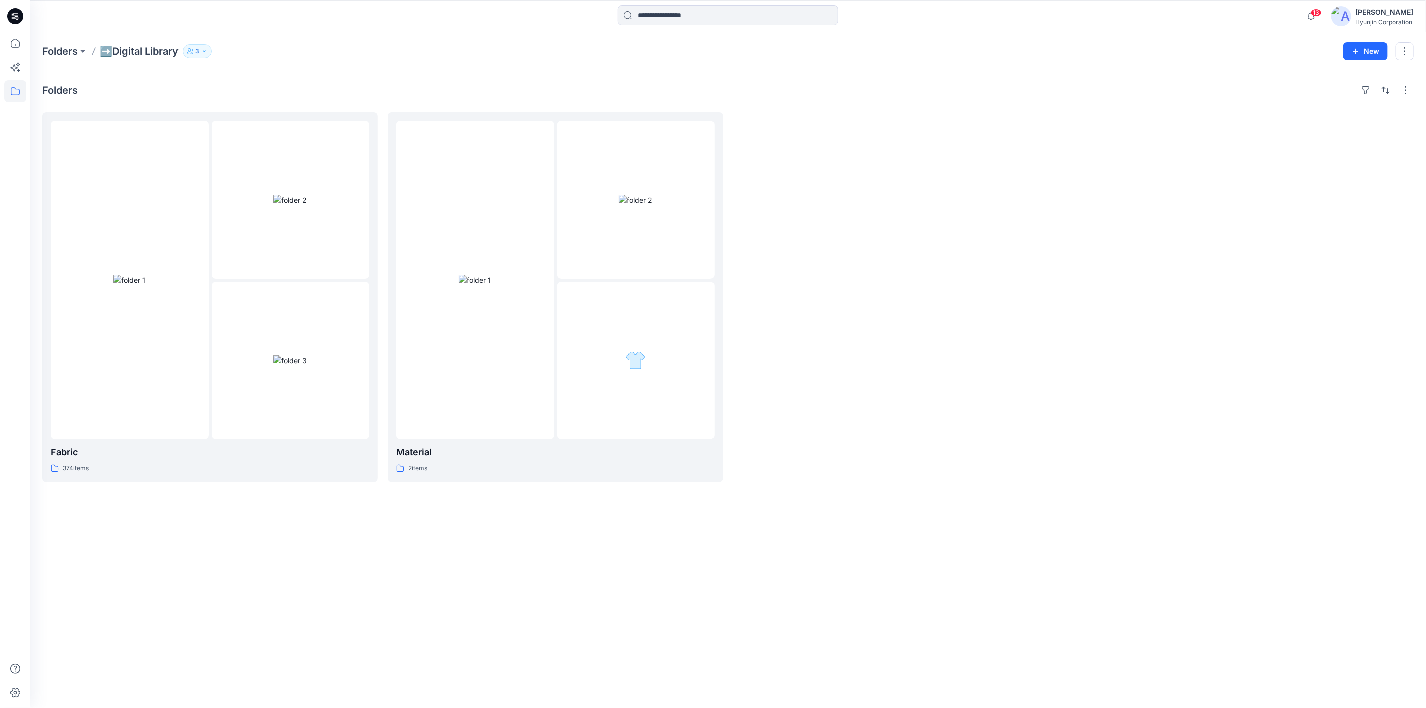
click at [195, 54] on button "3" at bounding box center [197, 51] width 29 height 14
click at [449, 92] on div "Folders" at bounding box center [728, 90] width 1372 height 16
click at [541, 215] on div at bounding box center [475, 280] width 158 height 318
click at [199, 48] on p "3" at bounding box center [197, 51] width 4 height 11
click at [323, 81] on icon "Manage Users" at bounding box center [320, 79] width 8 height 8
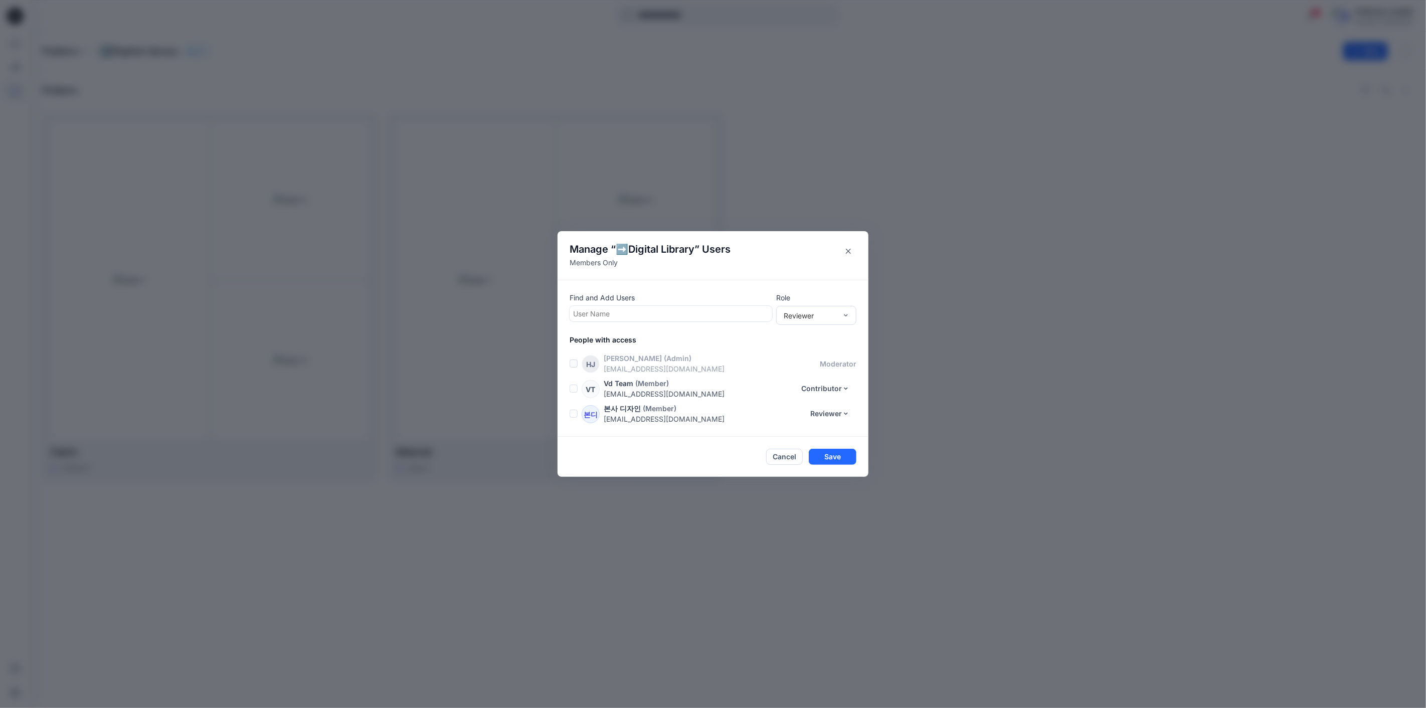
click at [639, 311] on div at bounding box center [671, 313] width 196 height 13
type input "*"
type input "***"
click at [782, 456] on button "Cancel" at bounding box center [784, 457] width 37 height 16
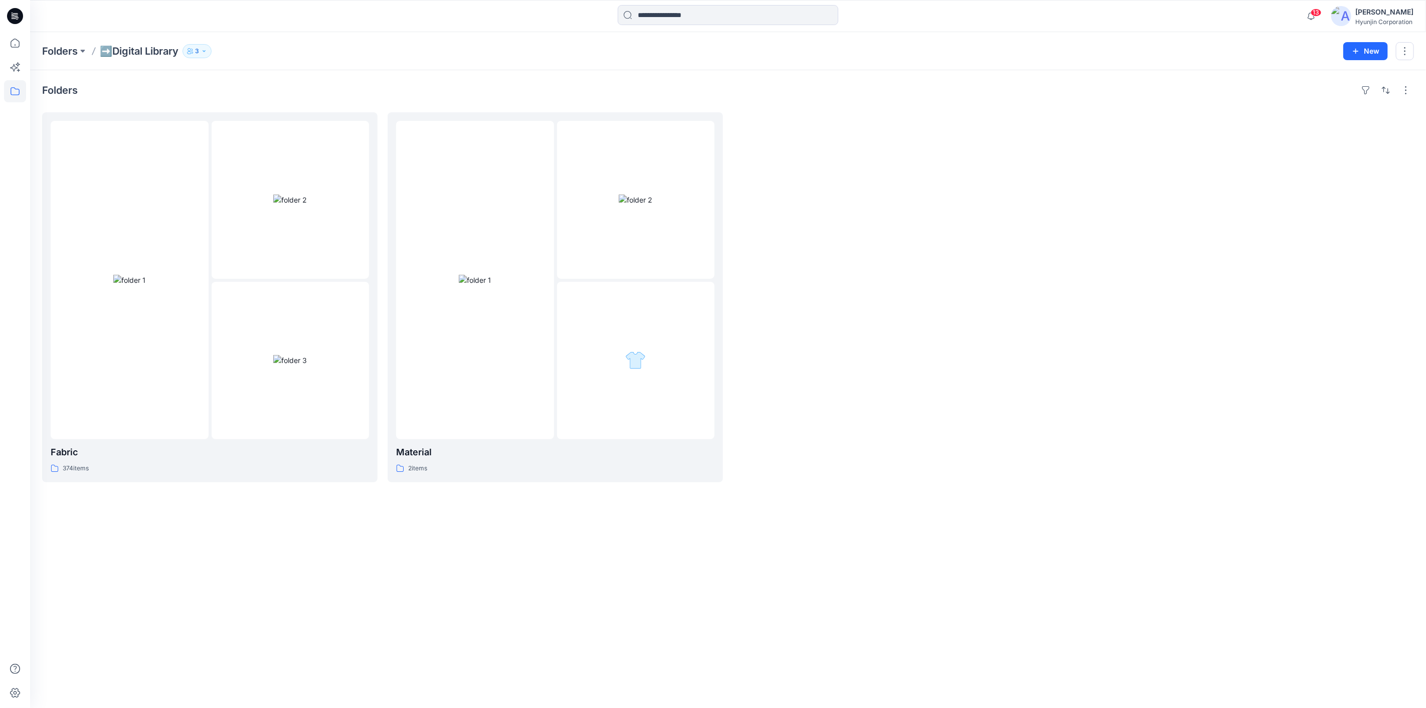
click at [199, 54] on p "3" at bounding box center [197, 51] width 4 height 11
click at [442, 90] on div "Folders" at bounding box center [728, 90] width 1372 height 16
click at [273, 195] on img at bounding box center [290, 200] width 34 height 11
click at [553, 275] on div at bounding box center [475, 280] width 158 height 318
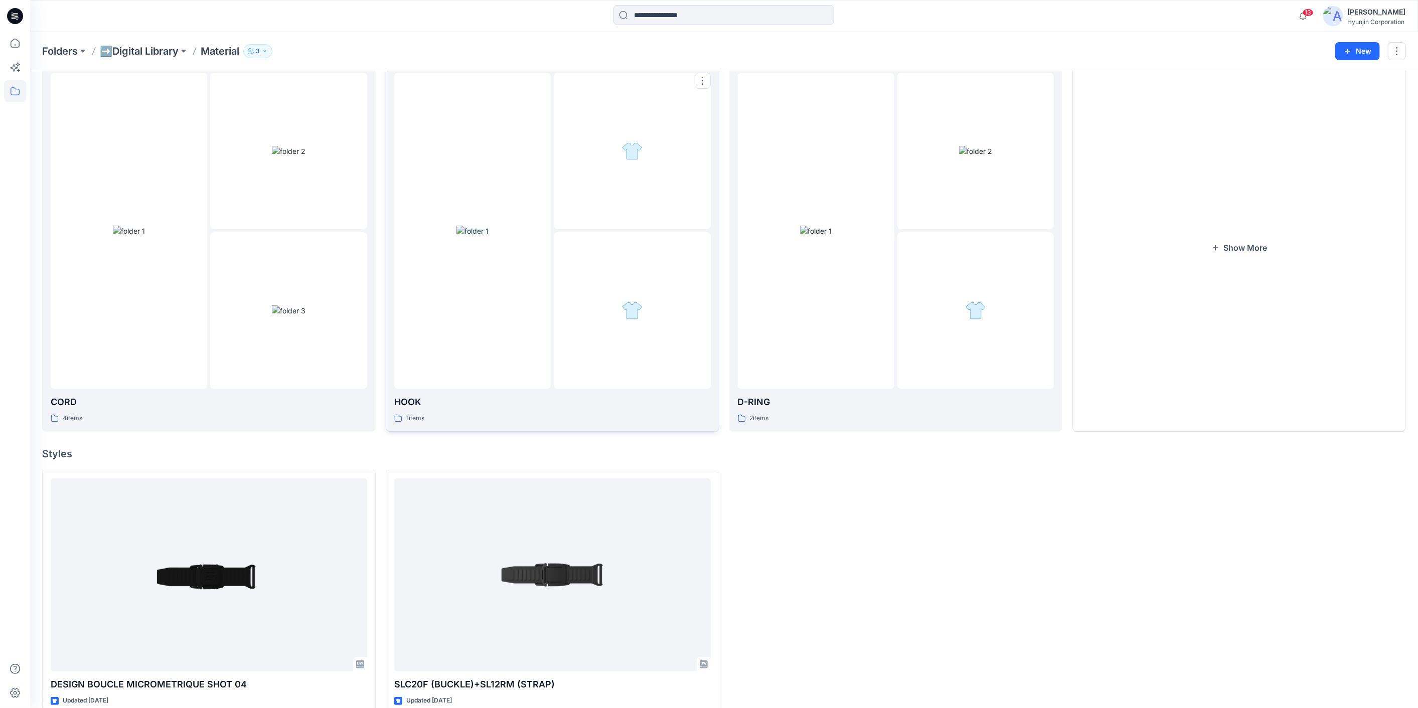
scroll to position [111, 0]
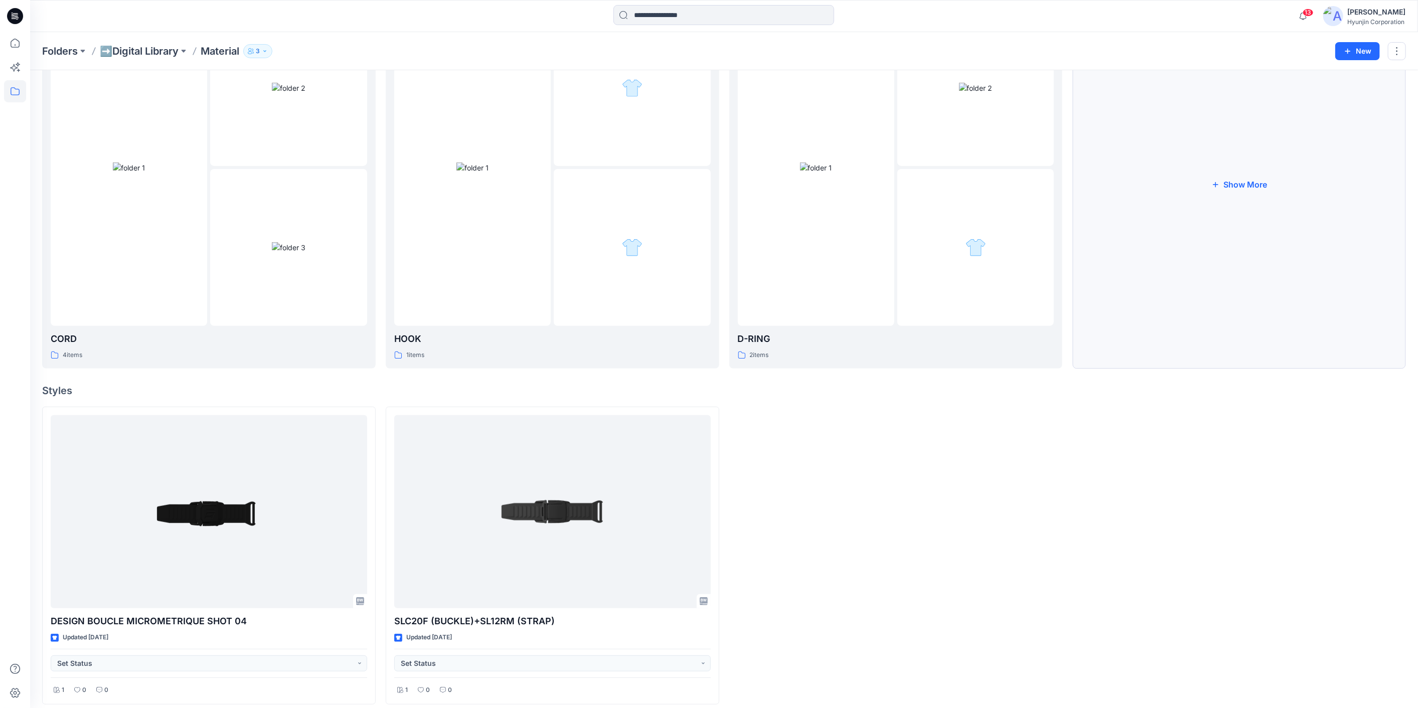
click at [1220, 273] on button "Show More" at bounding box center [1239, 185] width 334 height 368
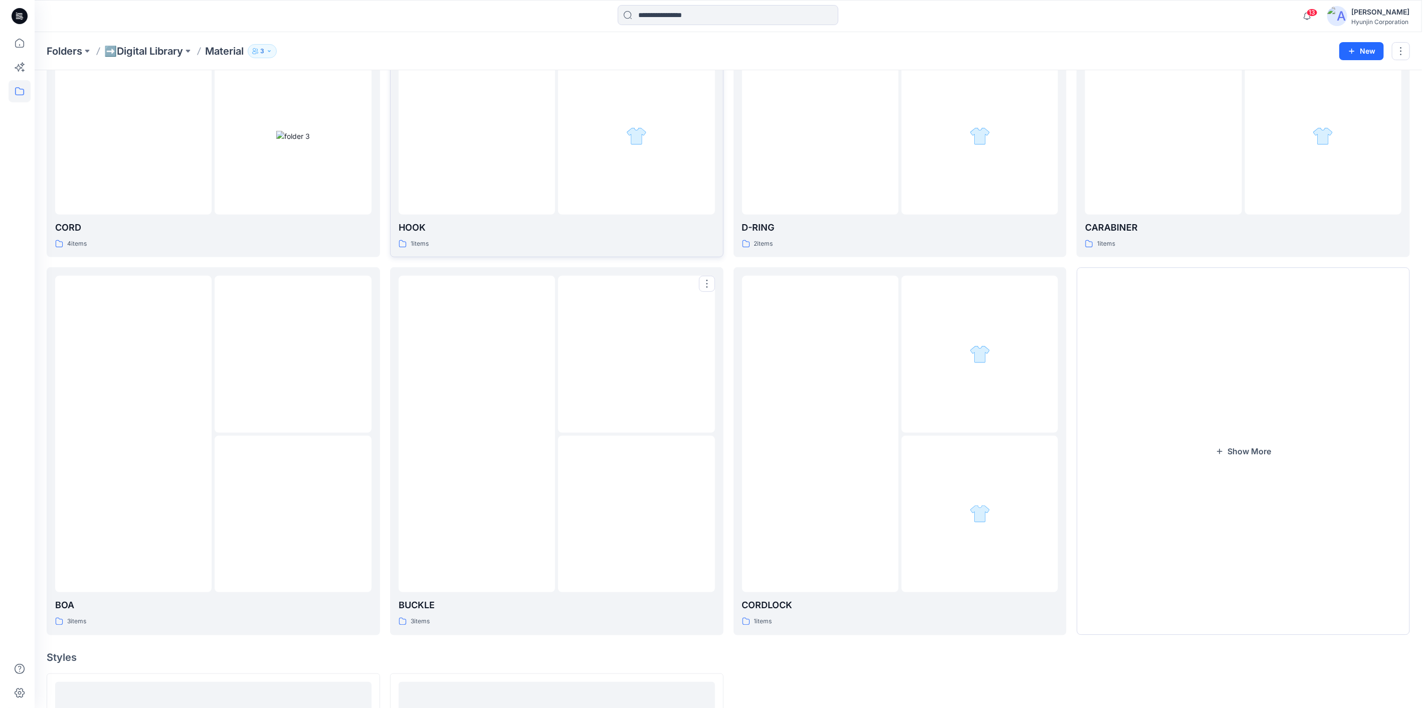
scroll to position [0, 0]
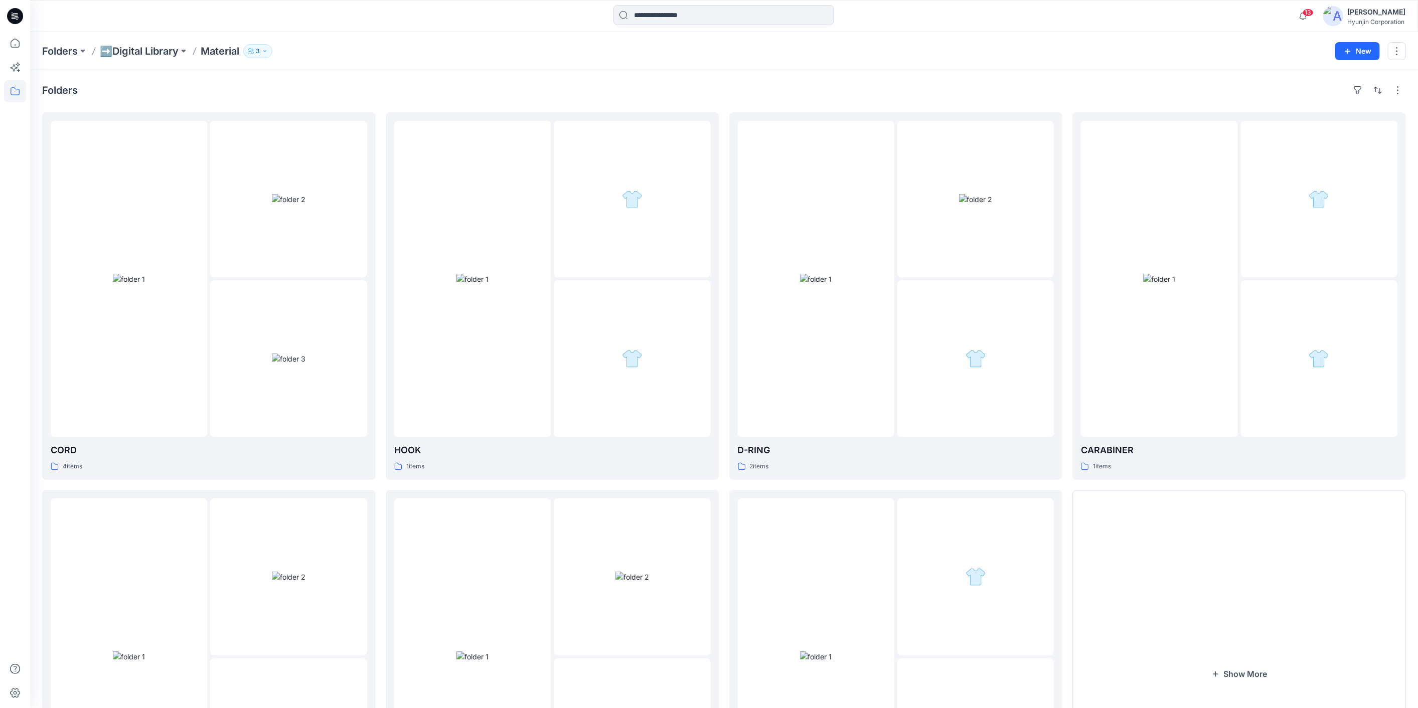
click at [14, 17] on icon at bounding box center [14, 17] width 4 height 1
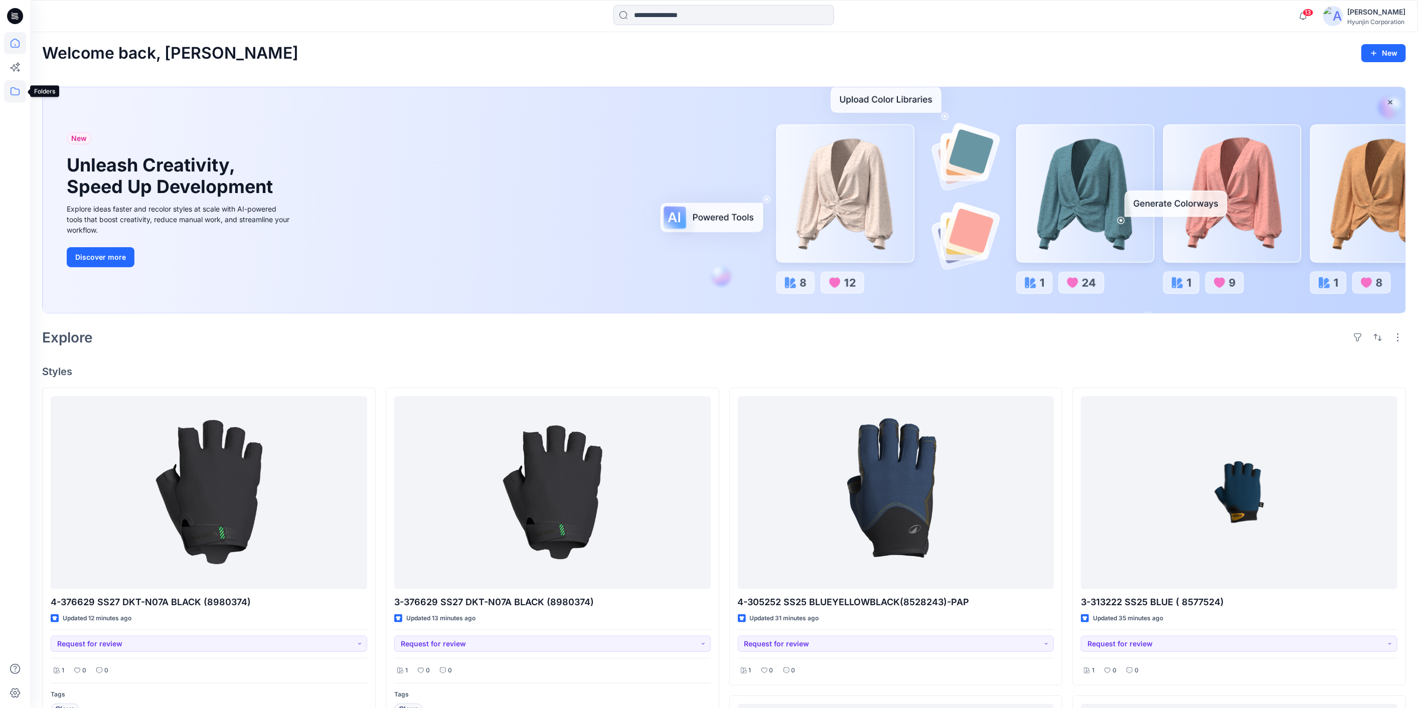
click at [9, 91] on icon at bounding box center [15, 91] width 22 height 22
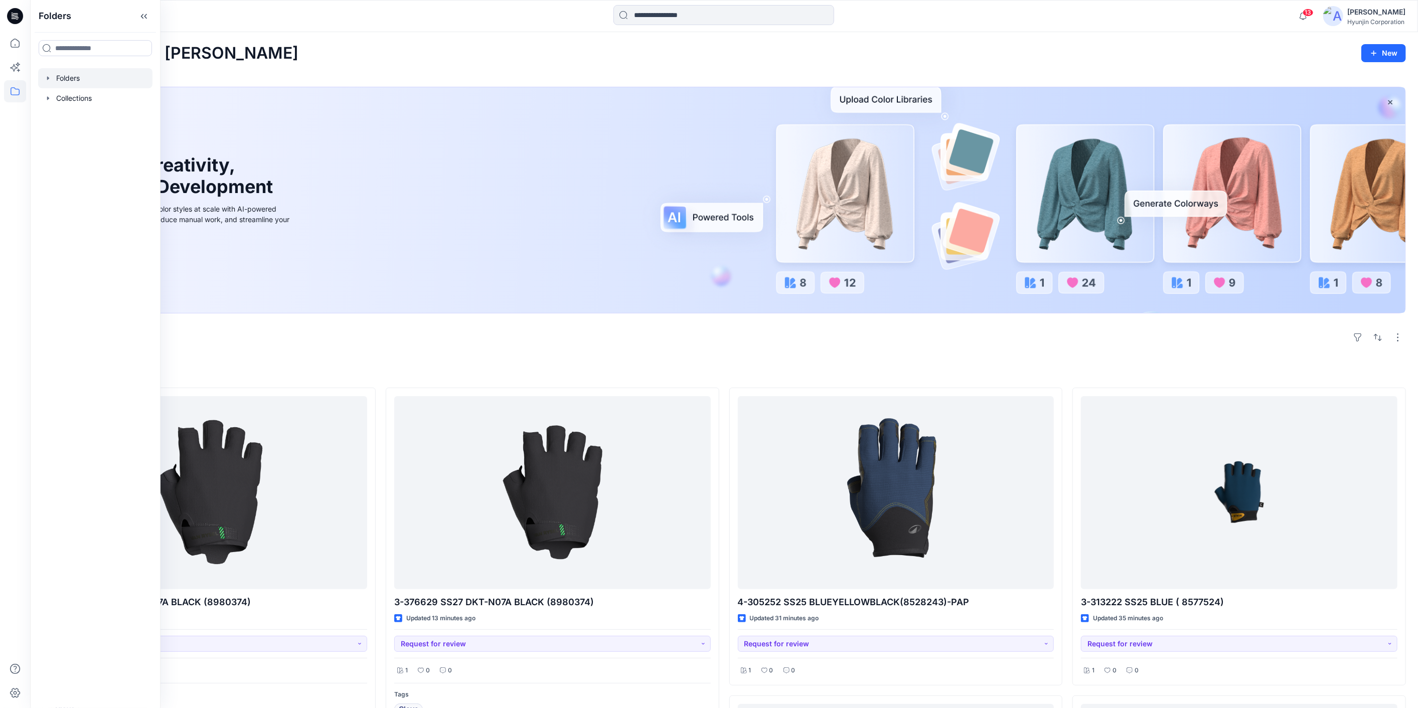
click at [77, 76] on div at bounding box center [95, 78] width 114 height 20
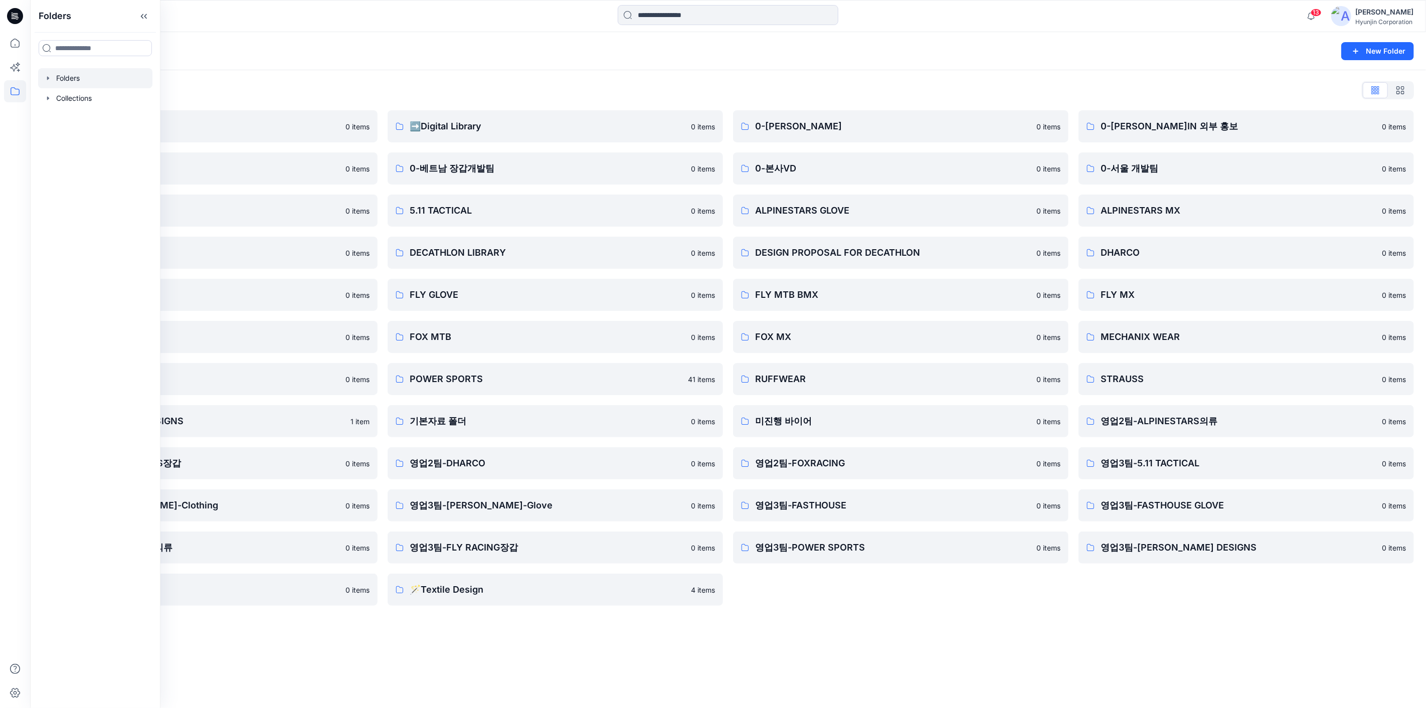
click at [317, 82] on div "Folders List" at bounding box center [728, 90] width 1372 height 16
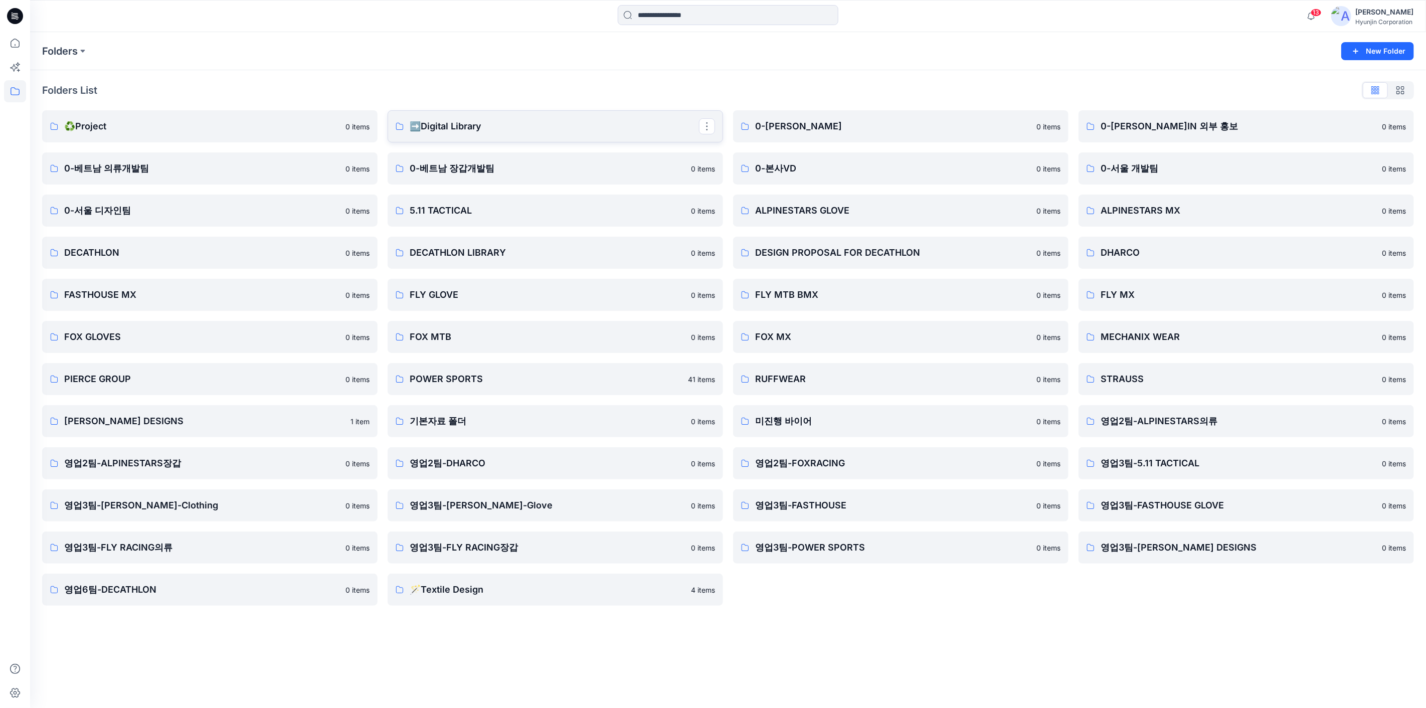
click at [590, 115] on link "➡️Digital Library" at bounding box center [556, 126] width 336 height 32
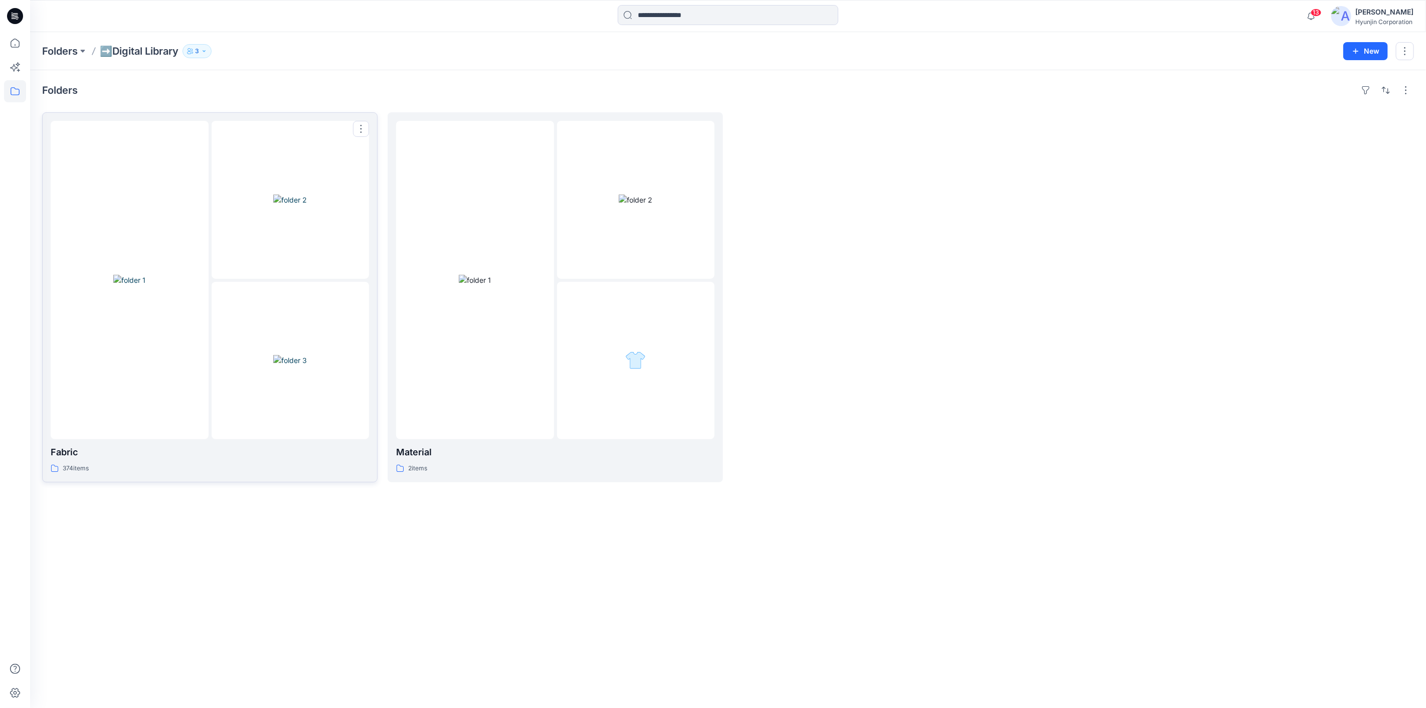
click at [296, 205] on img at bounding box center [290, 200] width 34 height 11
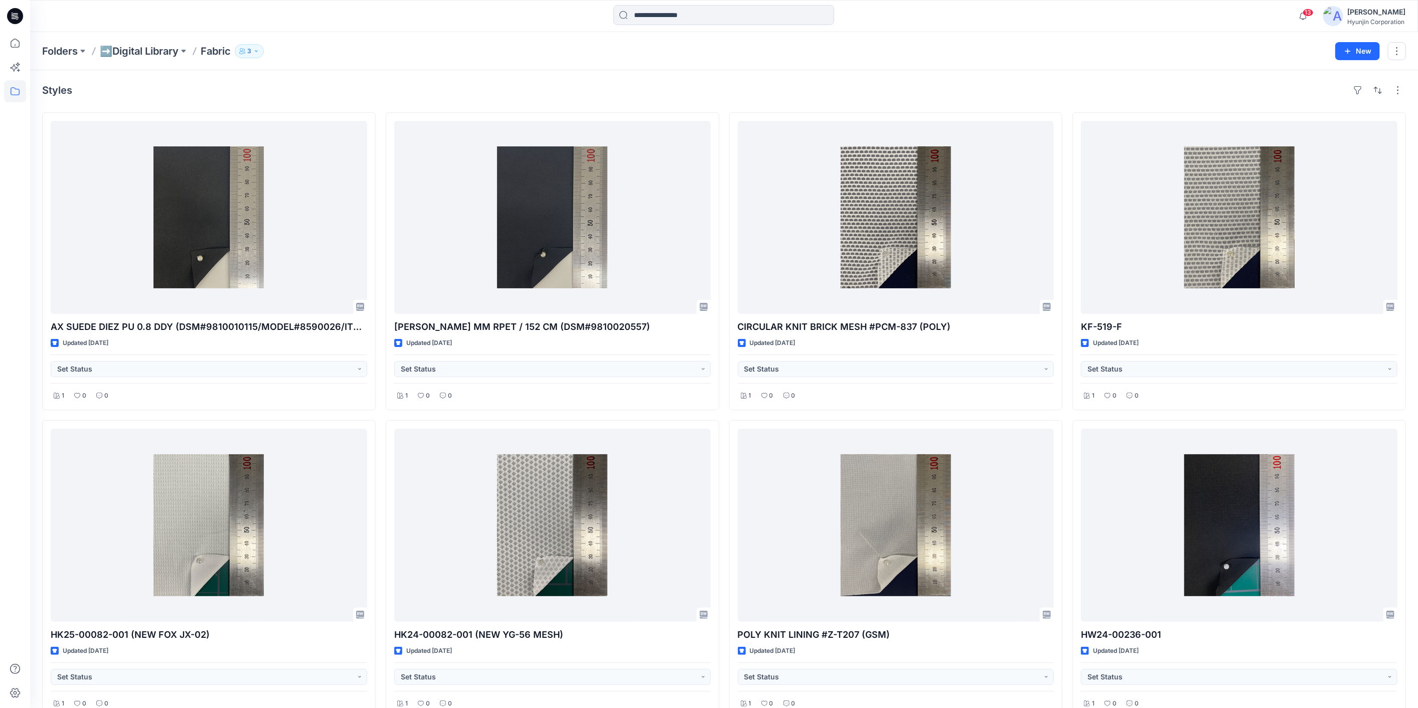
click at [16, 20] on icon at bounding box center [15, 16] width 16 height 16
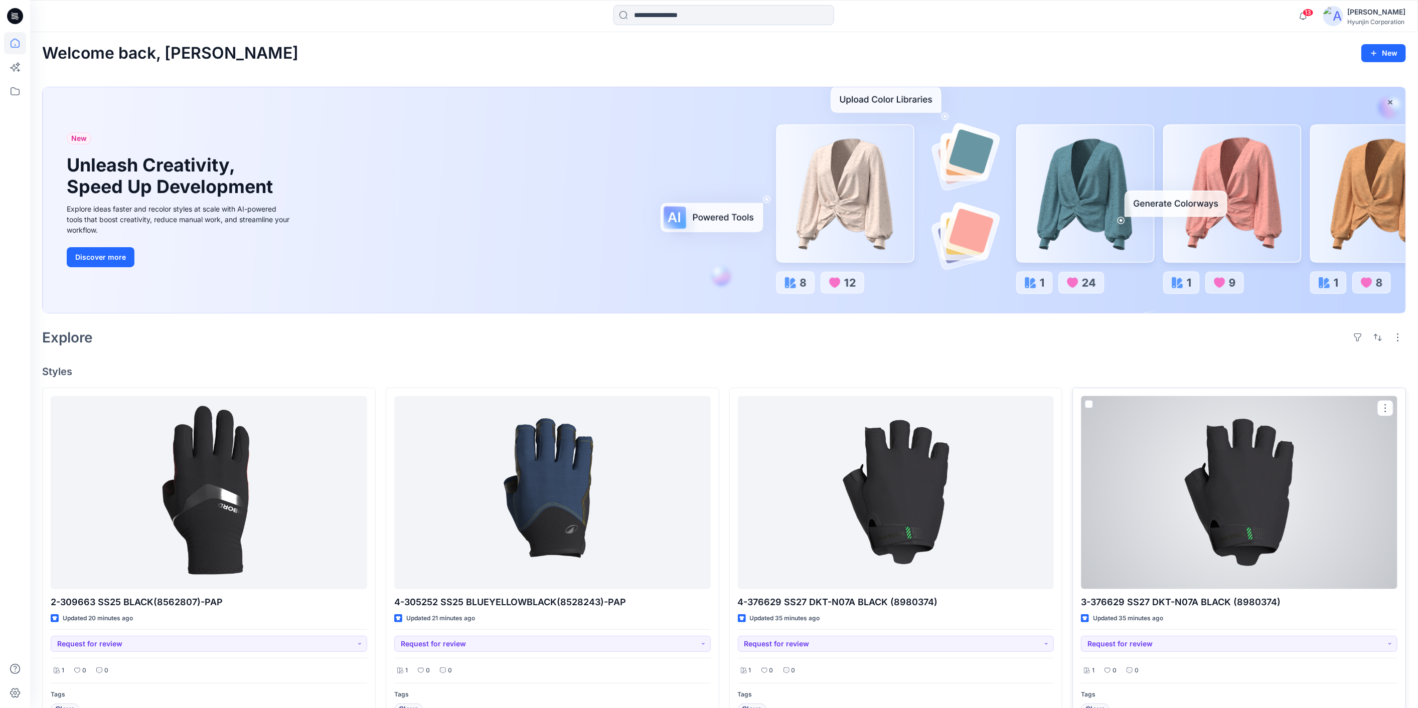
click at [1225, 480] on div at bounding box center [1239, 492] width 316 height 193
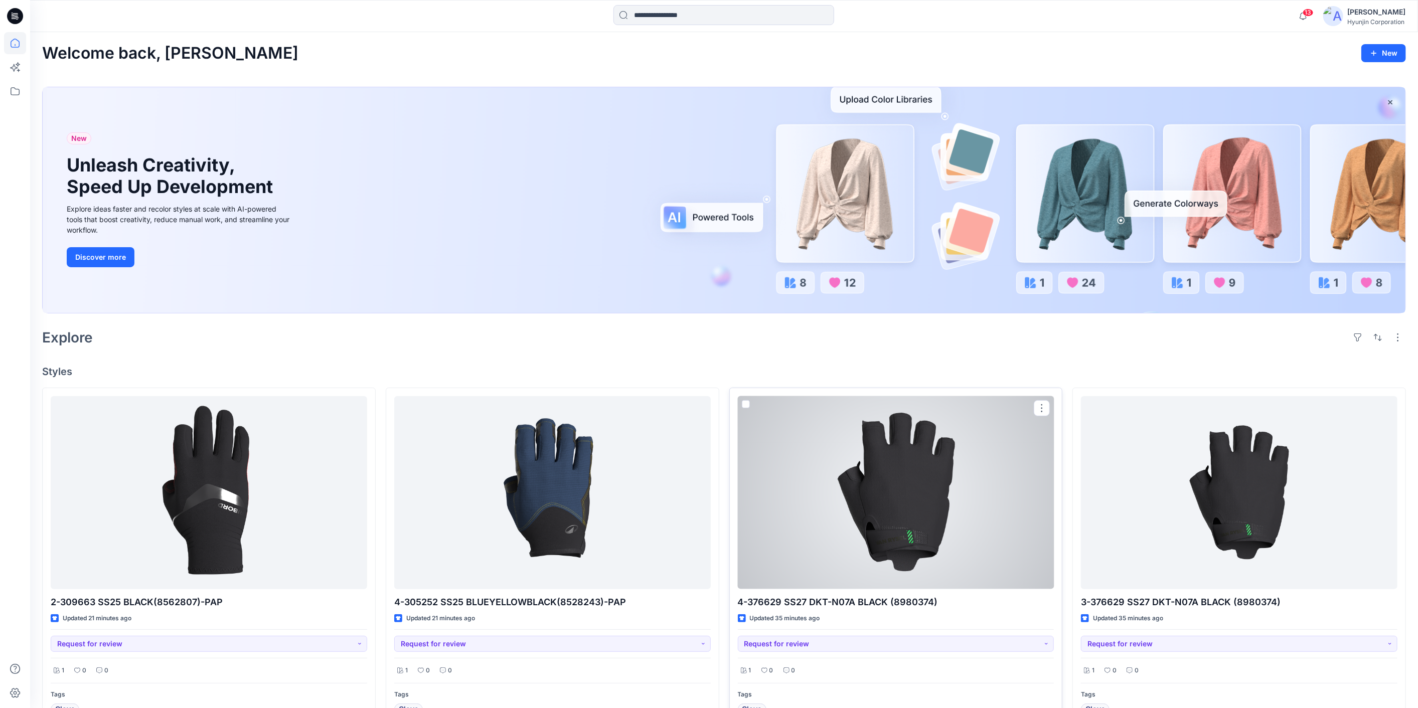
click at [925, 571] on div at bounding box center [896, 492] width 316 height 193
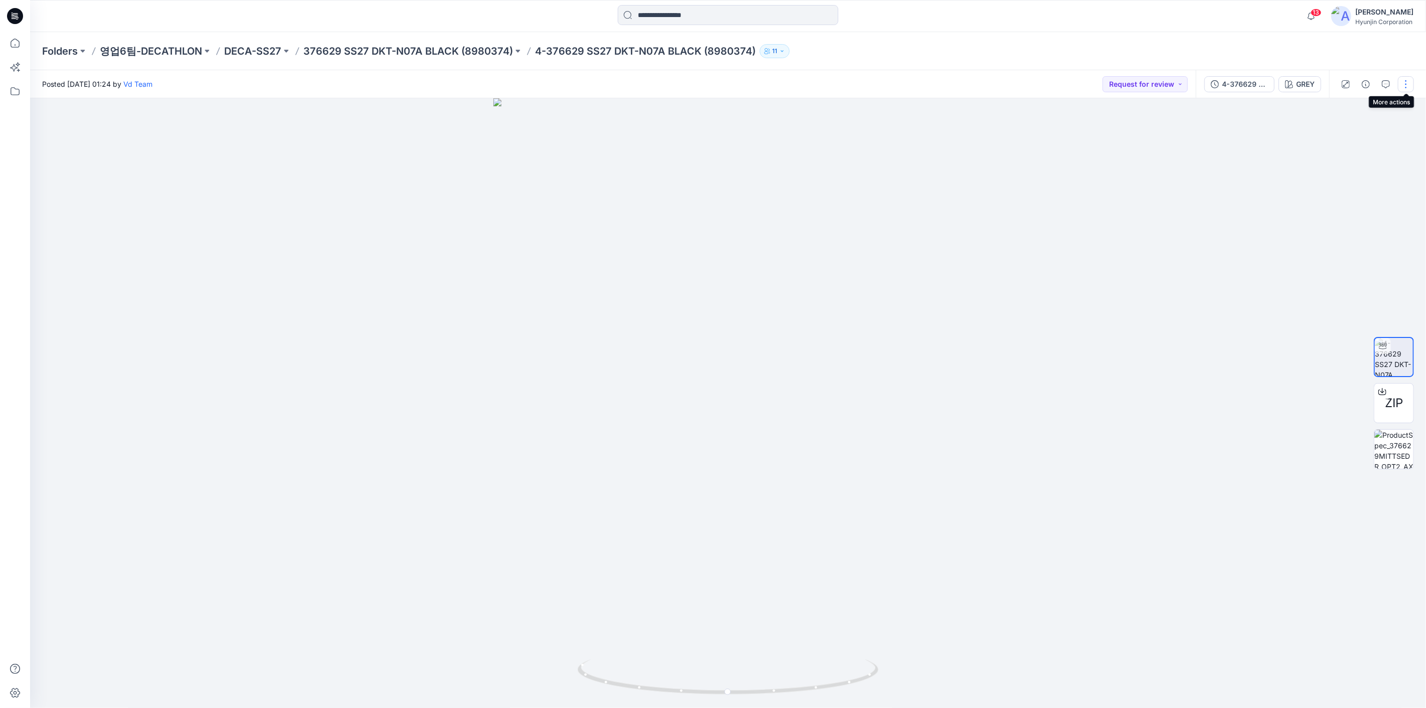
click at [1408, 82] on button "button" at bounding box center [1406, 84] width 16 height 16
click at [1357, 162] on button "Edit" at bounding box center [1364, 158] width 92 height 19
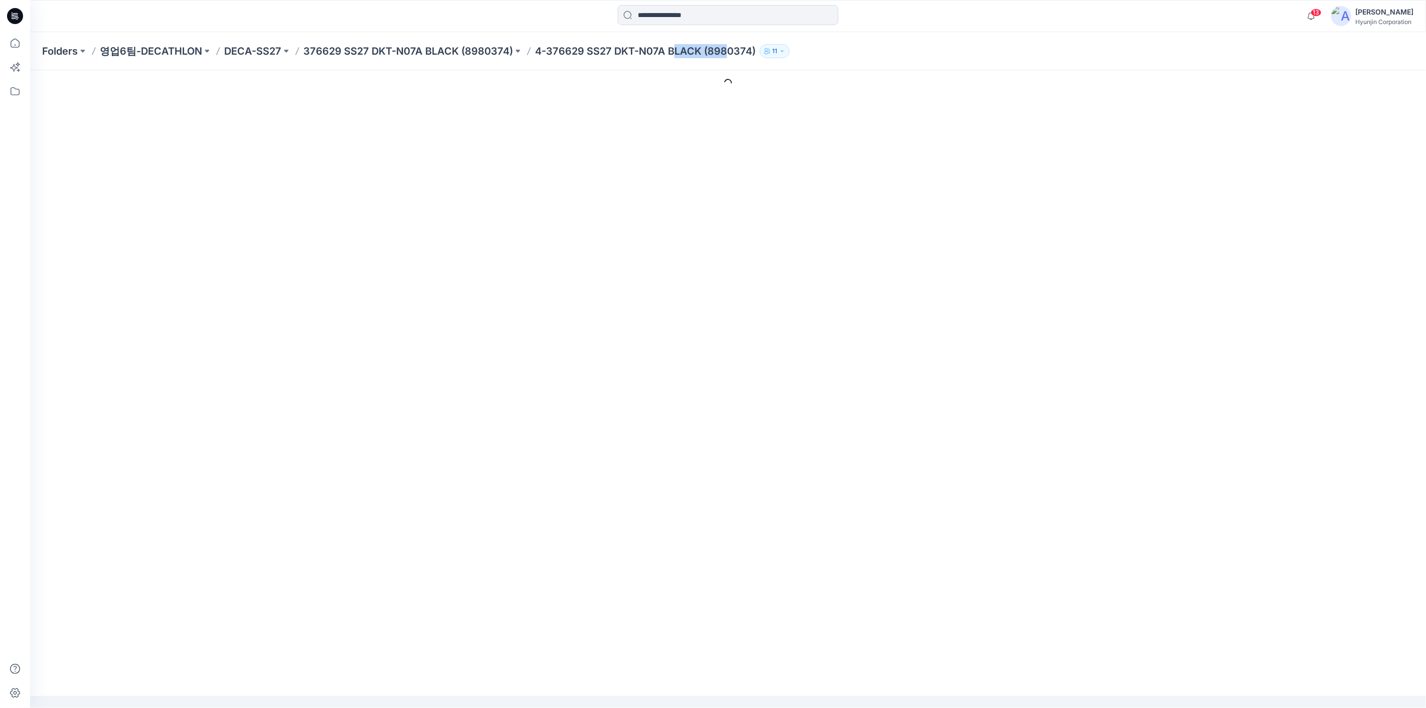
drag, startPoint x: 723, startPoint y: 53, endPoint x: 669, endPoint y: 58, distance: 54.4
click at [669, 58] on div "Folders 영업6팀-DECATHLON DECA-SS27 376629 SS27 DKT-N07A BLACK (8980374) 4-376629 …" at bounding box center [728, 51] width 1396 height 38
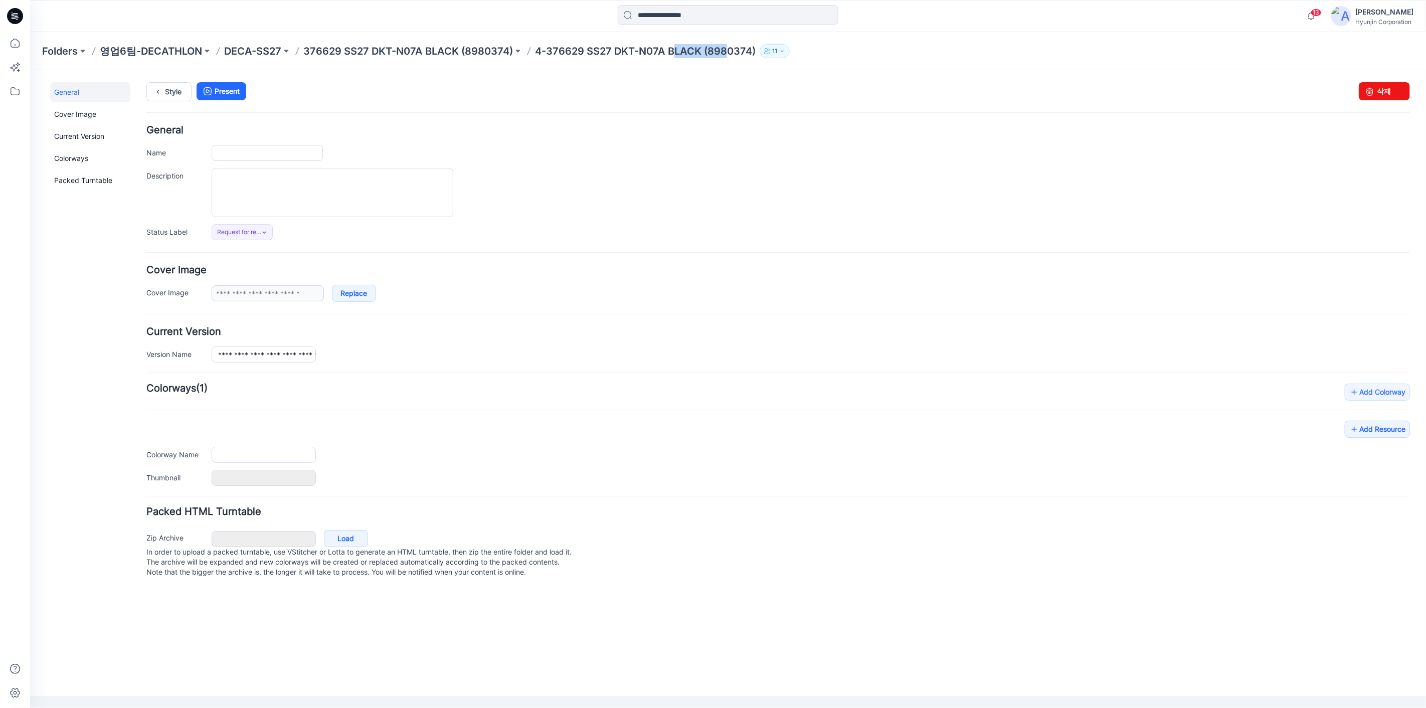
type input "**********"
type input "****"
type input "**********"
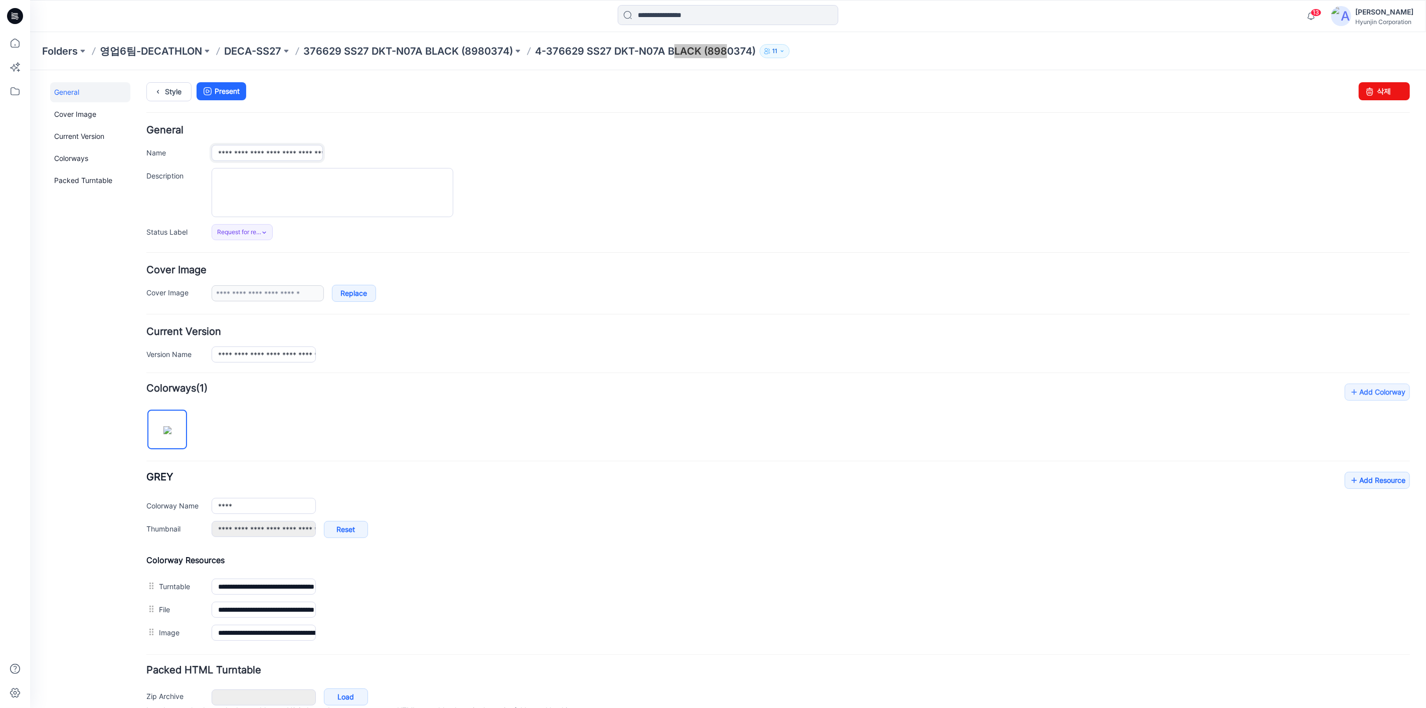
drag, startPoint x: 251, startPoint y: 151, endPoint x: 225, endPoint y: 153, distance: 26.7
click at [225, 153] on input "**********" at bounding box center [266, 152] width 111 height 16
copy p "LACK (898"
click at [22, 15] on icon at bounding box center [15, 16] width 16 height 16
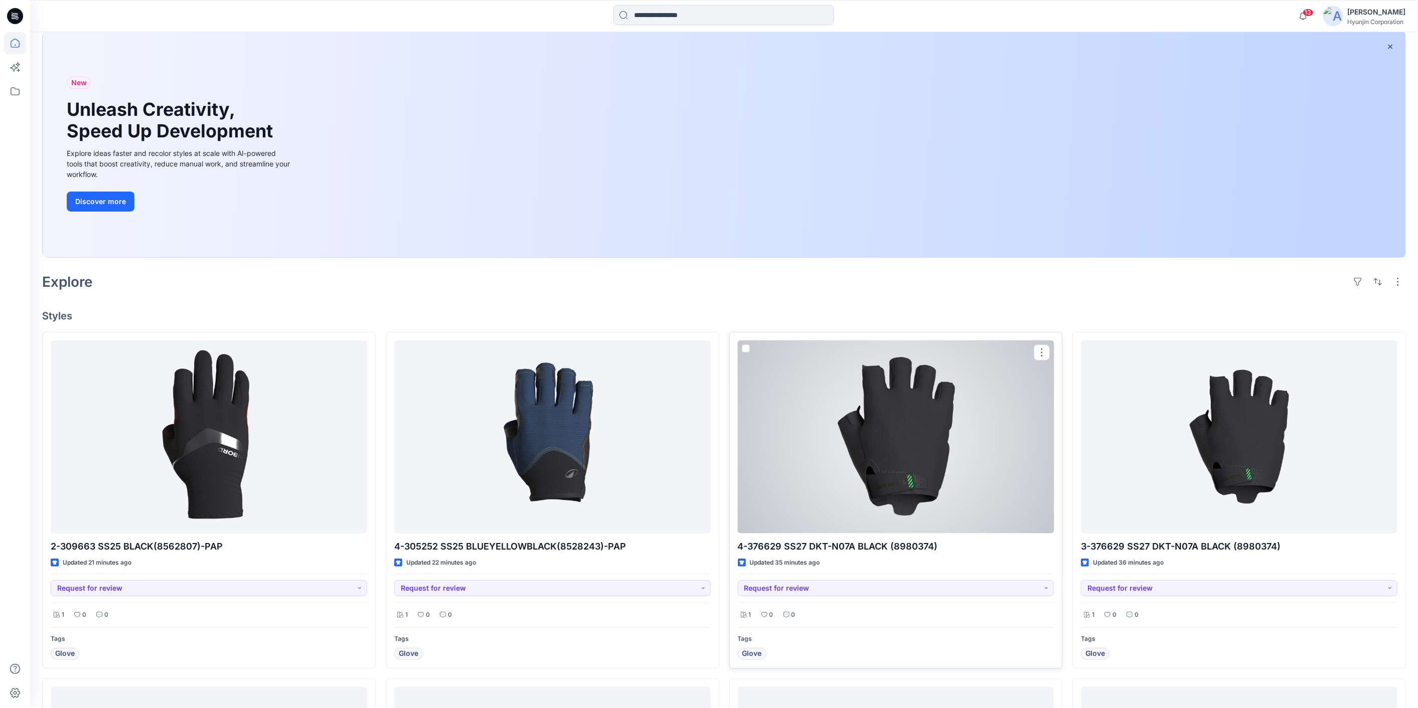
scroll to position [111, 0]
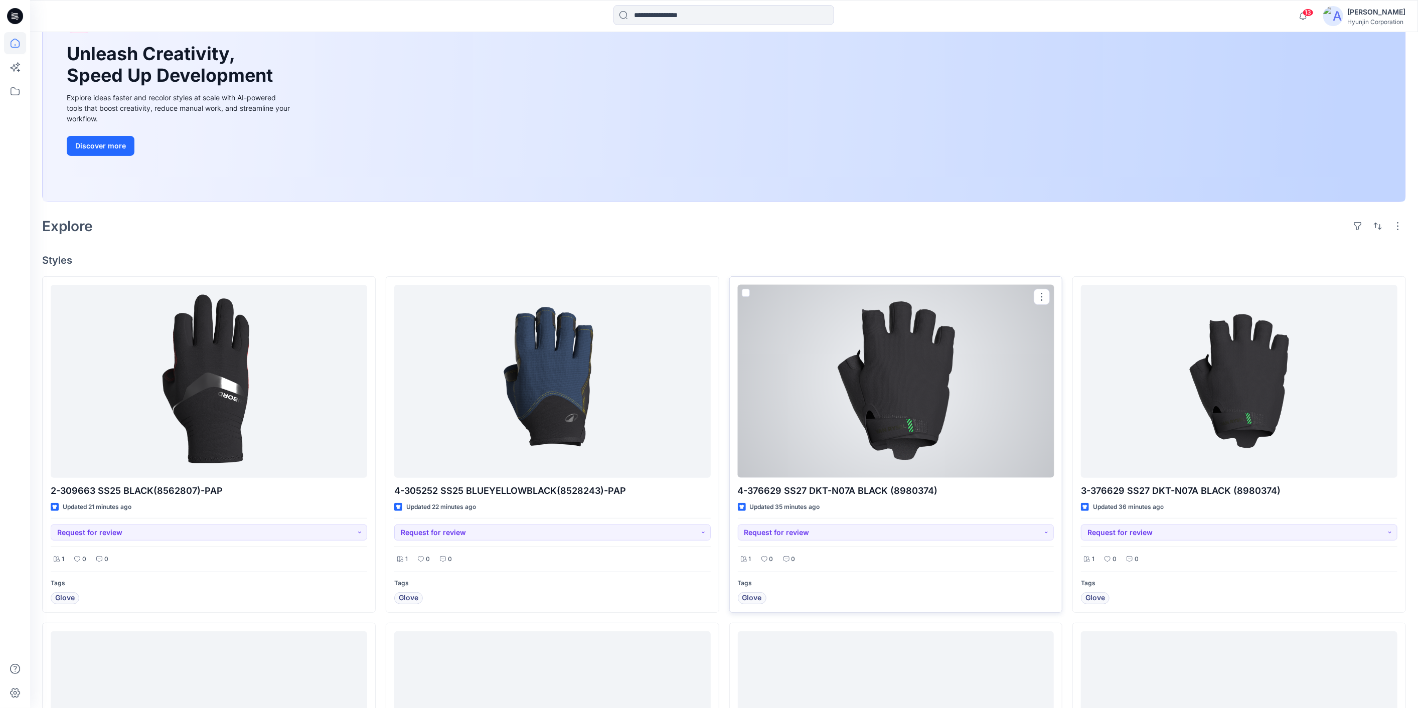
click at [902, 420] on div at bounding box center [896, 381] width 316 height 193
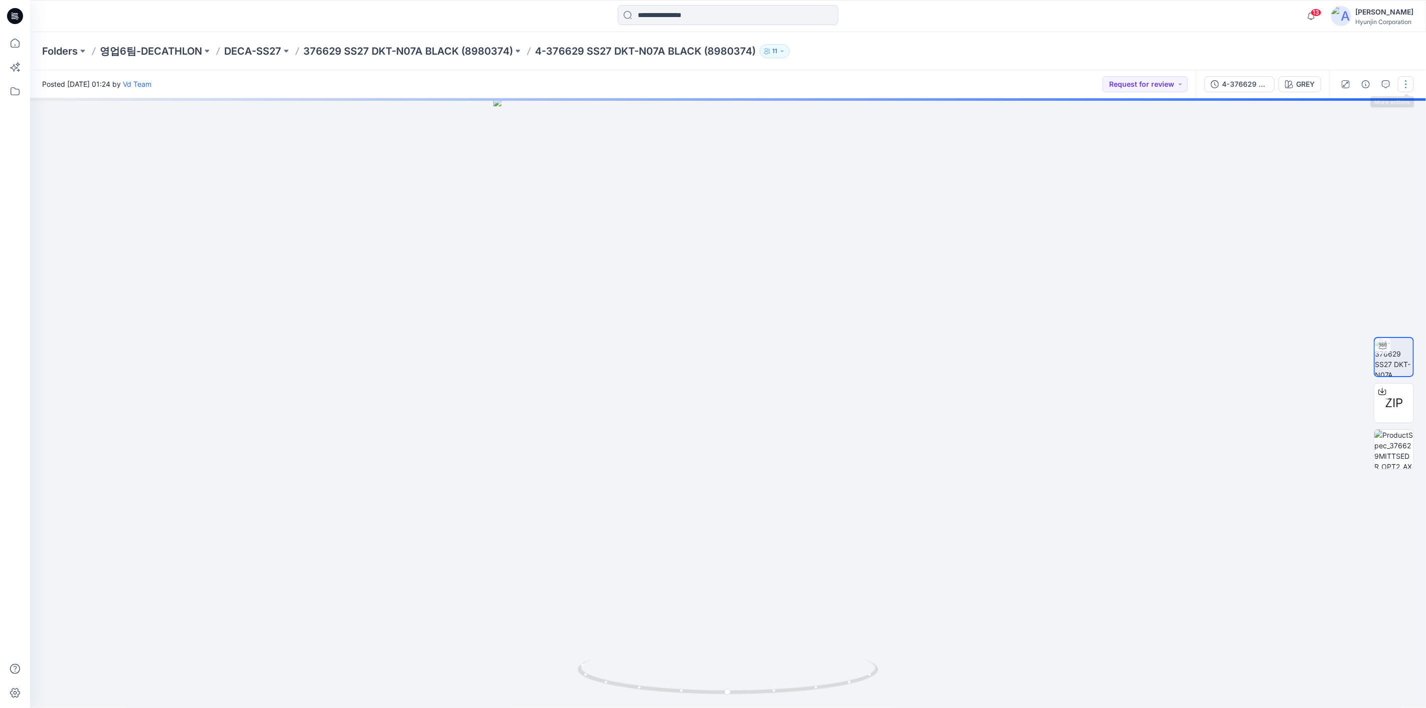
click at [1401, 81] on button "button" at bounding box center [1406, 84] width 16 height 16
click at [1344, 159] on p "Edit" at bounding box center [1342, 158] width 13 height 11
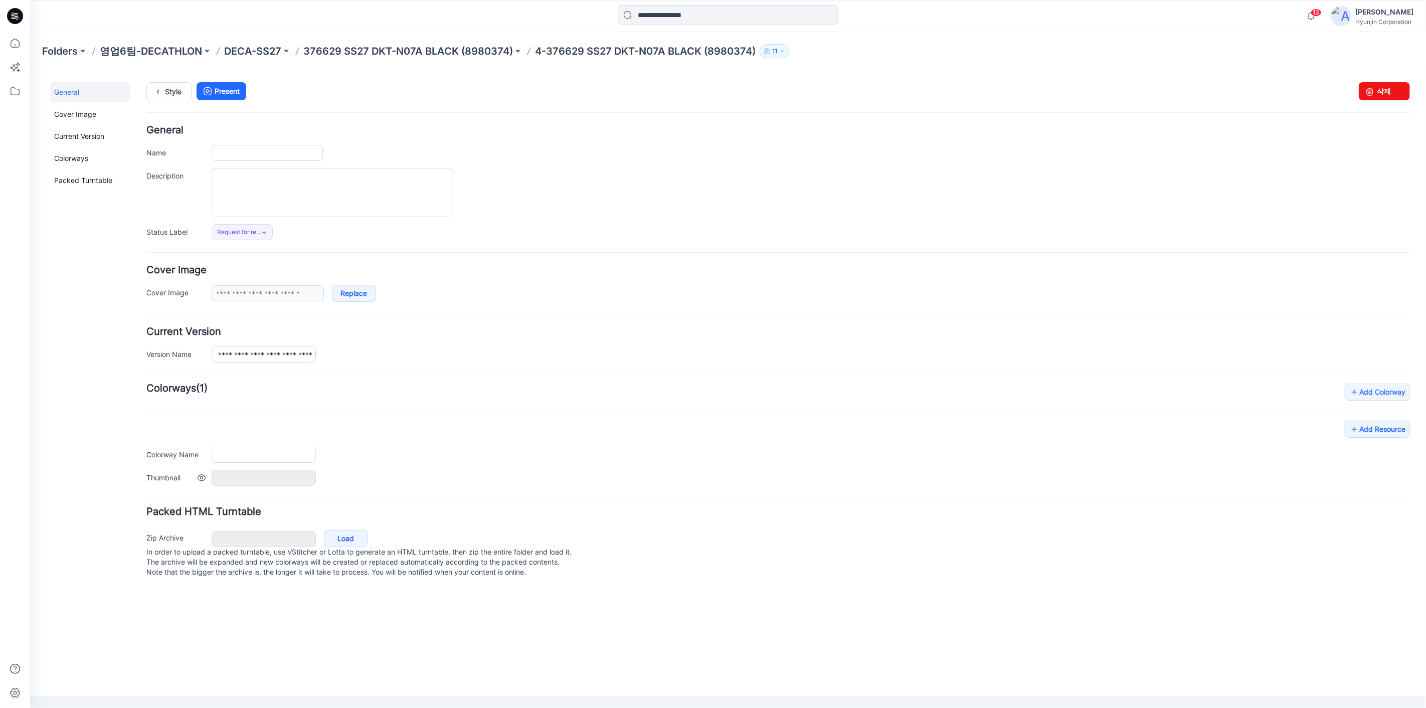
type input "**********"
type input "****"
type input "**********"
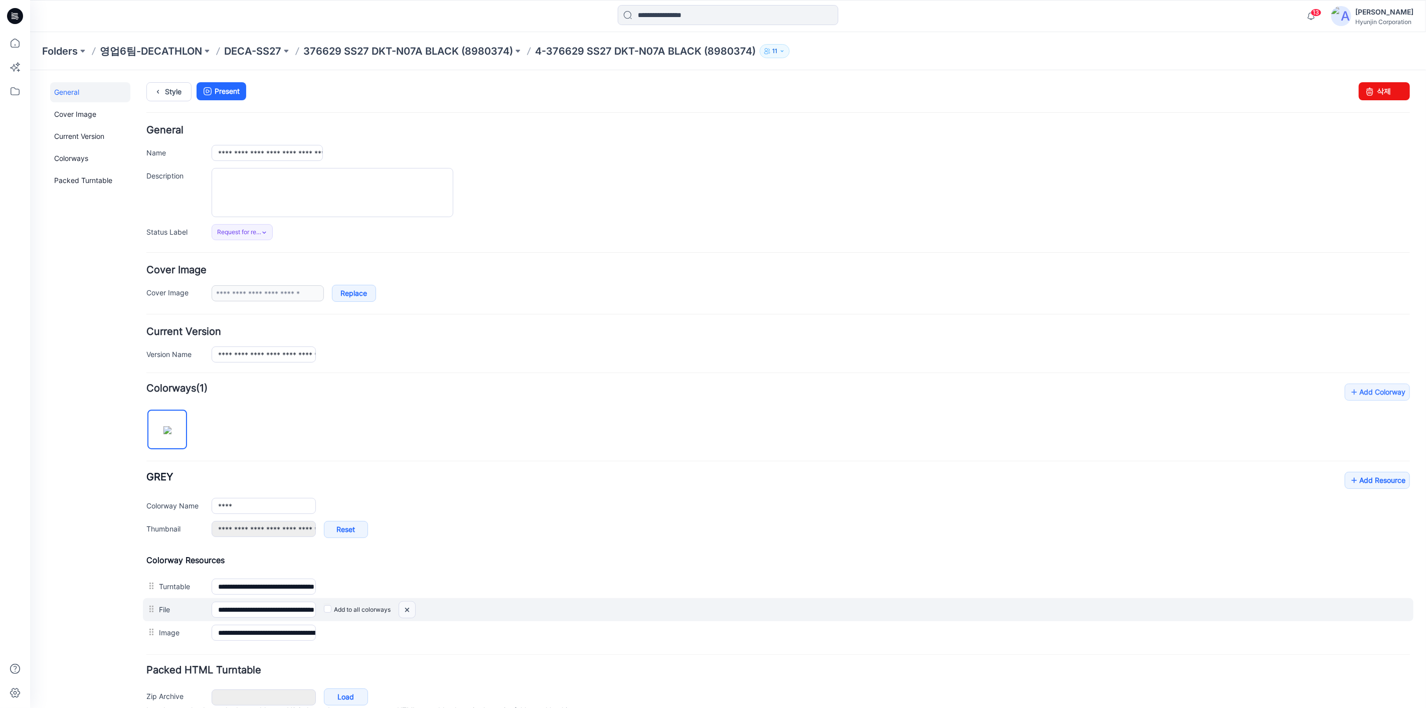
drag, startPoint x: 405, startPoint y: 606, endPoint x: 790, endPoint y: 124, distance: 617.0
click at [30, 70] on img at bounding box center [30, 70] width 0 height 0
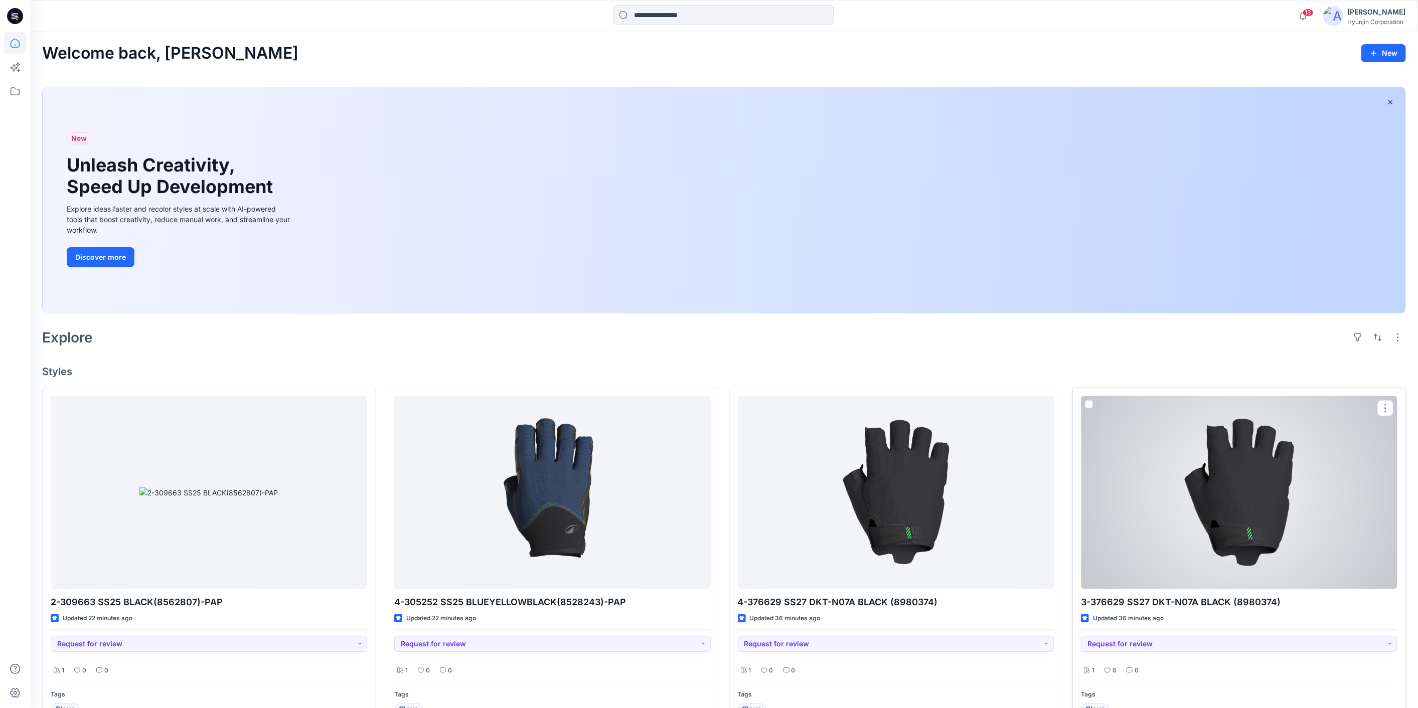
click at [1221, 516] on div at bounding box center [1239, 492] width 316 height 193
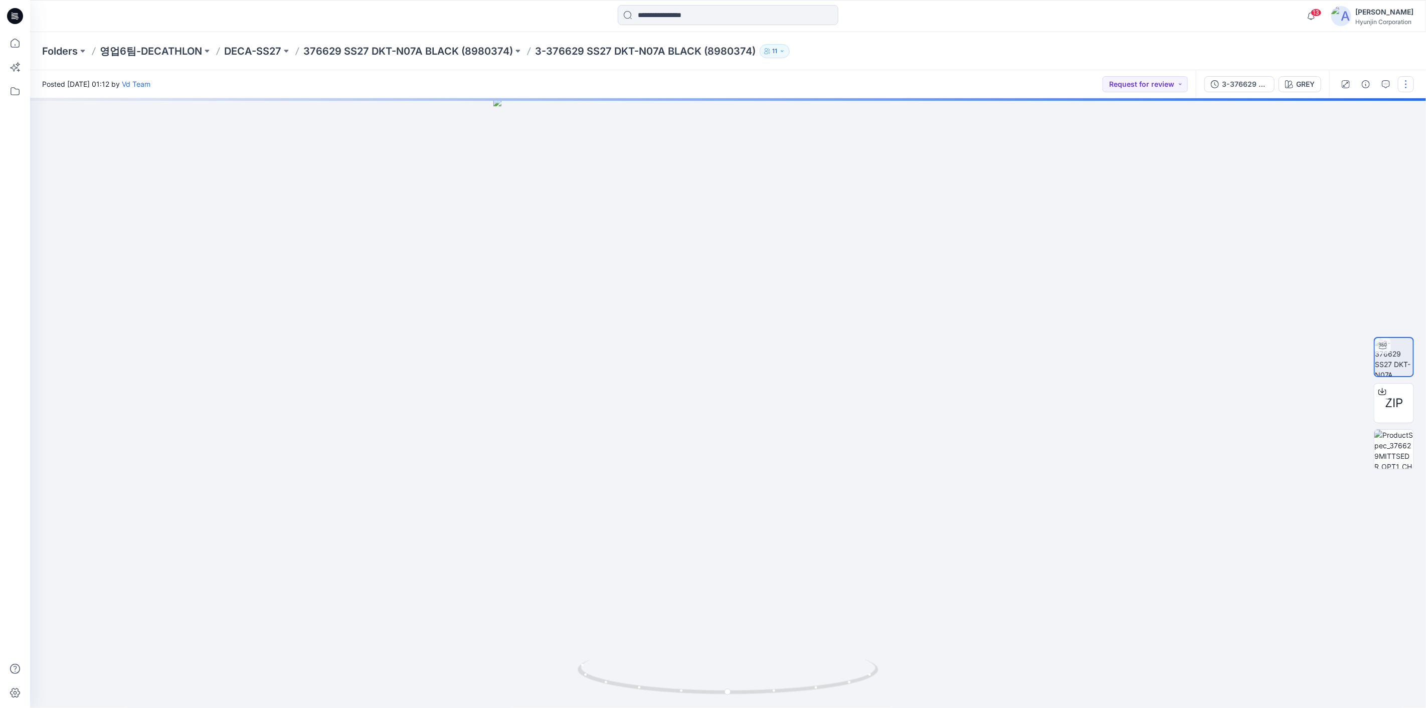
click at [1408, 83] on button "button" at bounding box center [1406, 84] width 16 height 16
click at [1361, 152] on button "Edit" at bounding box center [1364, 158] width 92 height 19
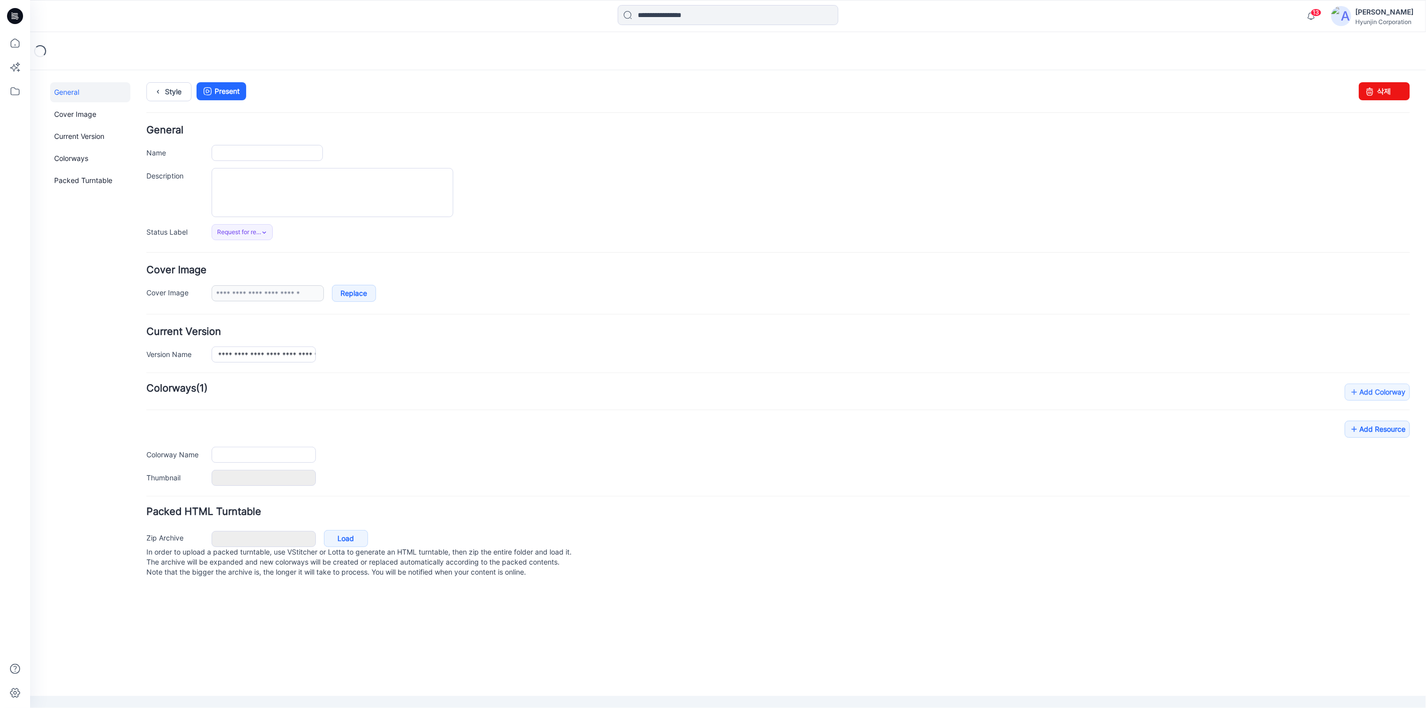
type input "**********"
type input "****"
type input "**********"
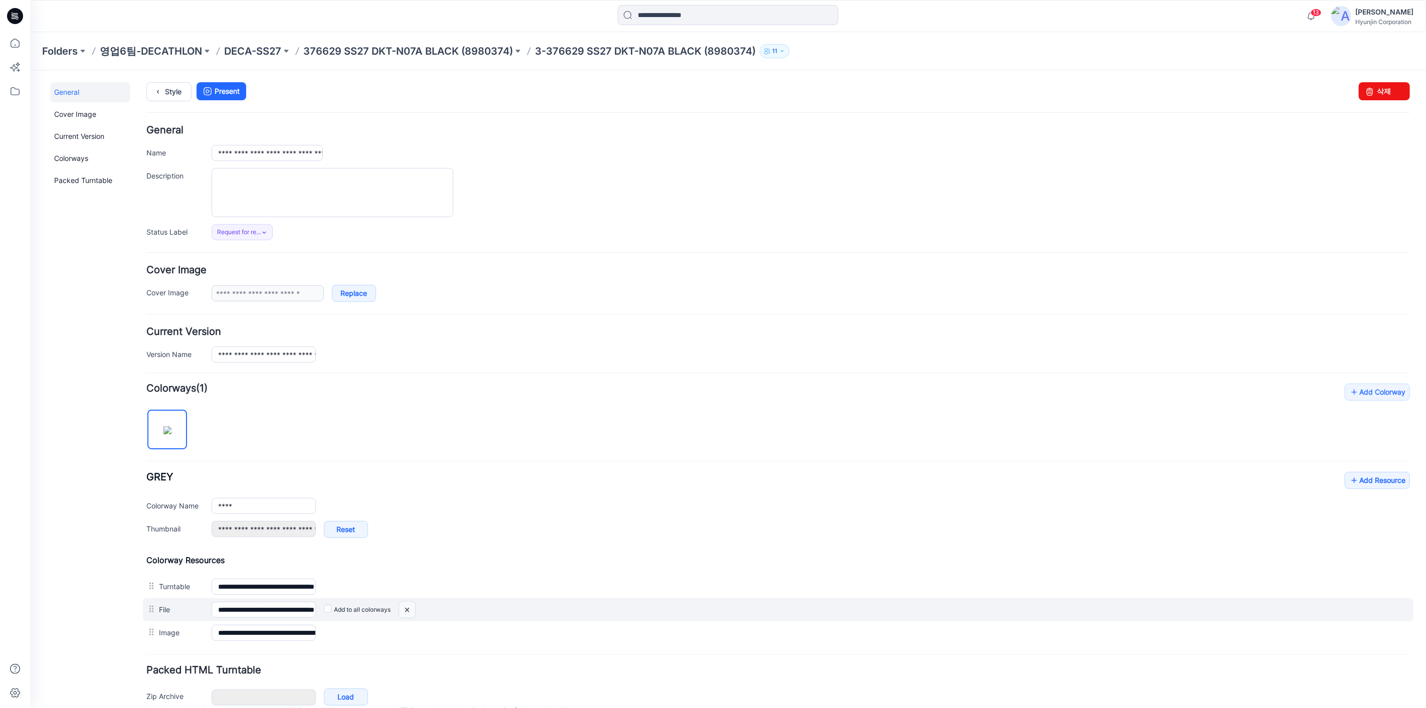
click at [30, 70] on img at bounding box center [30, 70] width 0 height 0
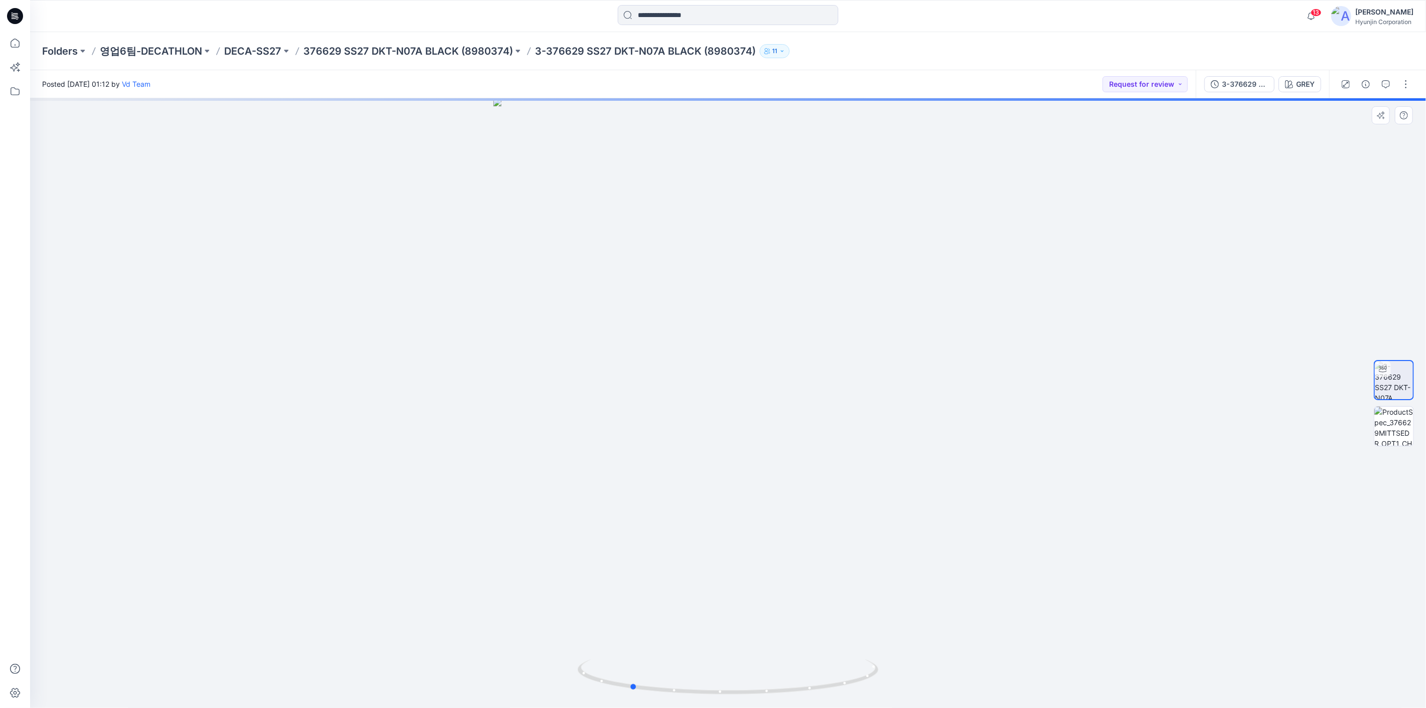
drag, startPoint x: 1022, startPoint y: 396, endPoint x: 935, endPoint y: 412, distance: 88.2
click at [935, 412] on div at bounding box center [728, 403] width 1396 height 610
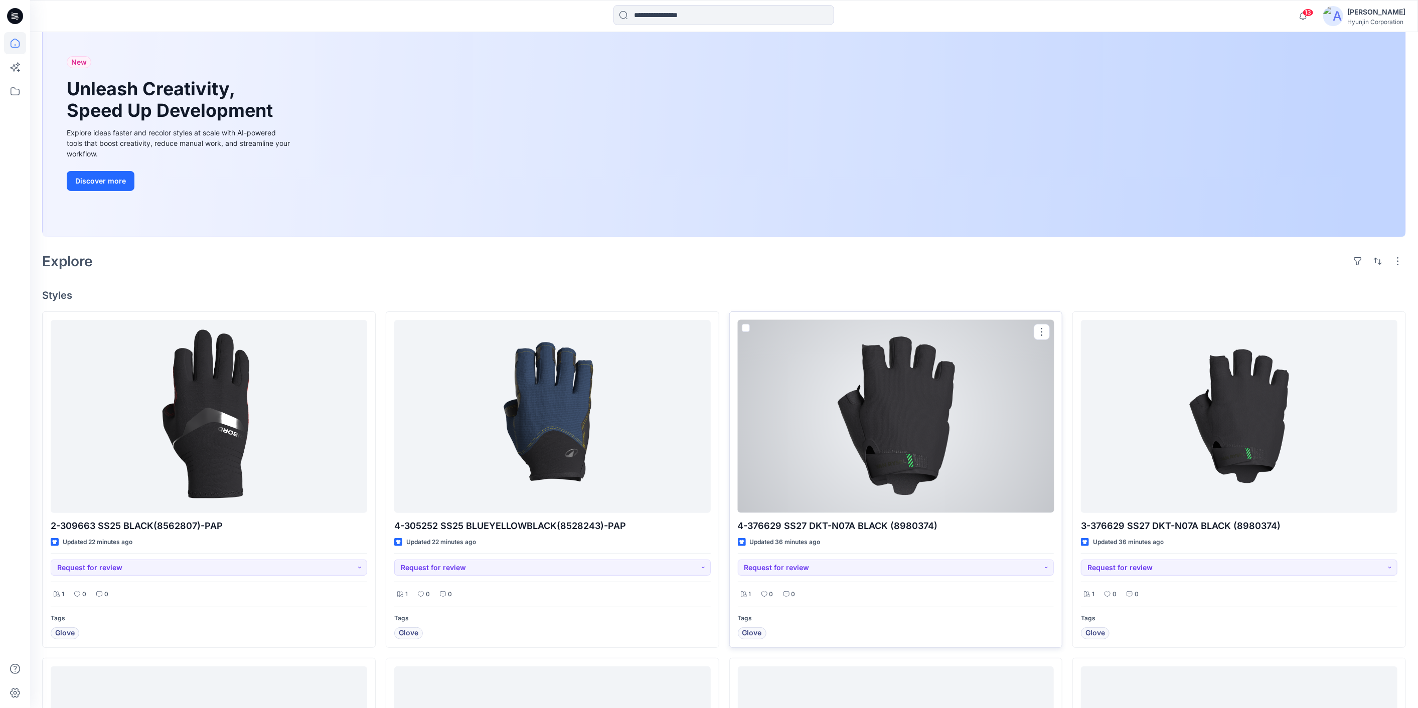
scroll to position [111, 0]
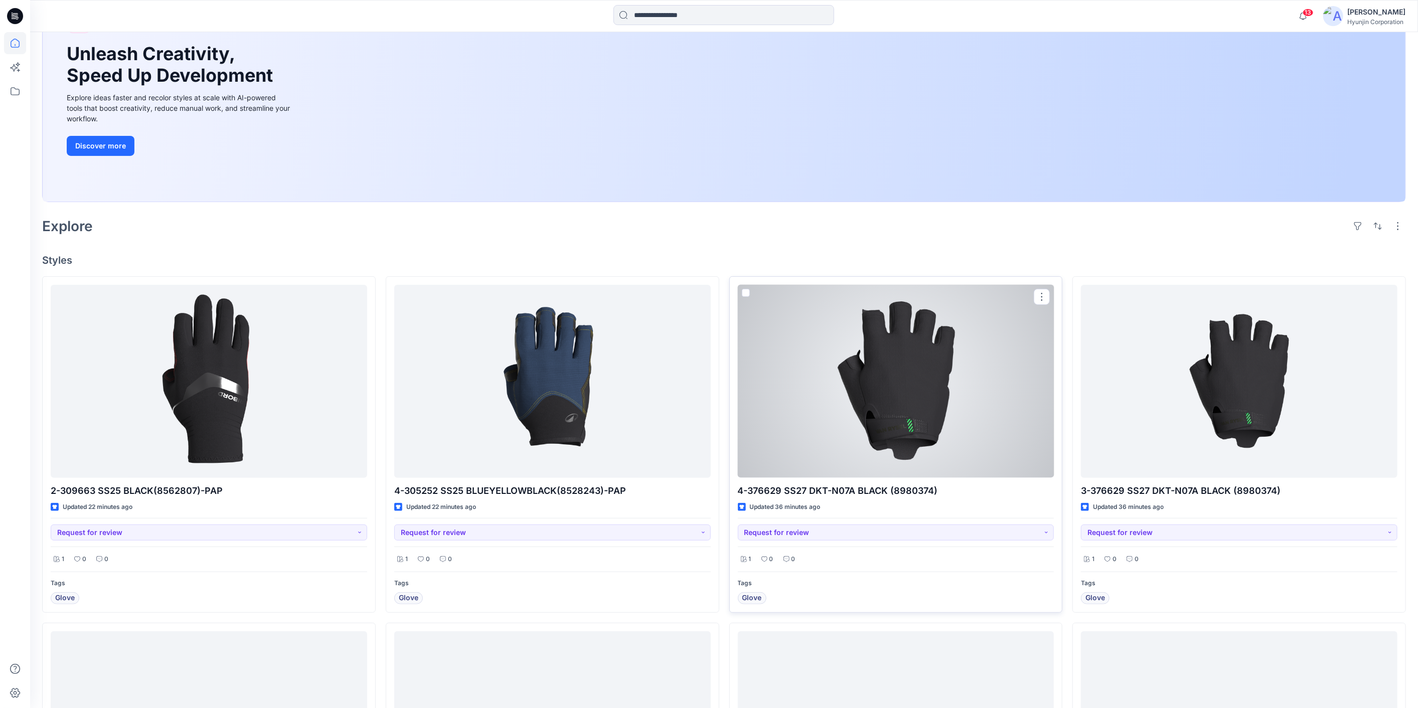
click at [892, 461] on div at bounding box center [896, 381] width 316 height 193
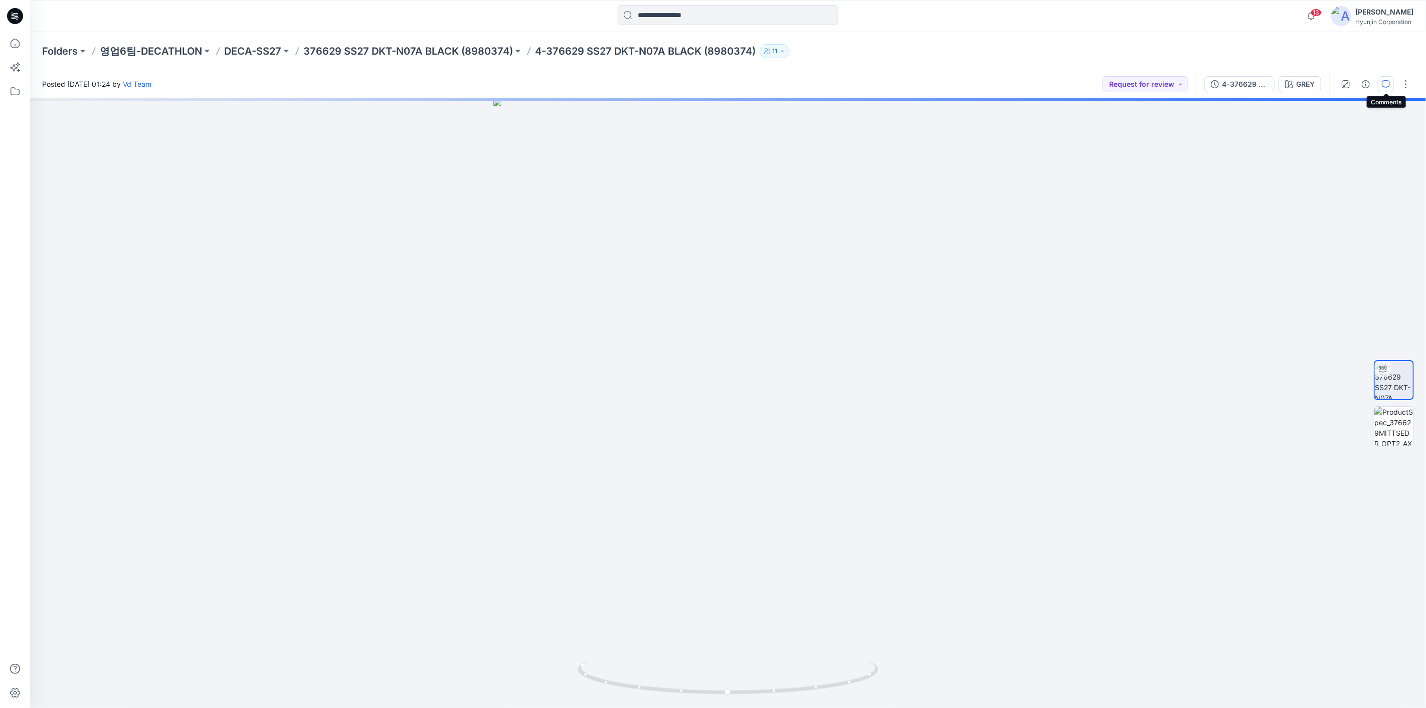
click at [1386, 91] on button "button" at bounding box center [1386, 84] width 16 height 16
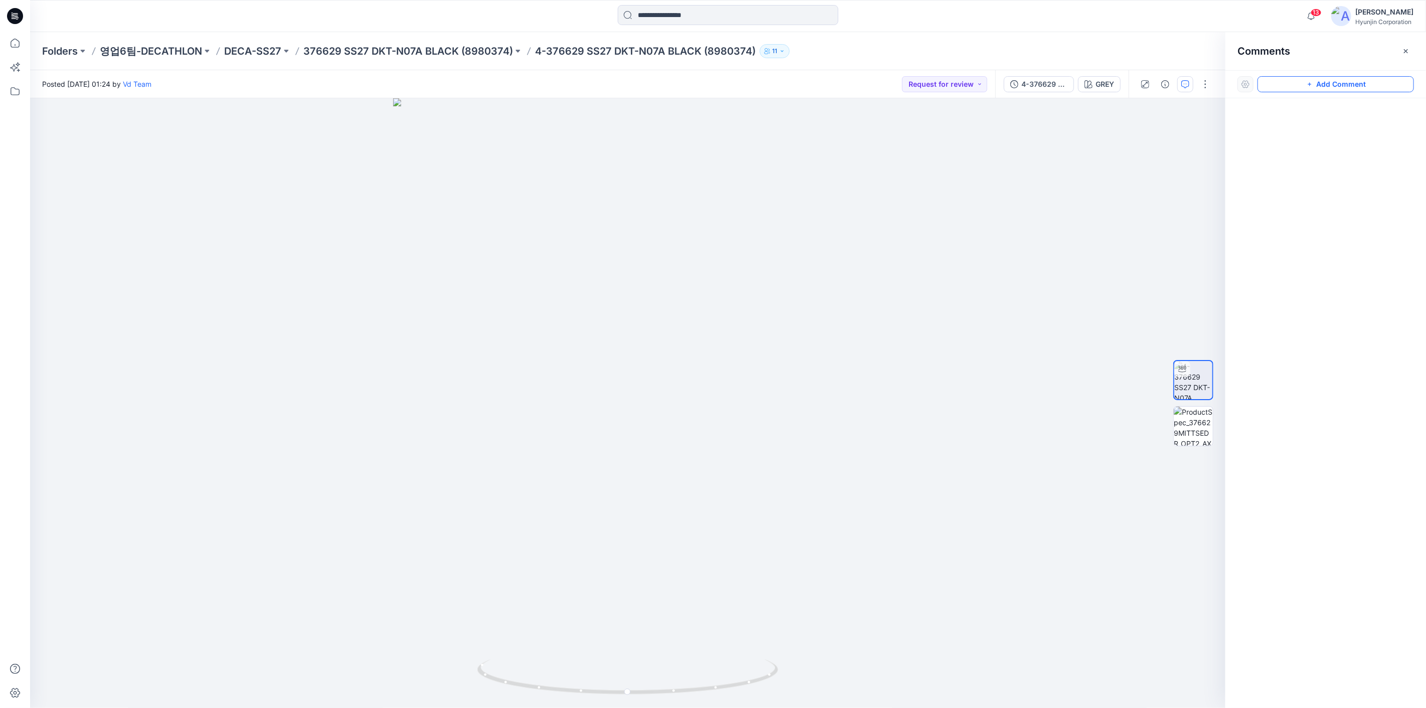
click at [1371, 87] on button "Add Comment" at bounding box center [1336, 84] width 156 height 16
click at [653, 325] on div "1" at bounding box center [628, 403] width 1196 height 610
click at [714, 350] on textarea at bounding box center [719, 354] width 165 height 40
type textarea "*"
type textarea "**********"
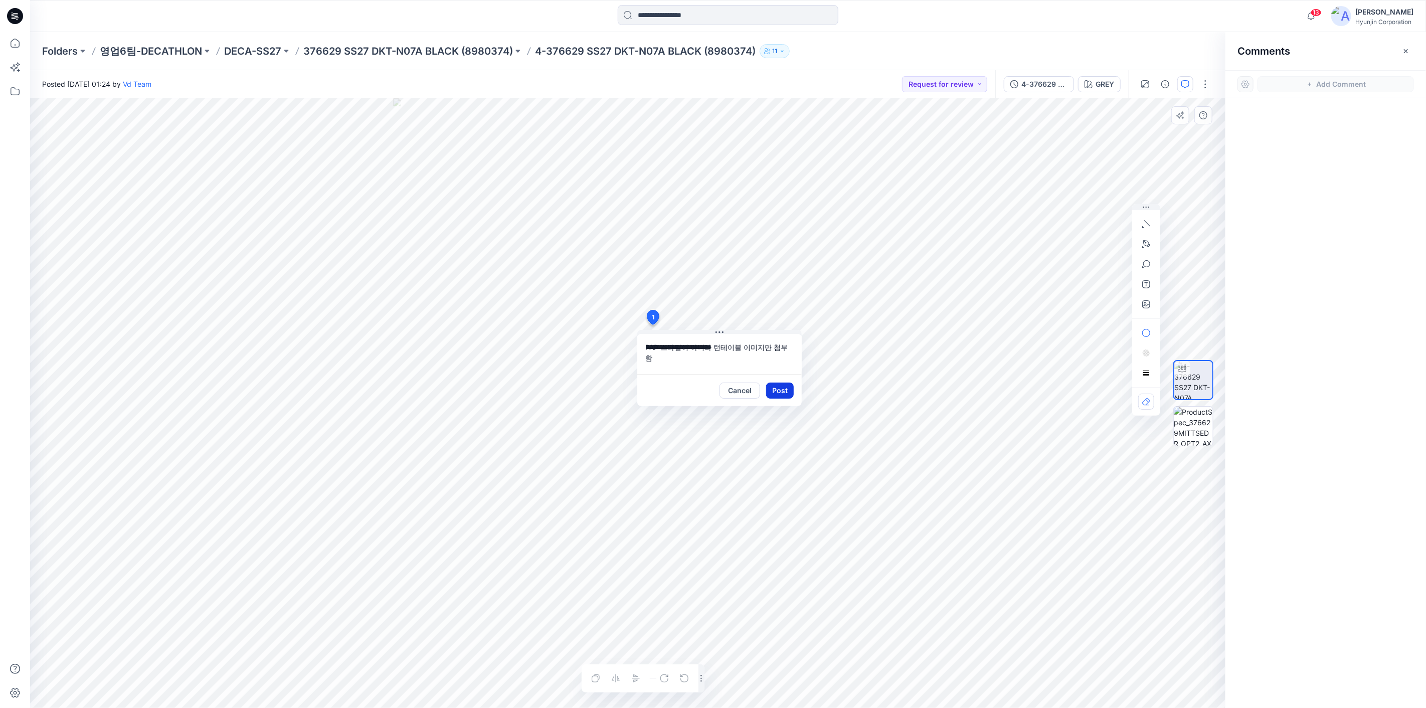
click at [772, 390] on button "Post" at bounding box center [780, 391] width 28 height 16
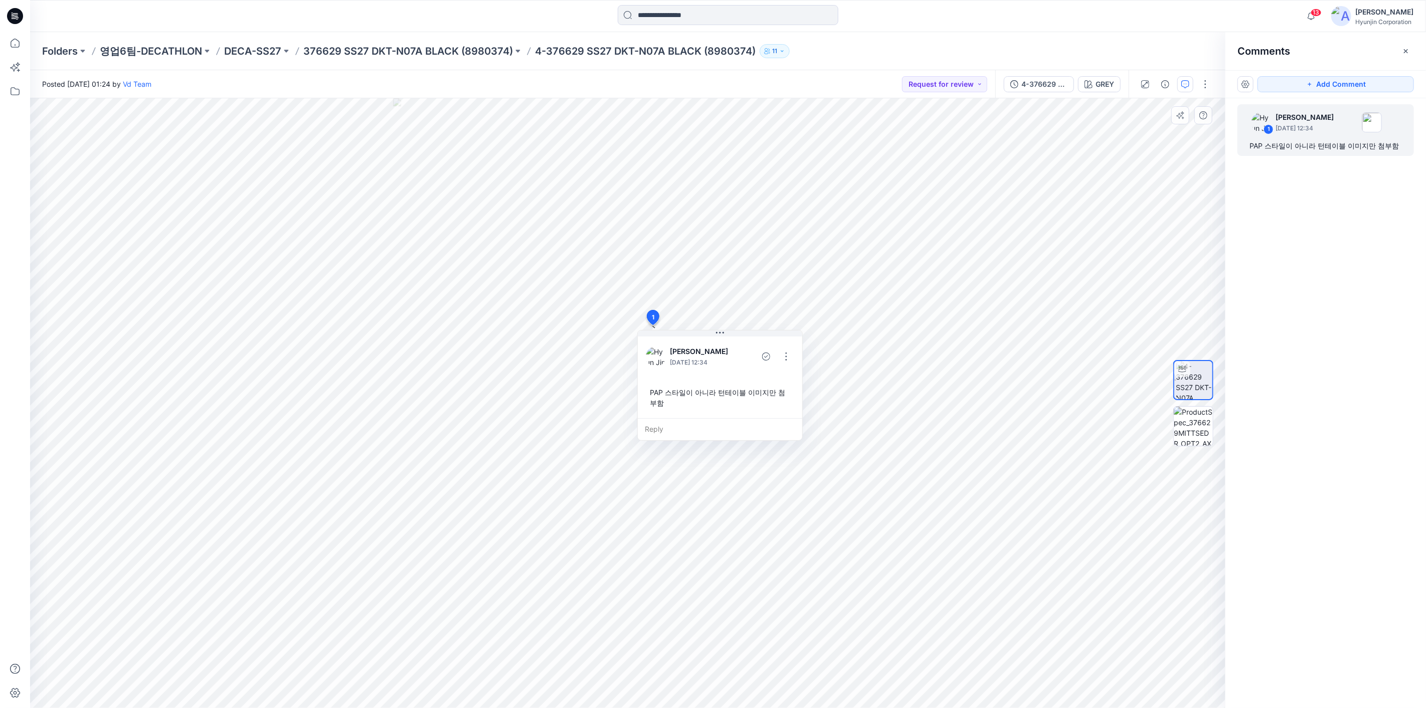
click at [12, 18] on icon at bounding box center [15, 16] width 16 height 16
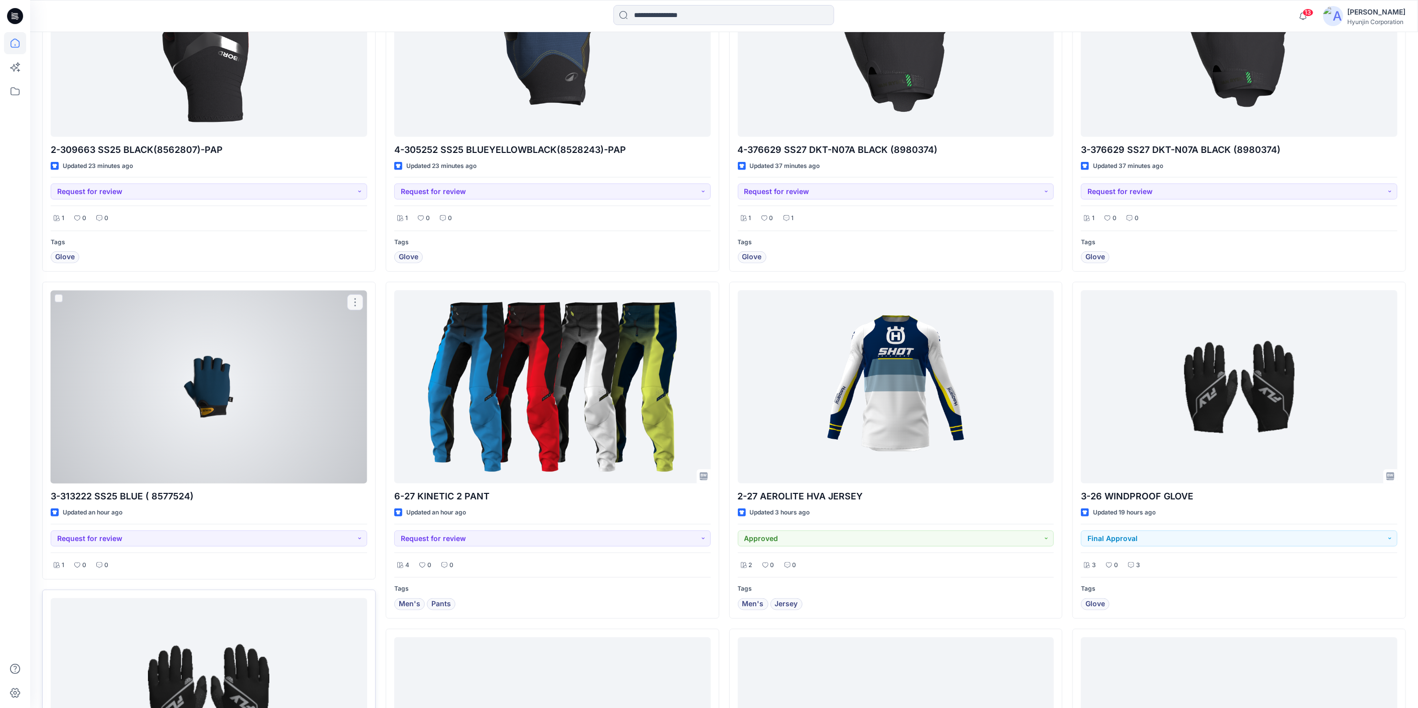
scroll to position [334, 0]
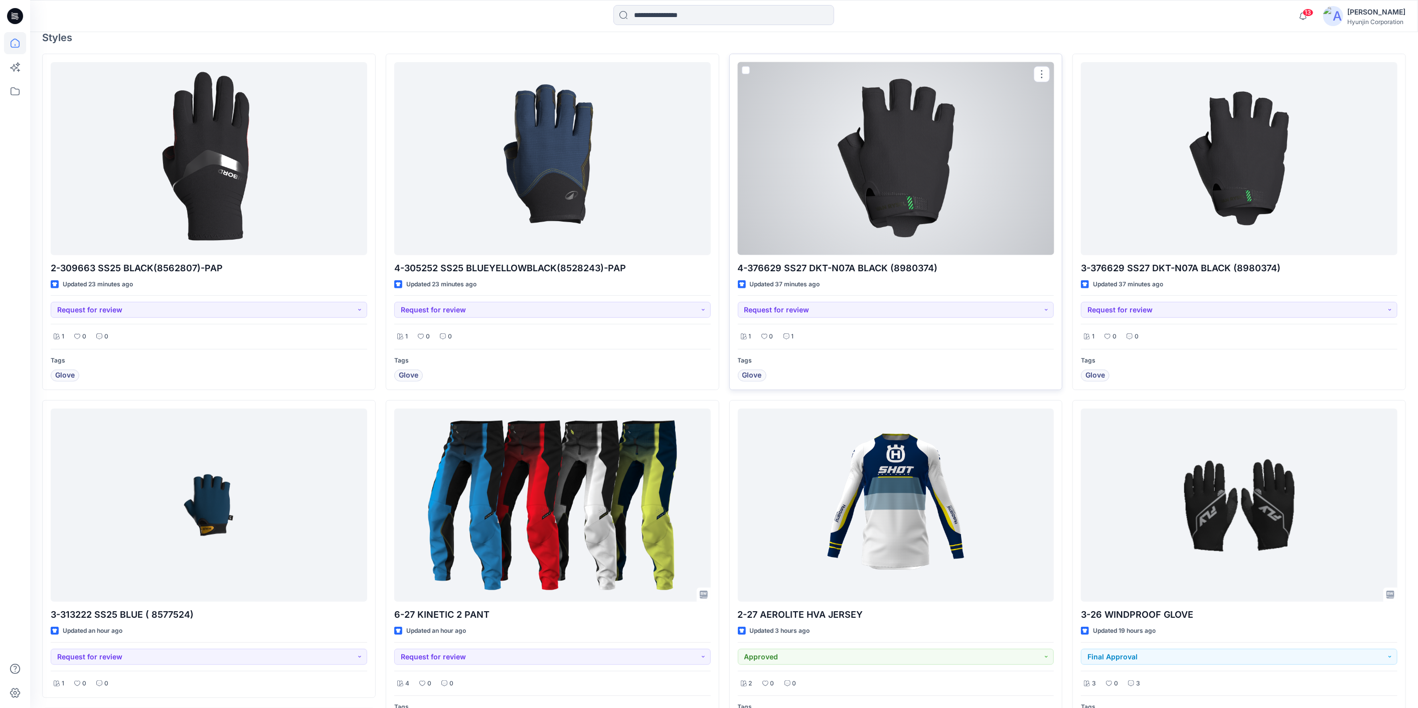
click at [865, 196] on div at bounding box center [896, 158] width 316 height 193
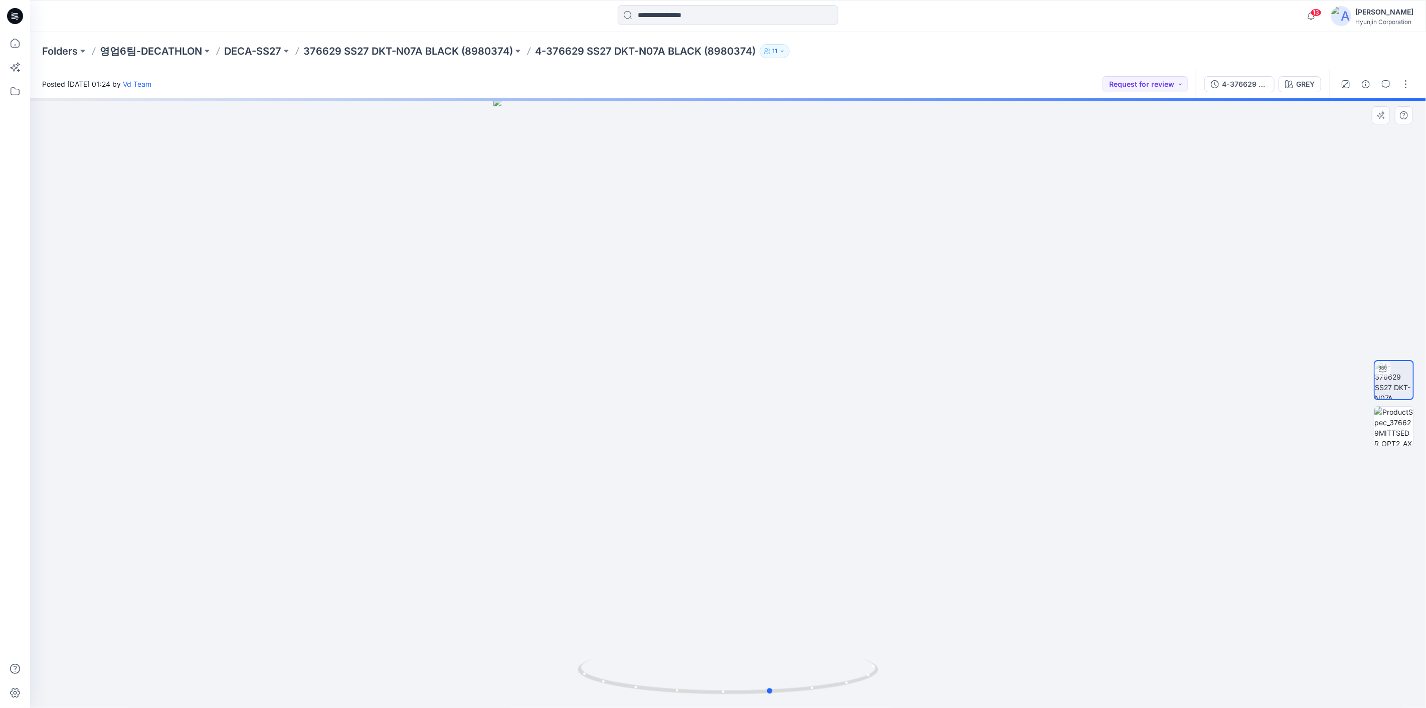
drag, startPoint x: 794, startPoint y: 522, endPoint x: 897, endPoint y: 548, distance: 106.1
click at [897, 548] on div at bounding box center [728, 403] width 1396 height 610
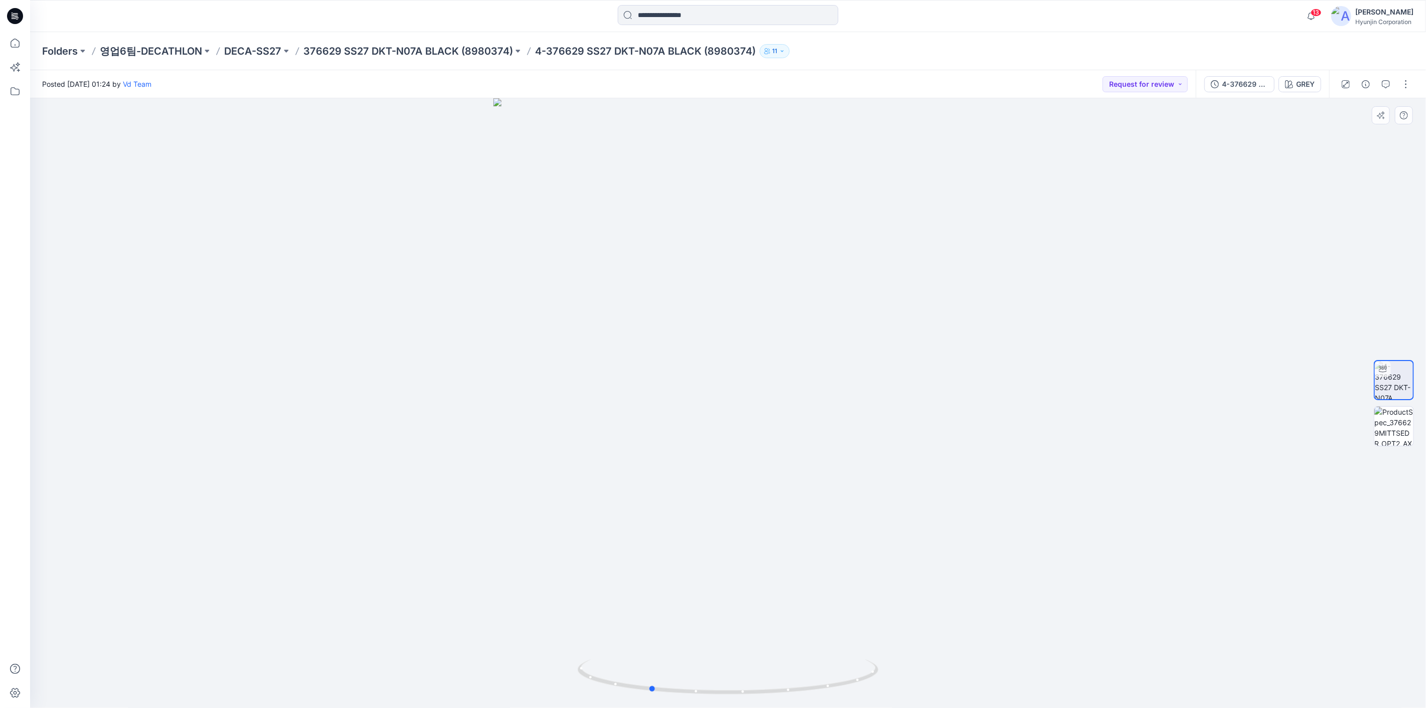
drag, startPoint x: 1076, startPoint y: 549, endPoint x: 950, endPoint y: 569, distance: 127.5
click at [950, 569] on div at bounding box center [728, 403] width 1396 height 610
drag, startPoint x: 675, startPoint y: 596, endPoint x: 599, endPoint y: 561, distance: 83.2
click at [956, 609] on div at bounding box center [728, 403] width 1396 height 610
drag, startPoint x: 673, startPoint y: 660, endPoint x: 676, endPoint y: 648, distance: 12.4
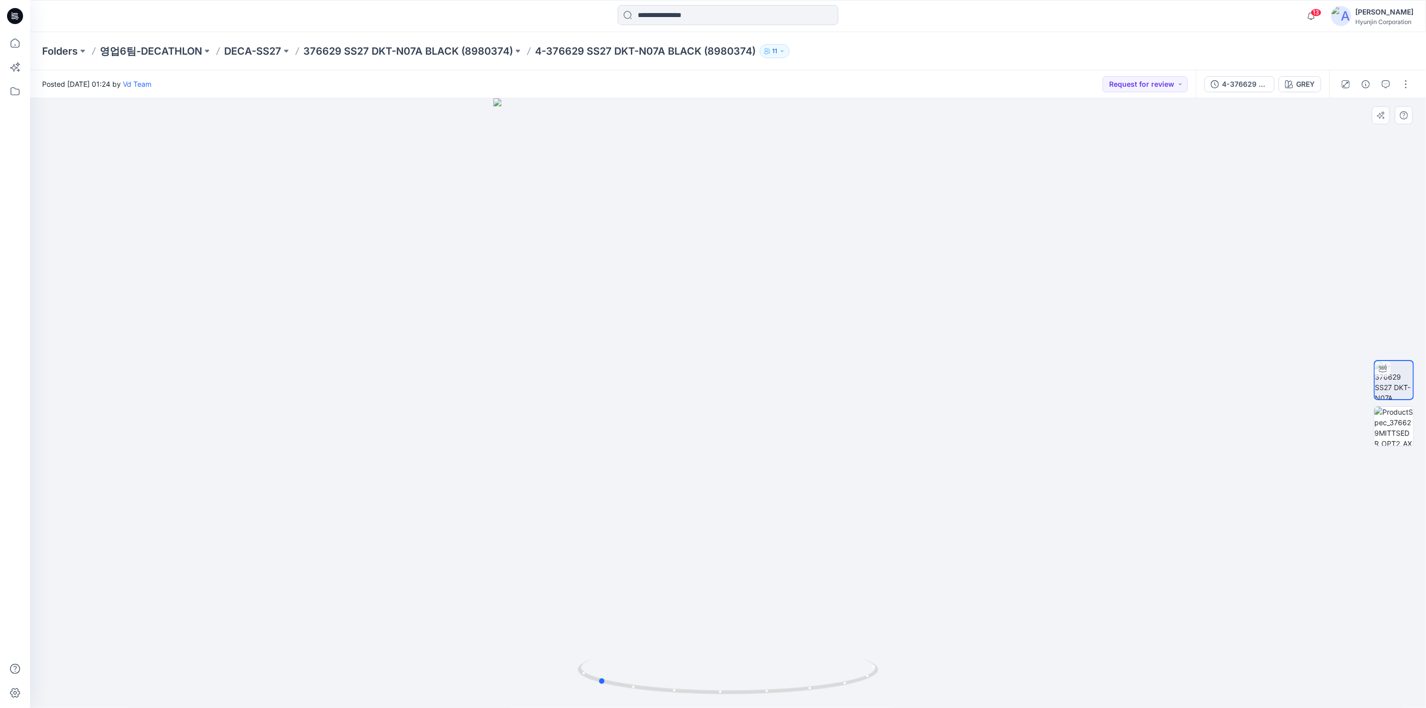
click at [663, 661] on div at bounding box center [728, 403] width 1396 height 610
click at [14, 18] on icon at bounding box center [15, 16] width 16 height 16
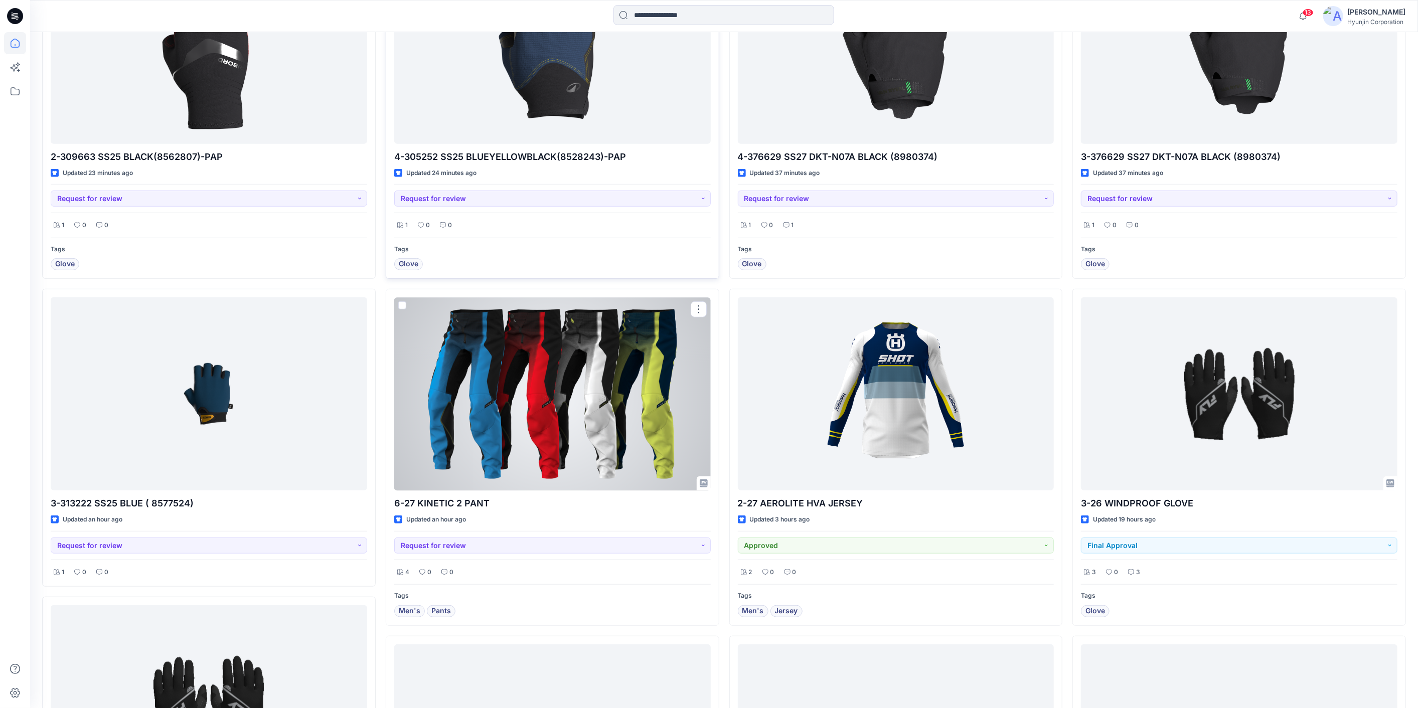
scroll to position [278, 0]
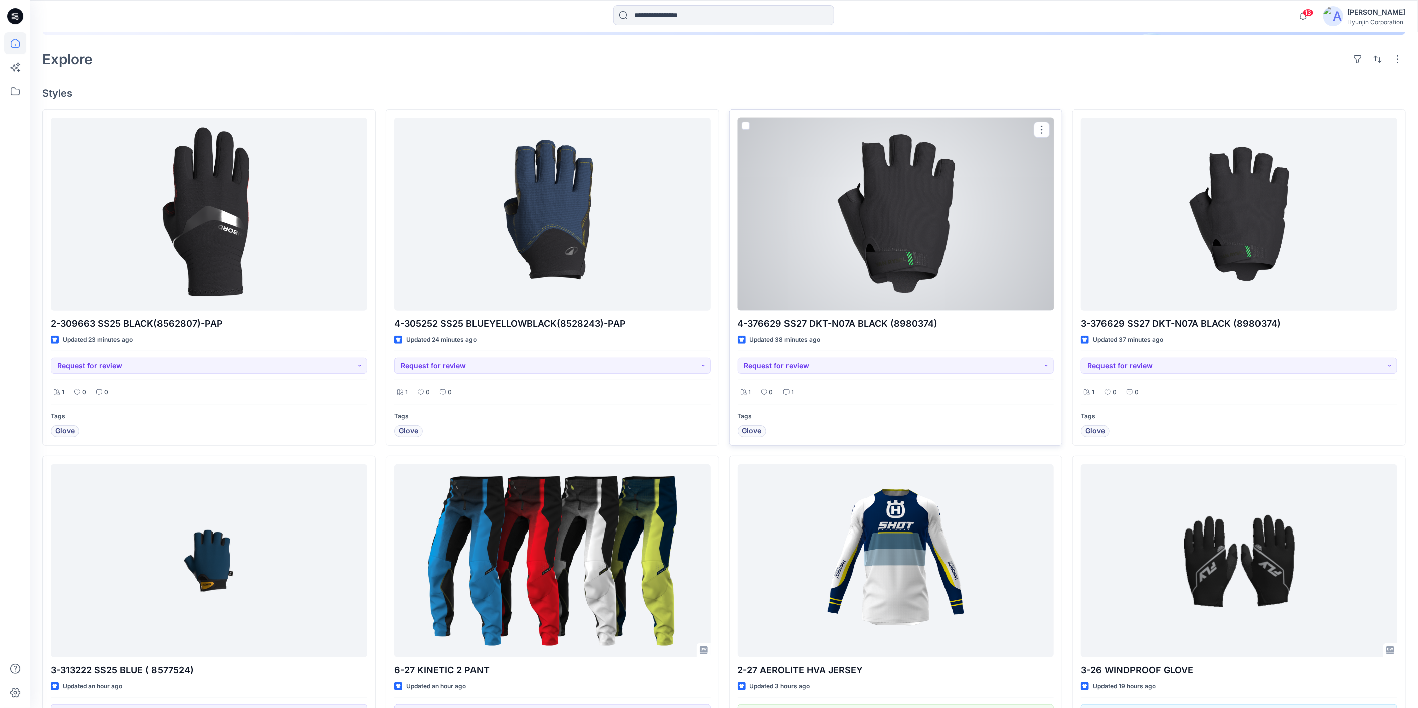
click at [929, 317] on p "4-376629 SS27 DKT-N07A BLACK (8980374)" at bounding box center [896, 324] width 316 height 14
click at [929, 210] on div at bounding box center [896, 214] width 316 height 193
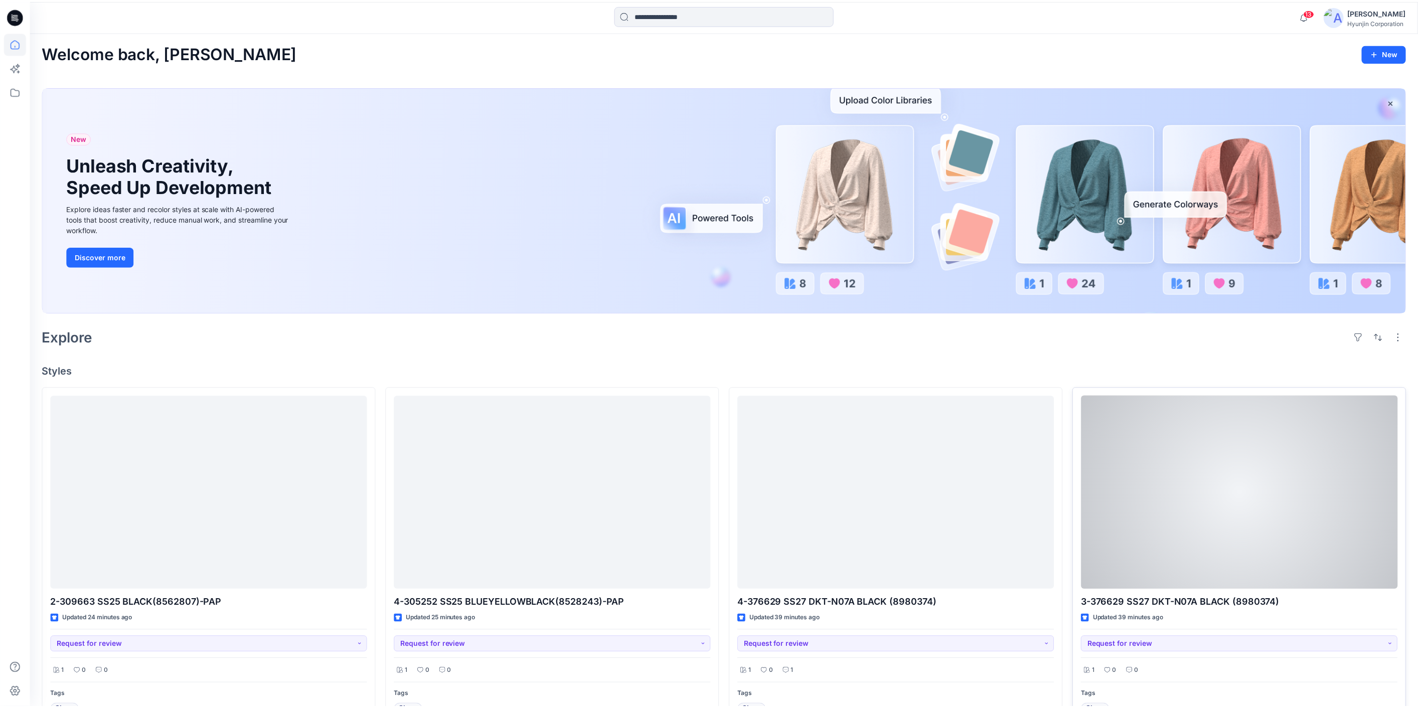
scroll to position [278, 0]
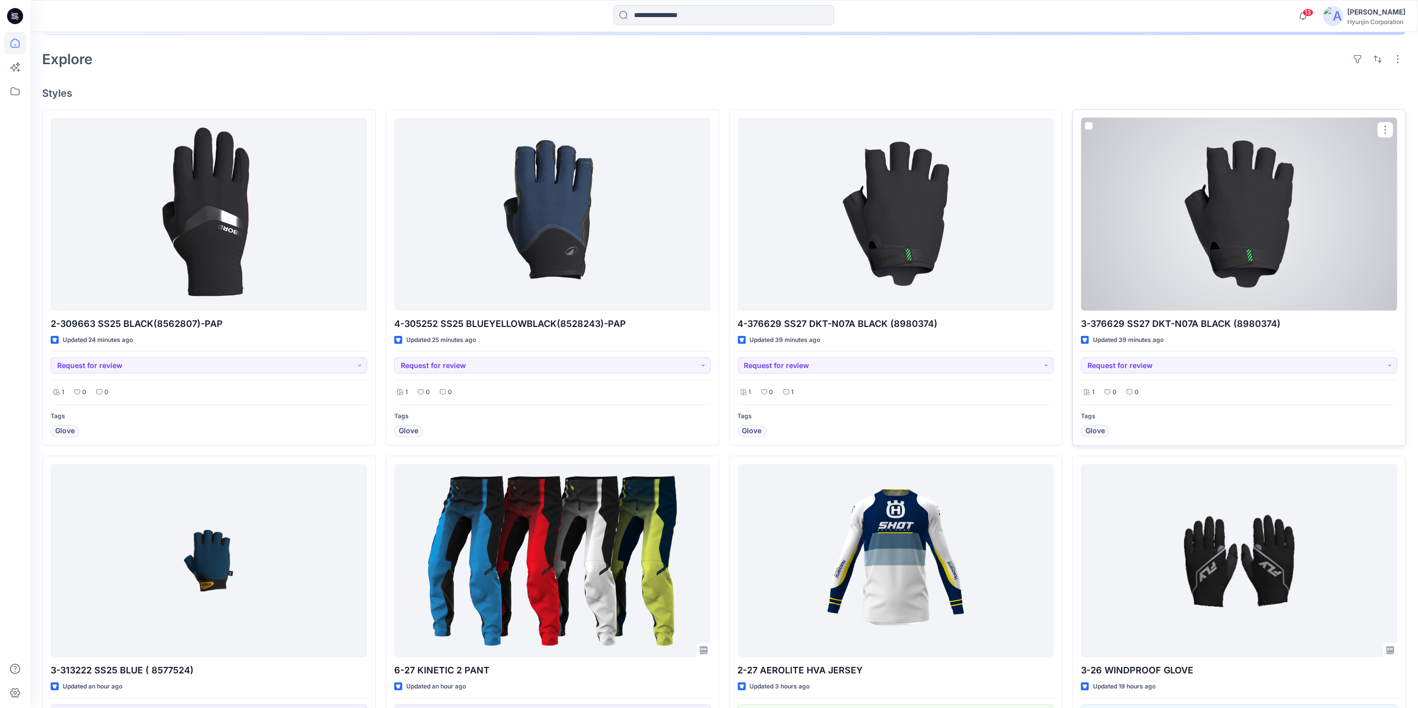
click at [1245, 262] on div at bounding box center [1239, 214] width 316 height 193
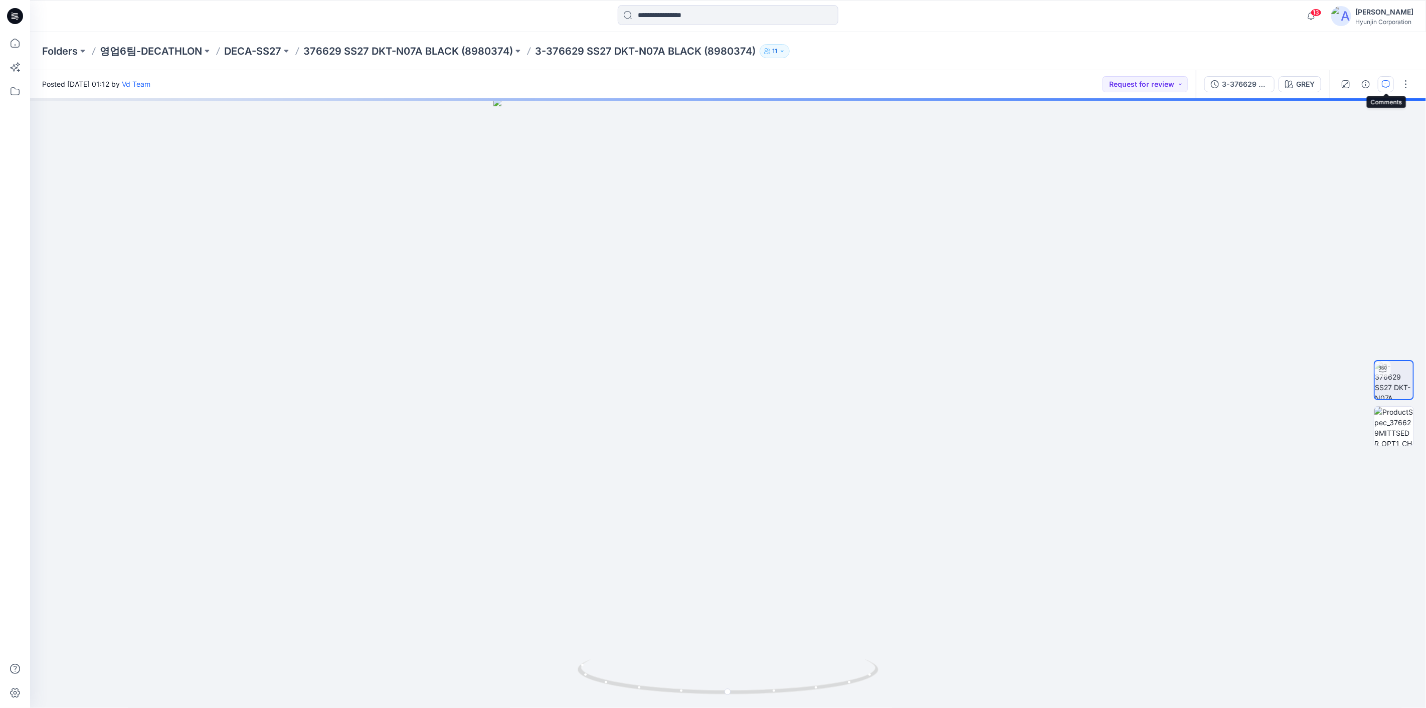
click at [1388, 85] on icon "button" at bounding box center [1386, 84] width 8 height 8
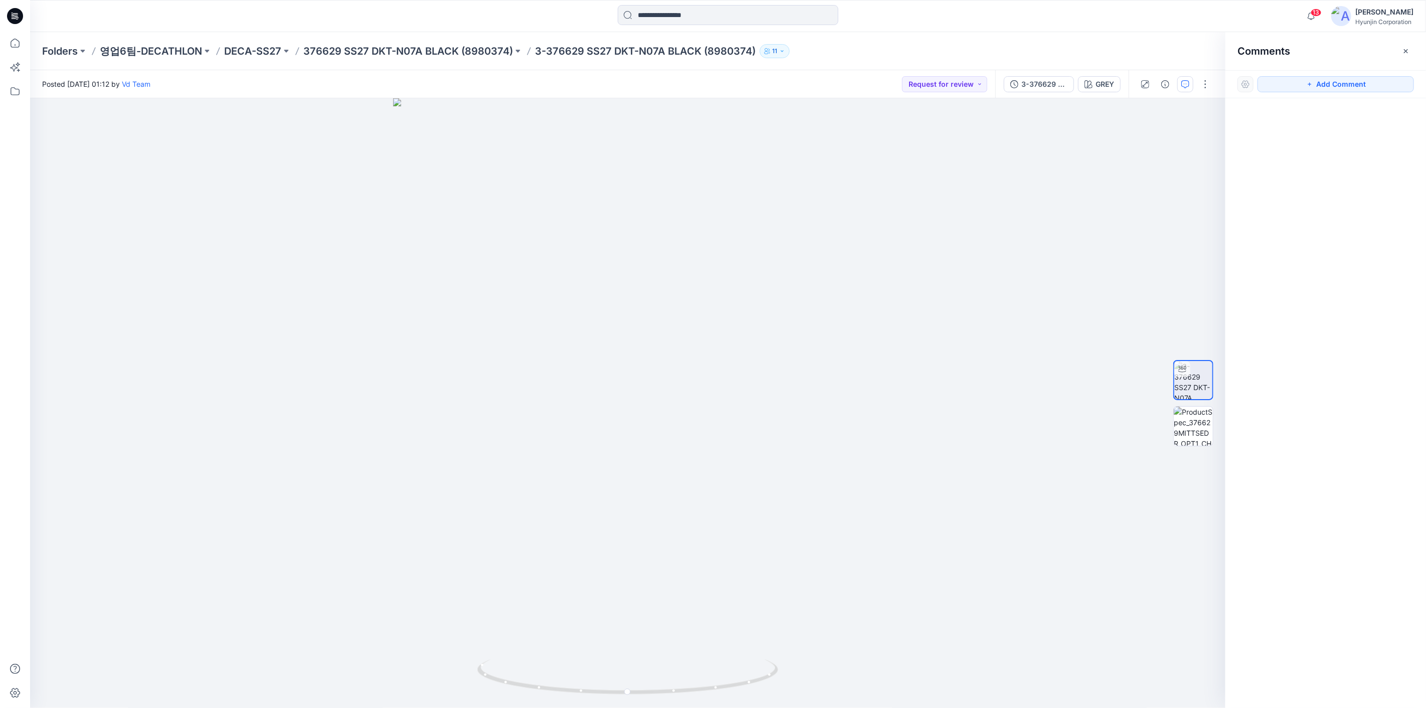
click at [1407, 48] on icon "button" at bounding box center [1406, 51] width 8 height 8
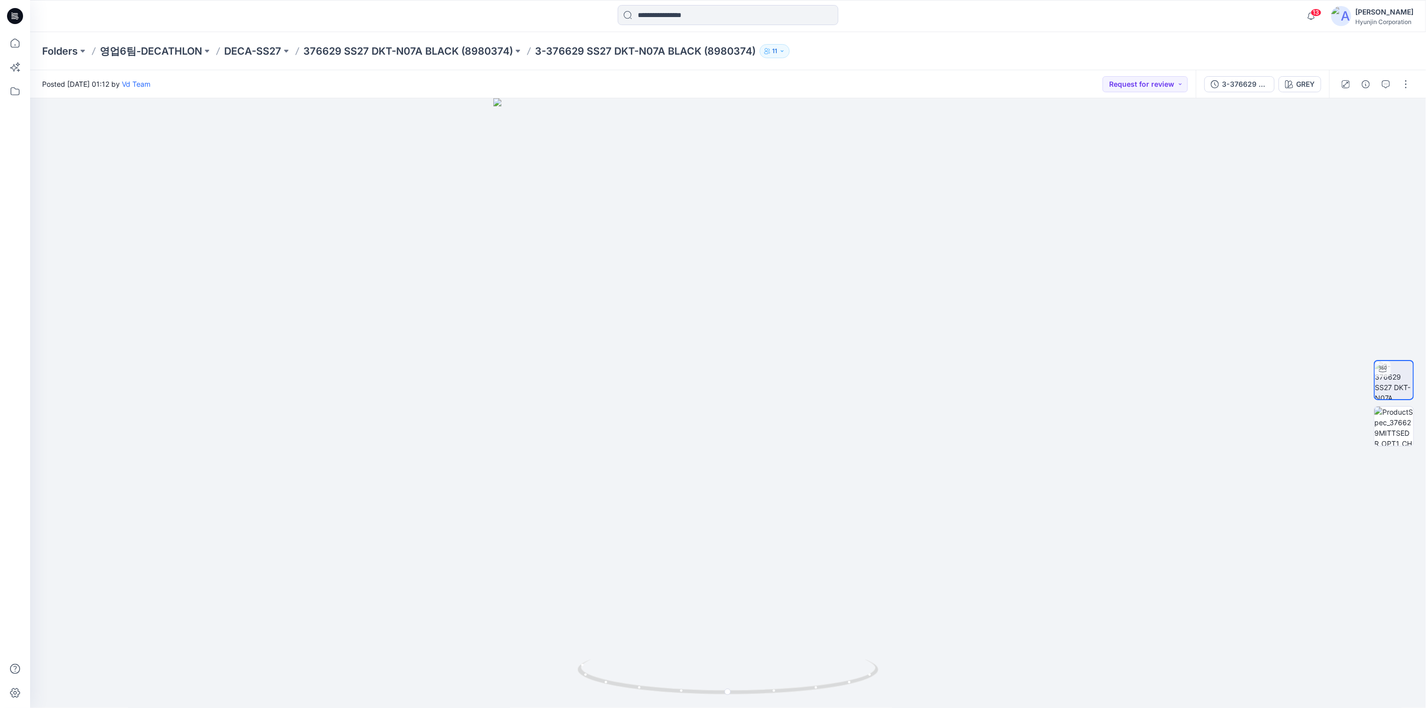
click at [16, 19] on icon at bounding box center [14, 18] width 5 height 1
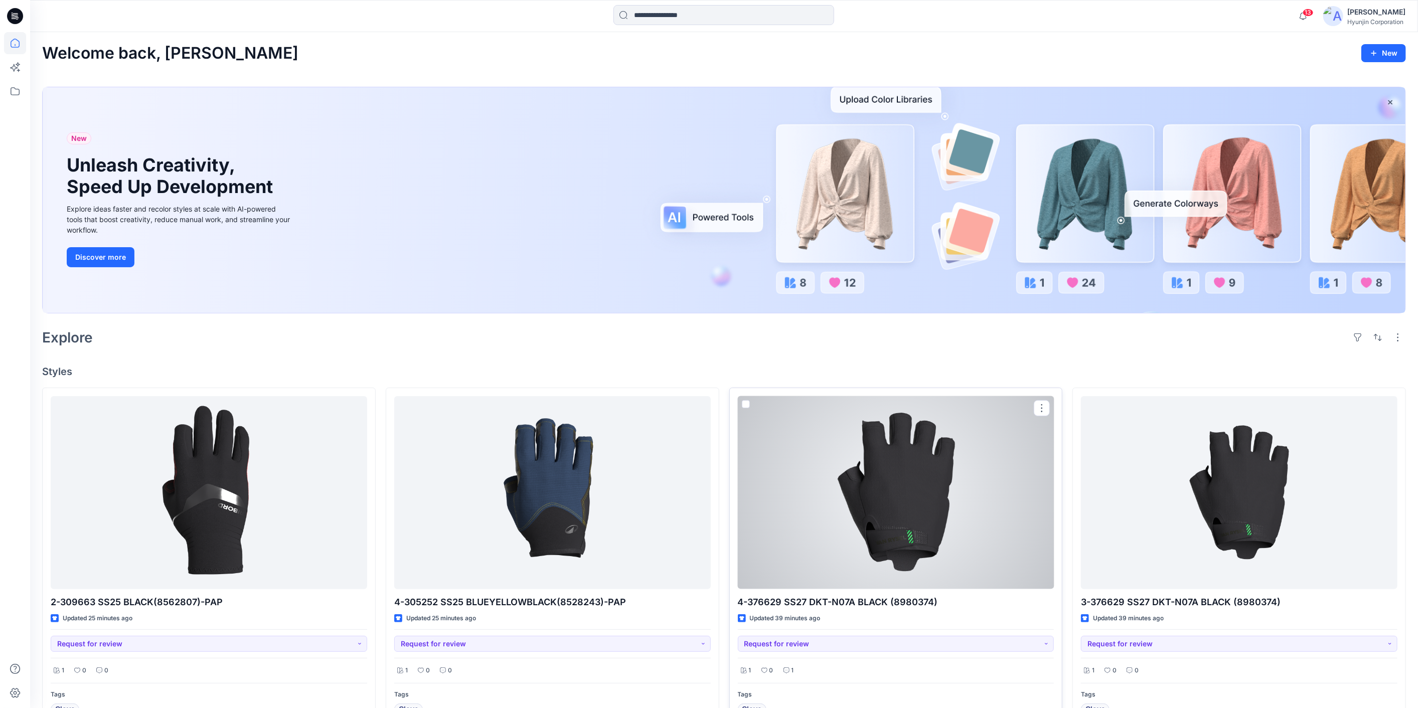
click at [951, 533] on div at bounding box center [896, 492] width 316 height 193
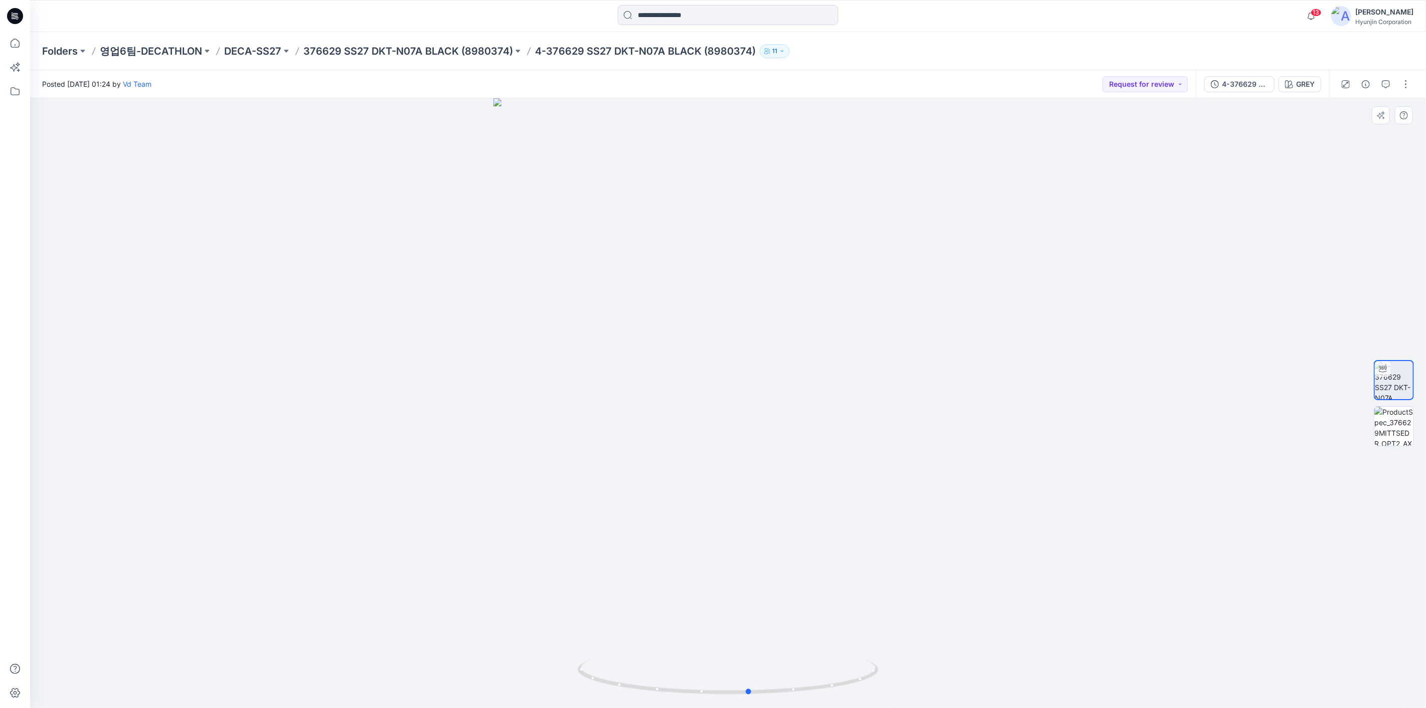
drag, startPoint x: 761, startPoint y: 258, endPoint x: 792, endPoint y: 297, distance: 50.3
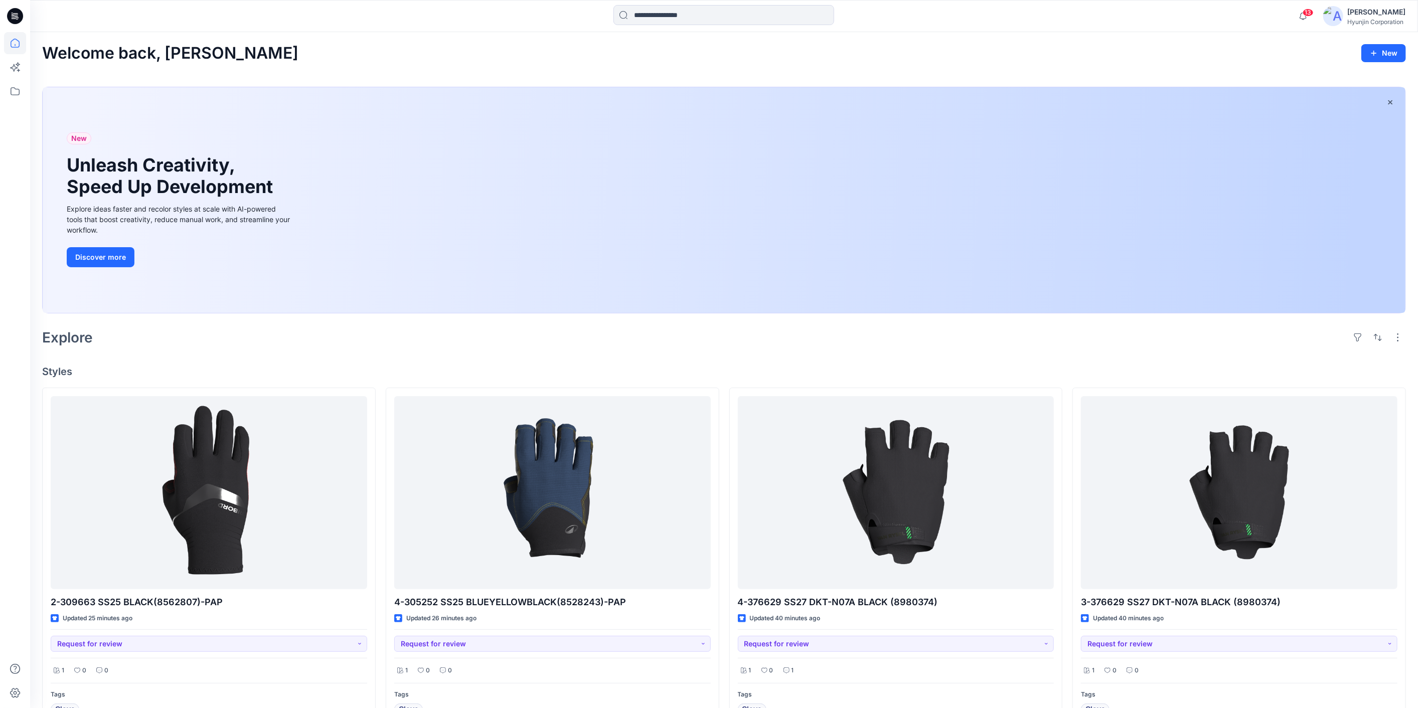
drag, startPoint x: 497, startPoint y: 10, endPoint x: 529, endPoint y: 53, distance: 53.5
click at [529, 53] on div "Welcome back, Hyun New" at bounding box center [724, 53] width 1364 height 19
drag, startPoint x: 275, startPoint y: 0, endPoint x: 506, endPoint y: 65, distance: 239.8
click at [591, 48] on div "Welcome back, Hyun New" at bounding box center [724, 53] width 1364 height 19
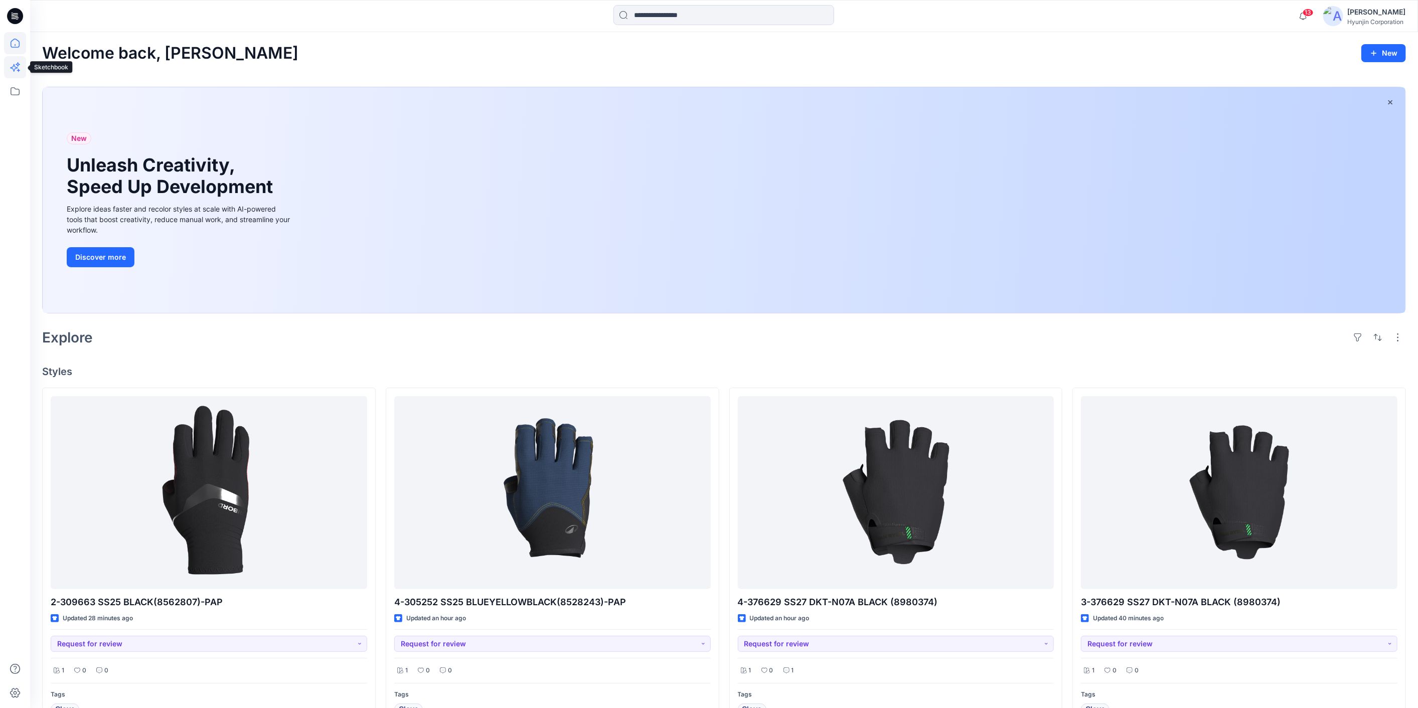
click at [18, 61] on icon at bounding box center [15, 67] width 22 height 22
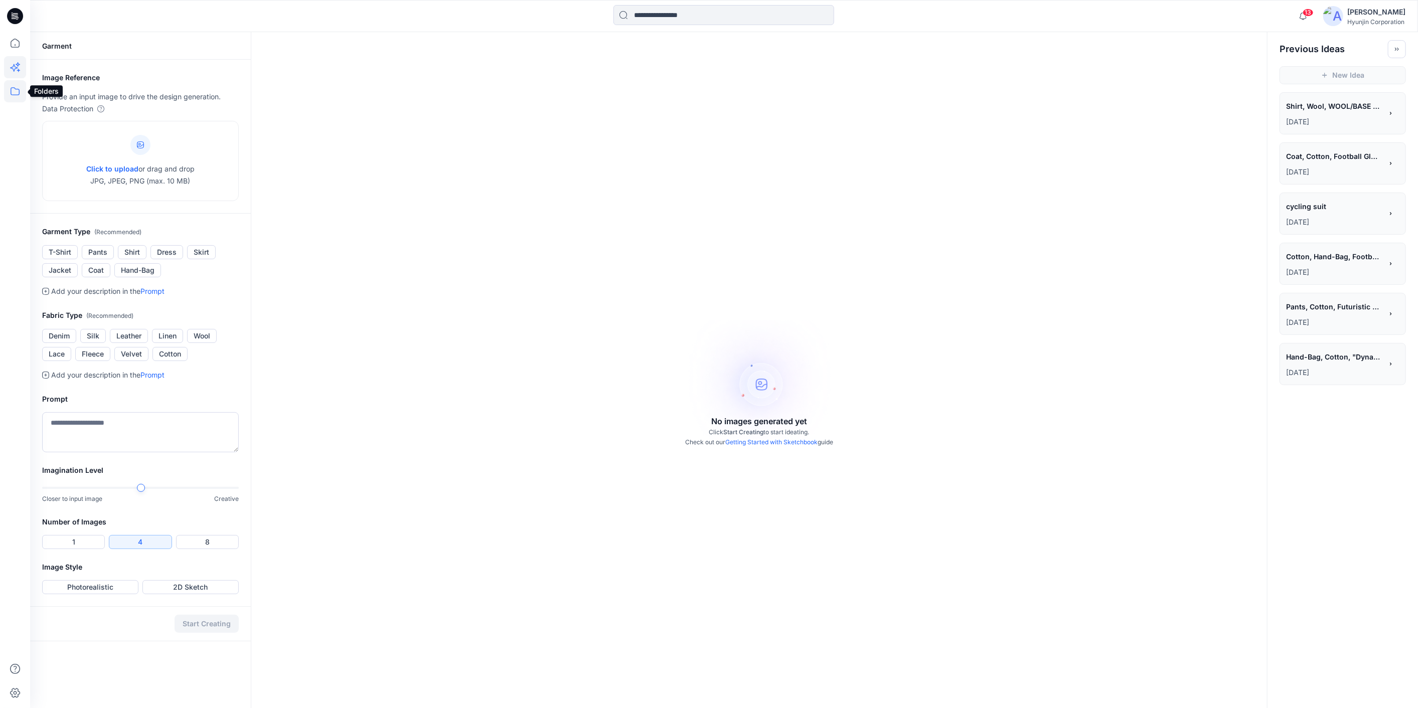
click at [14, 92] on icon at bounding box center [15, 91] width 22 height 22
